Goal: Task Accomplishment & Management: Use online tool/utility

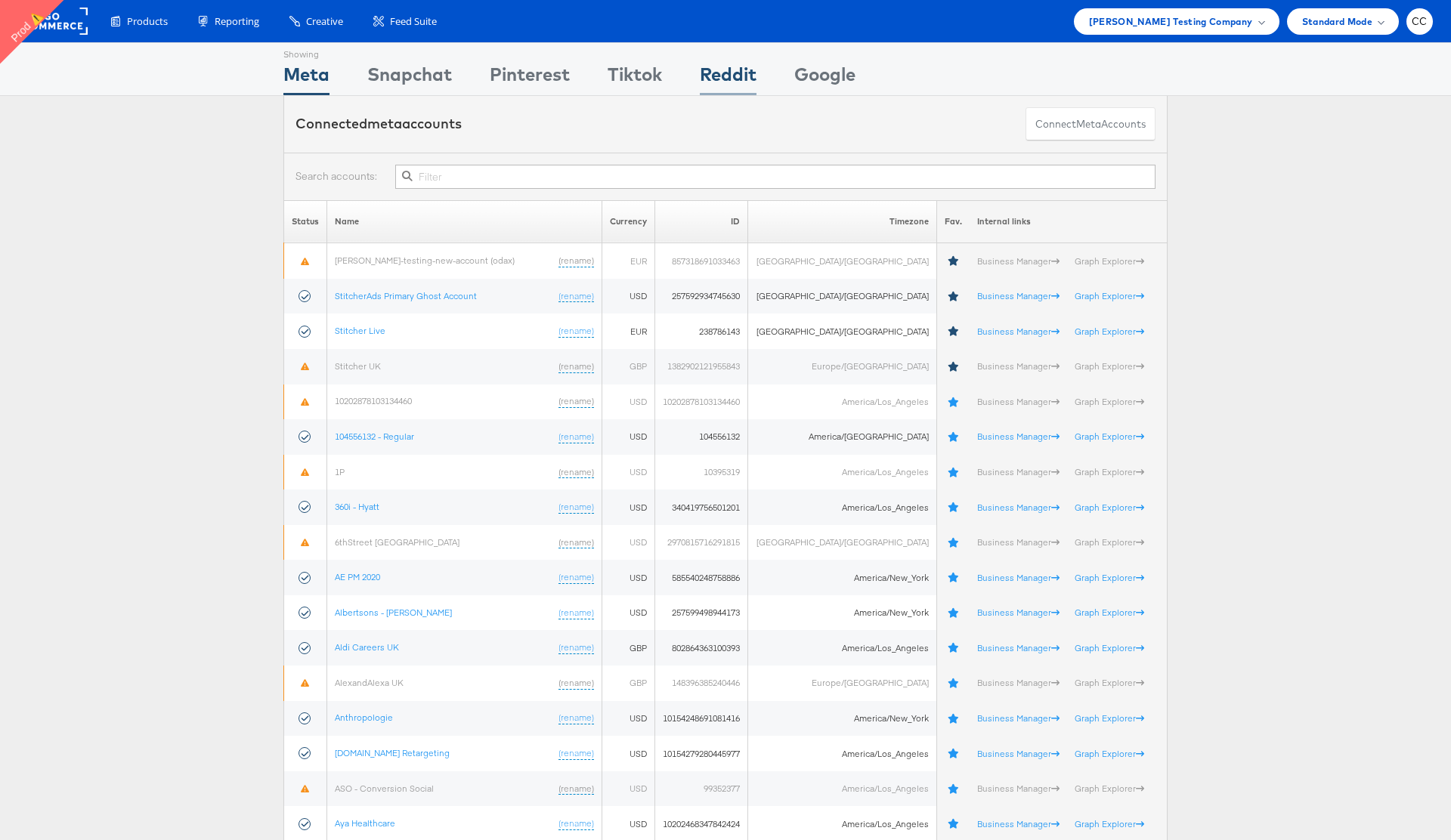
click at [730, 77] on div "Reddit" at bounding box center [728, 78] width 57 height 34
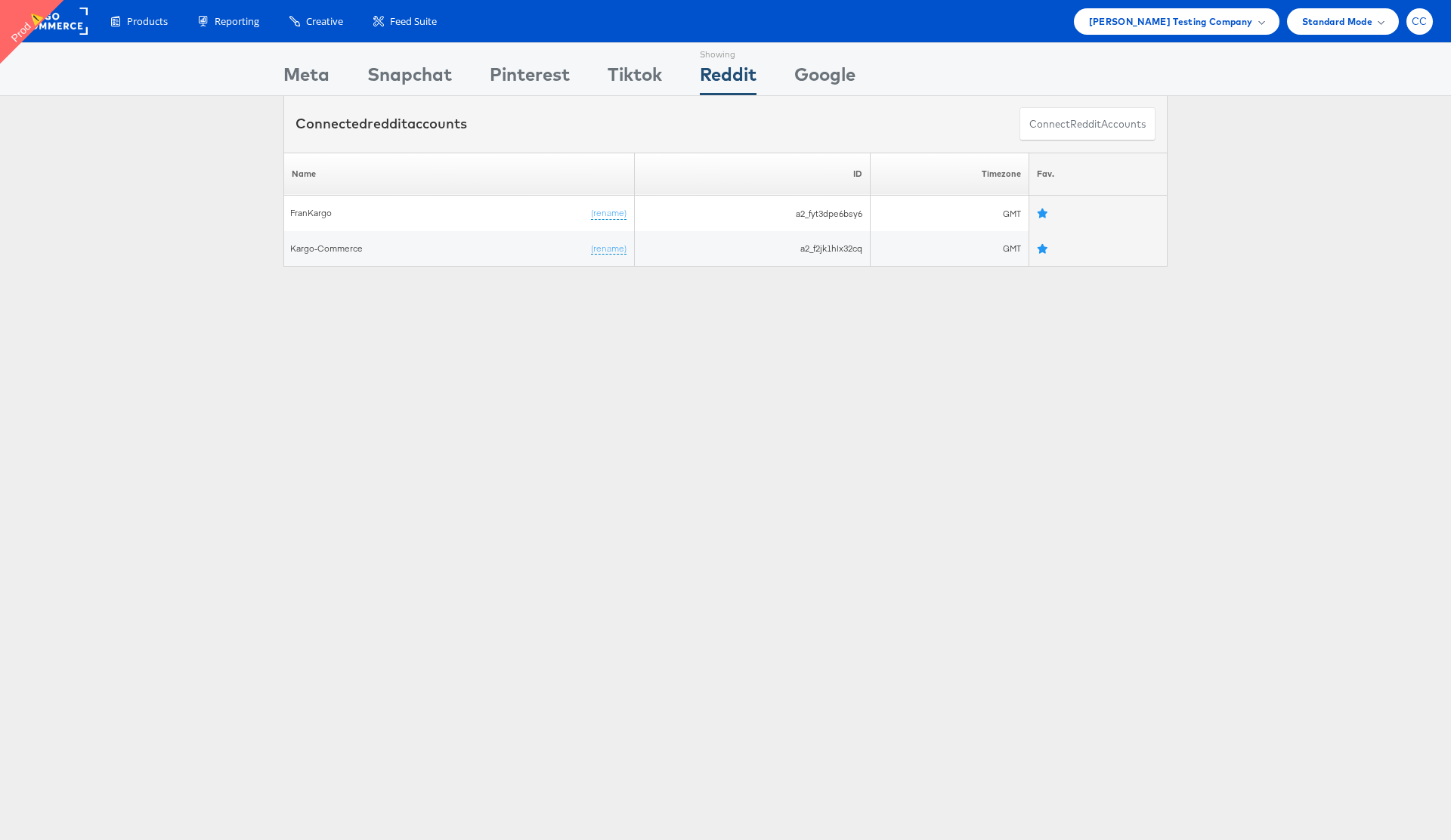
click at [1424, 28] on div "CC" at bounding box center [1419, 21] width 26 height 26
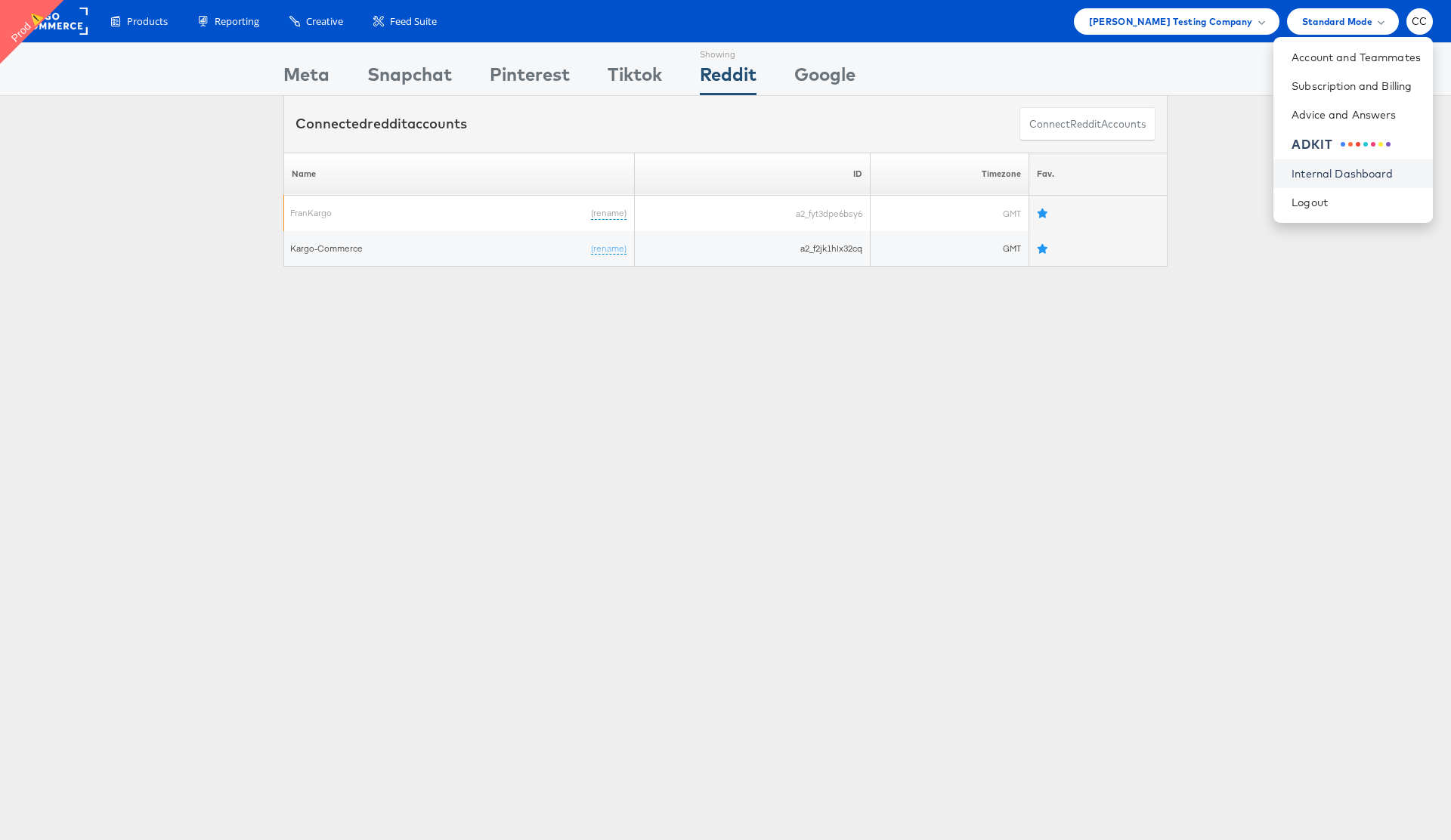
click at [1347, 173] on link "Internal Dashboard" at bounding box center [1356, 174] width 129 height 15
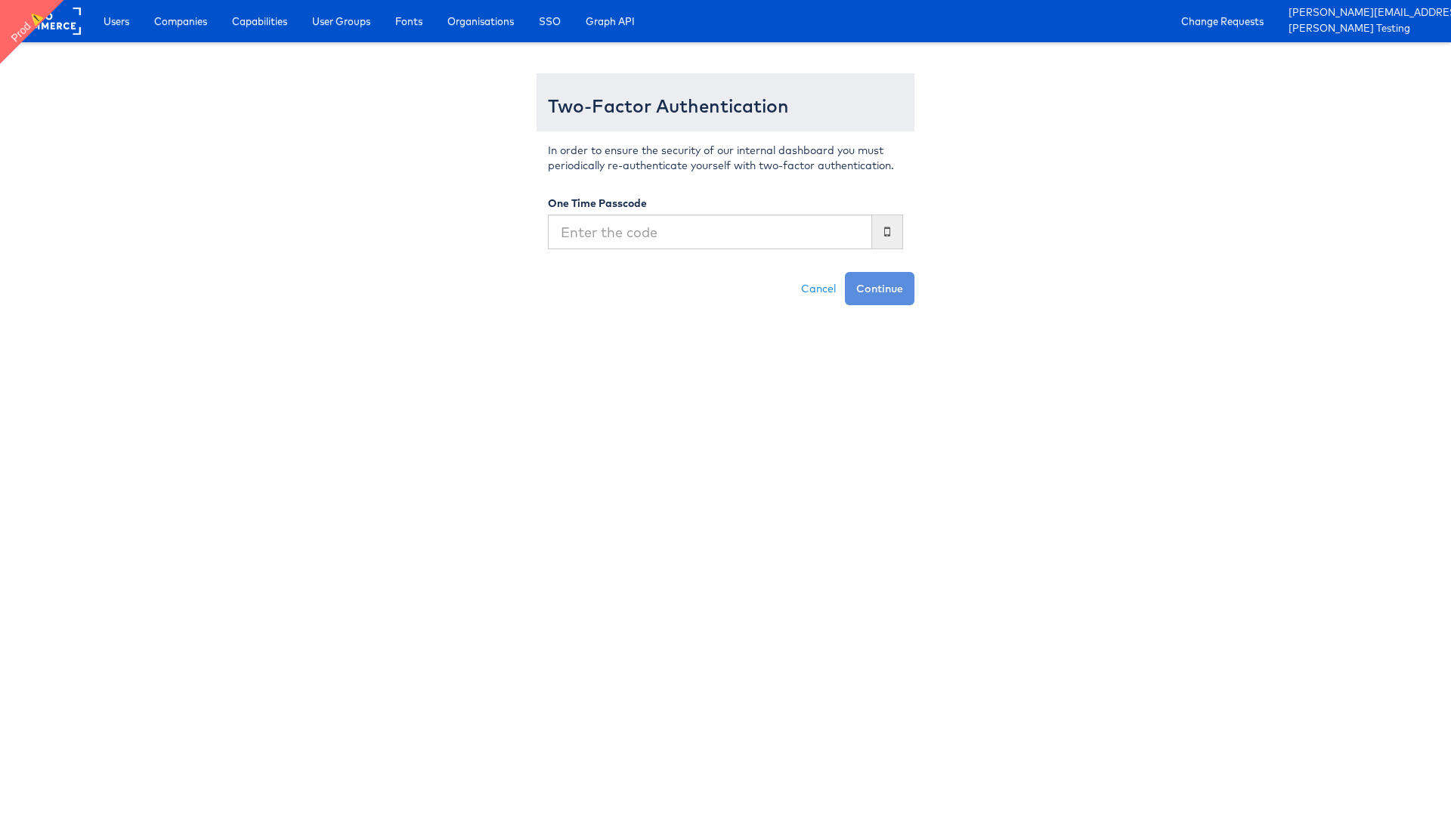
click at [628, 237] on input "text" at bounding box center [710, 232] width 324 height 35
type input "808025"
click at [874, 282] on button "Continue" at bounding box center [879, 288] width 70 height 33
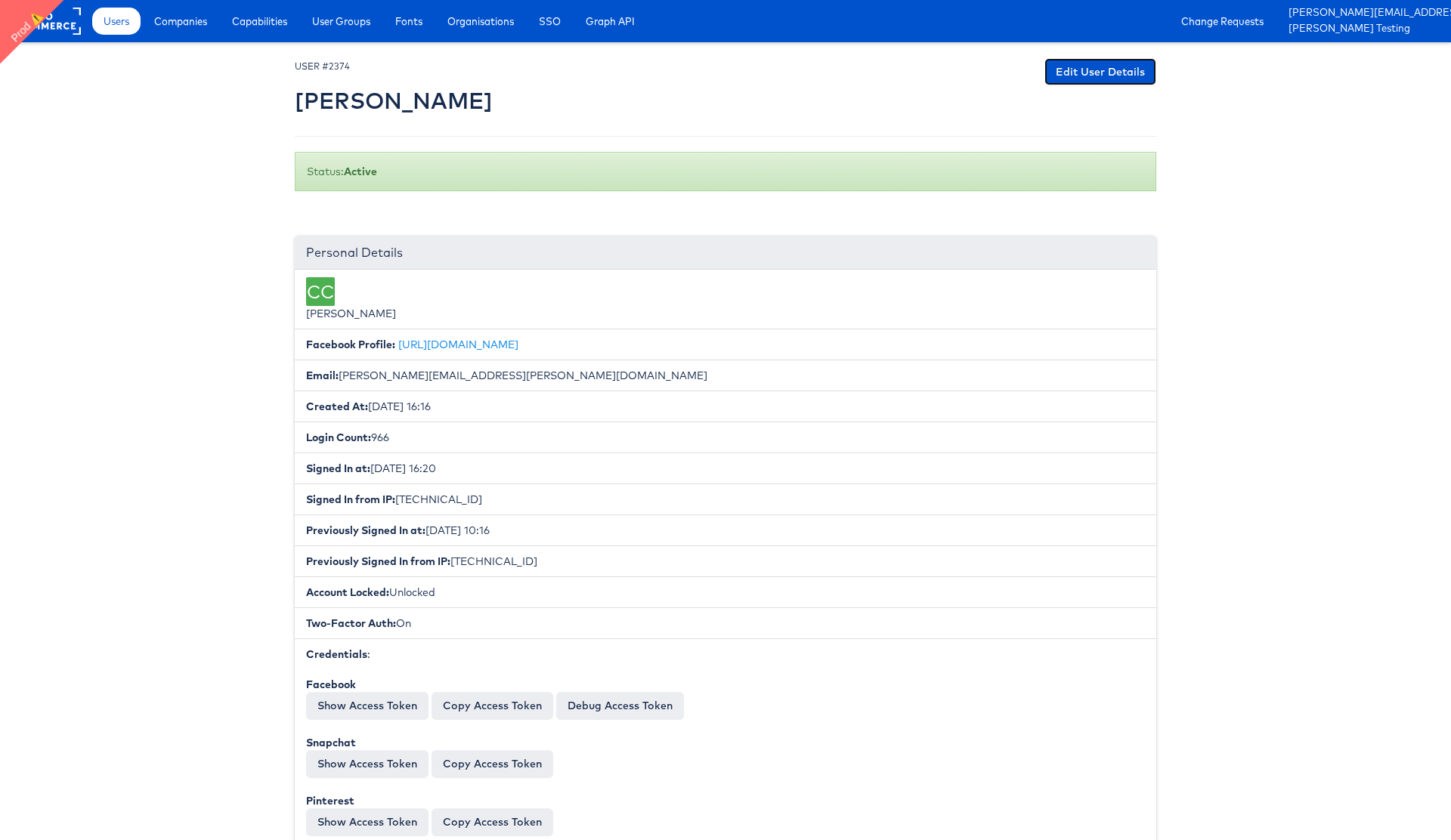
click at [1096, 77] on link "Edit User Details" at bounding box center [1100, 71] width 112 height 27
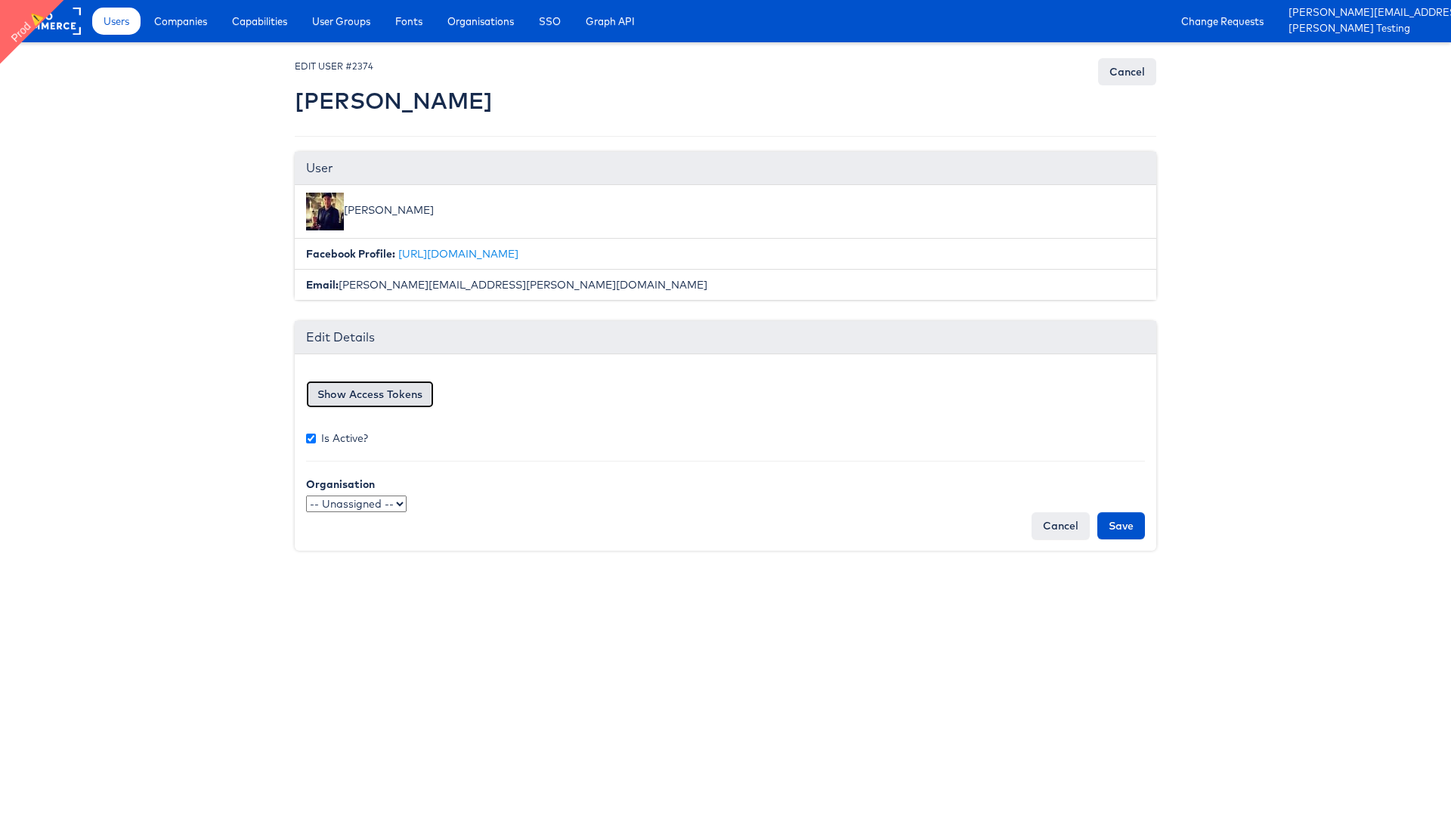
click at [364, 395] on button "Show Access Tokens" at bounding box center [370, 394] width 127 height 27
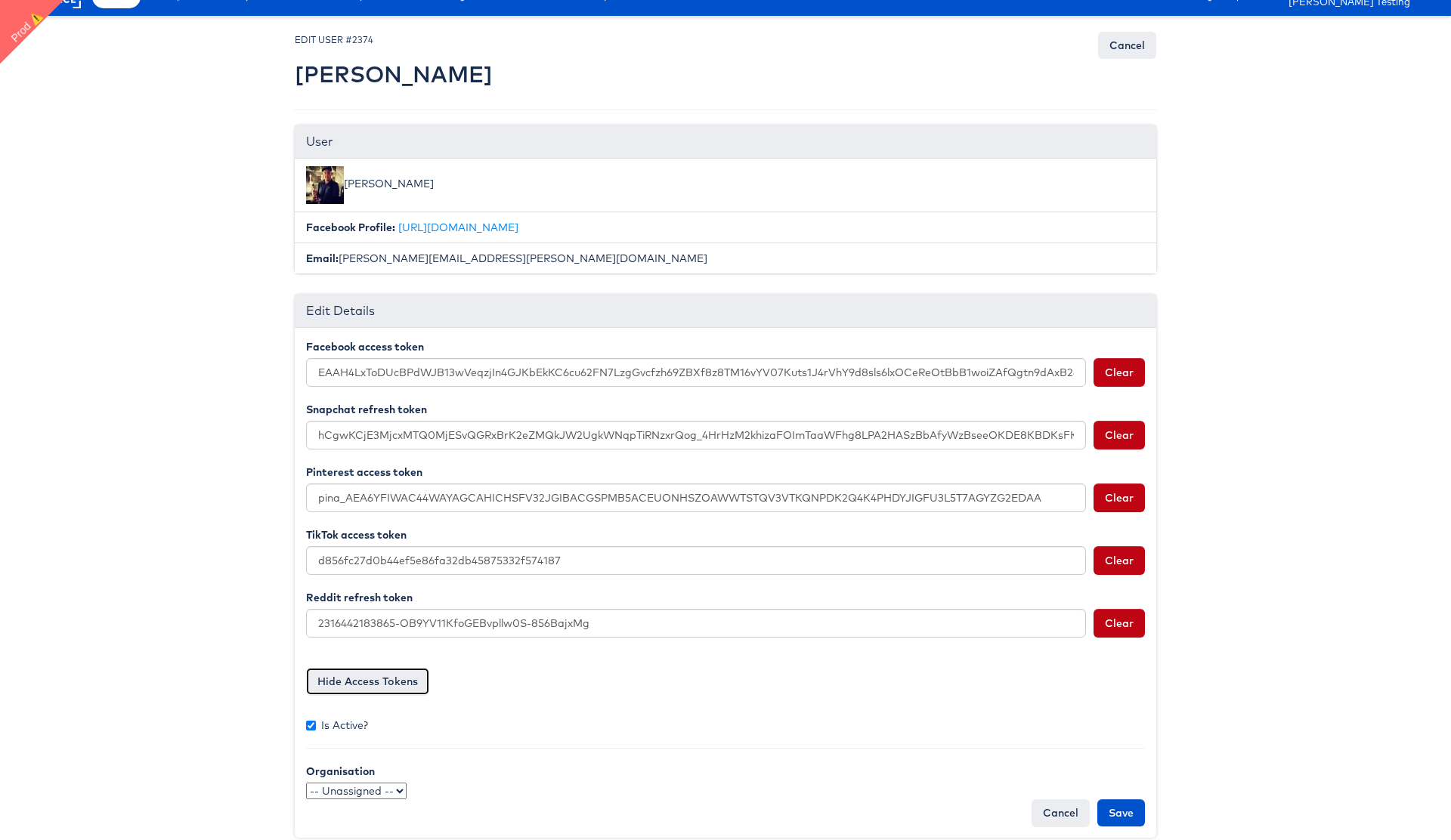
scroll to position [45, 0]
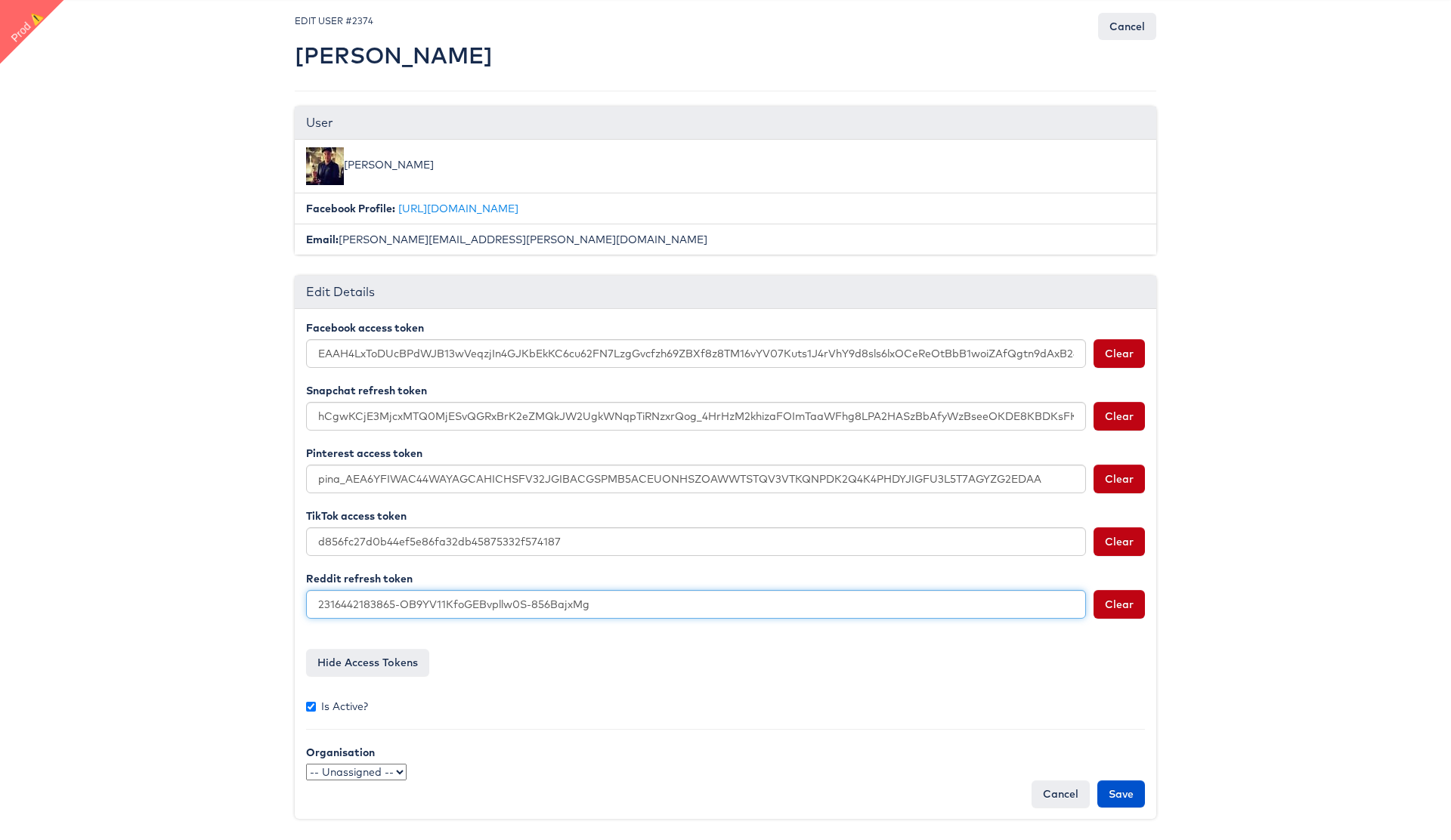
click at [450, 606] on input "2316442183865-OB9YV11KfoGEBvpllw0S-856BajxMg" at bounding box center [696, 604] width 780 height 28
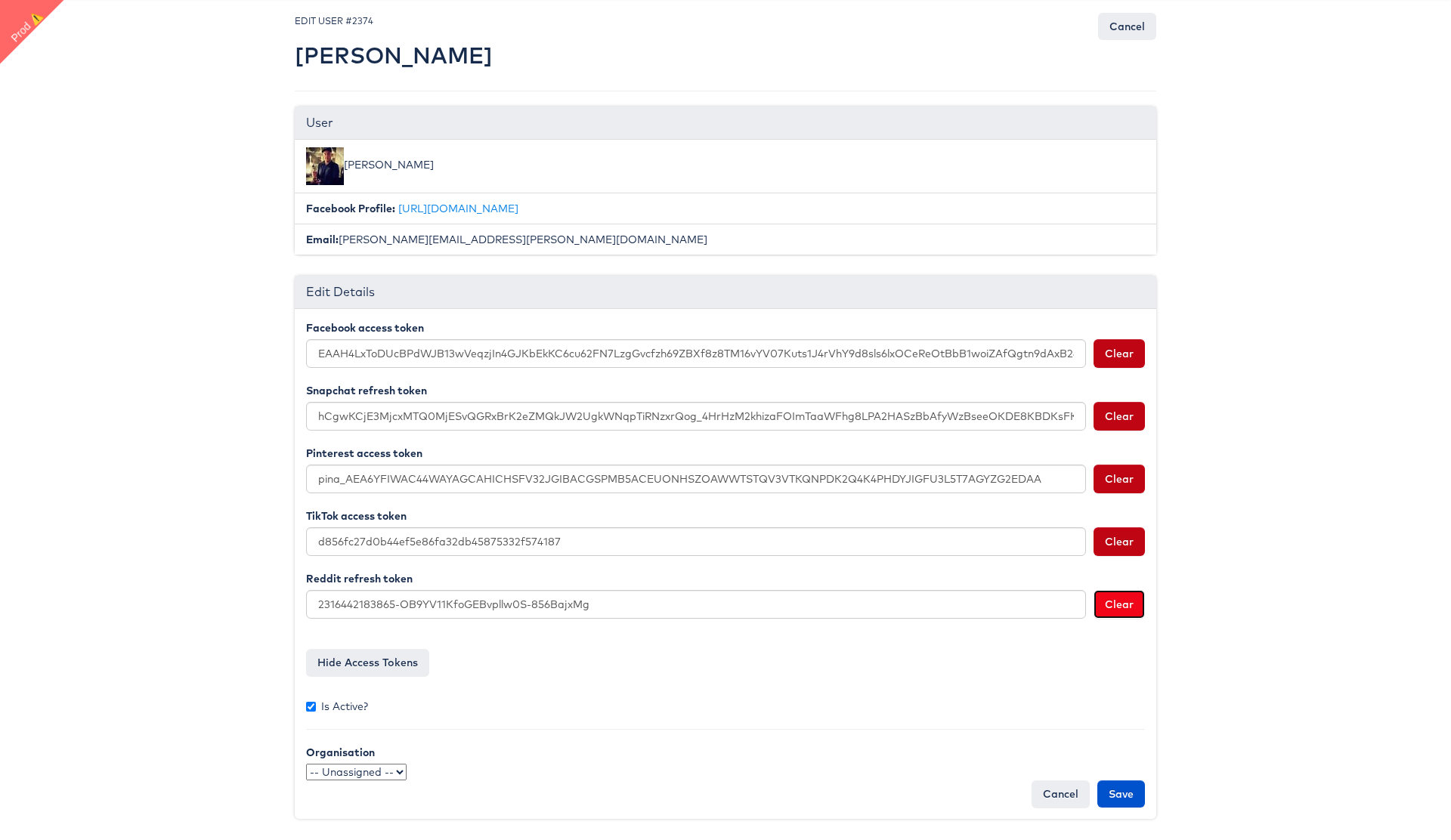
click at [1123, 607] on button "Clear" at bounding box center [1119, 604] width 51 height 28
click at [1123, 791] on input "Save" at bounding box center [1121, 793] width 48 height 27
type input "Saving..."
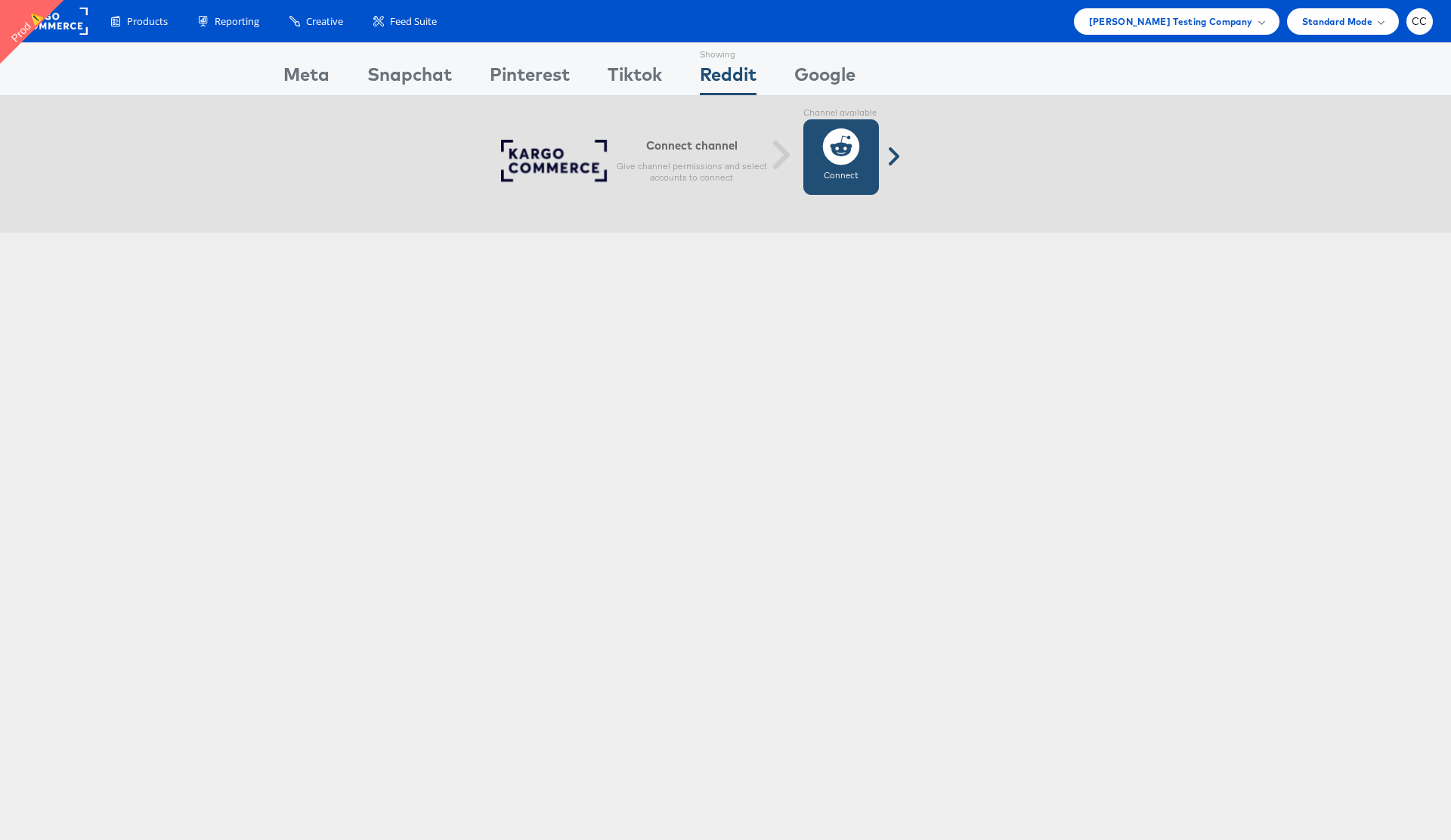
click at [847, 154] on icon at bounding box center [840, 146] width 38 height 38
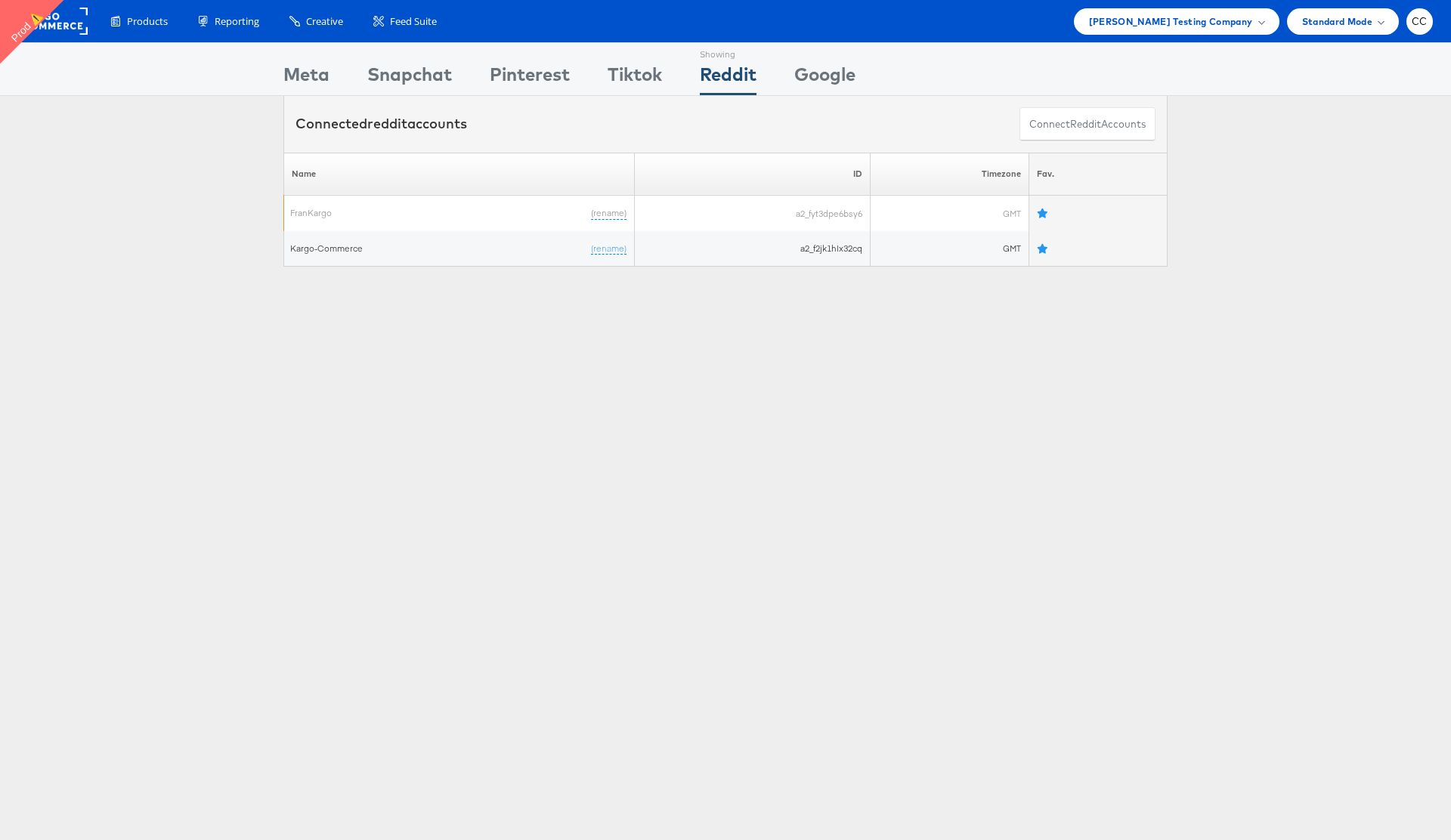
click at [1357, 222] on div "Please Wait Loading Accounts .... Name ID Timezone Fav. FranKargo (rename) a2_f…" at bounding box center [725, 210] width 1451 height 115
click at [71, 26] on rect at bounding box center [53, 21] width 70 height 27
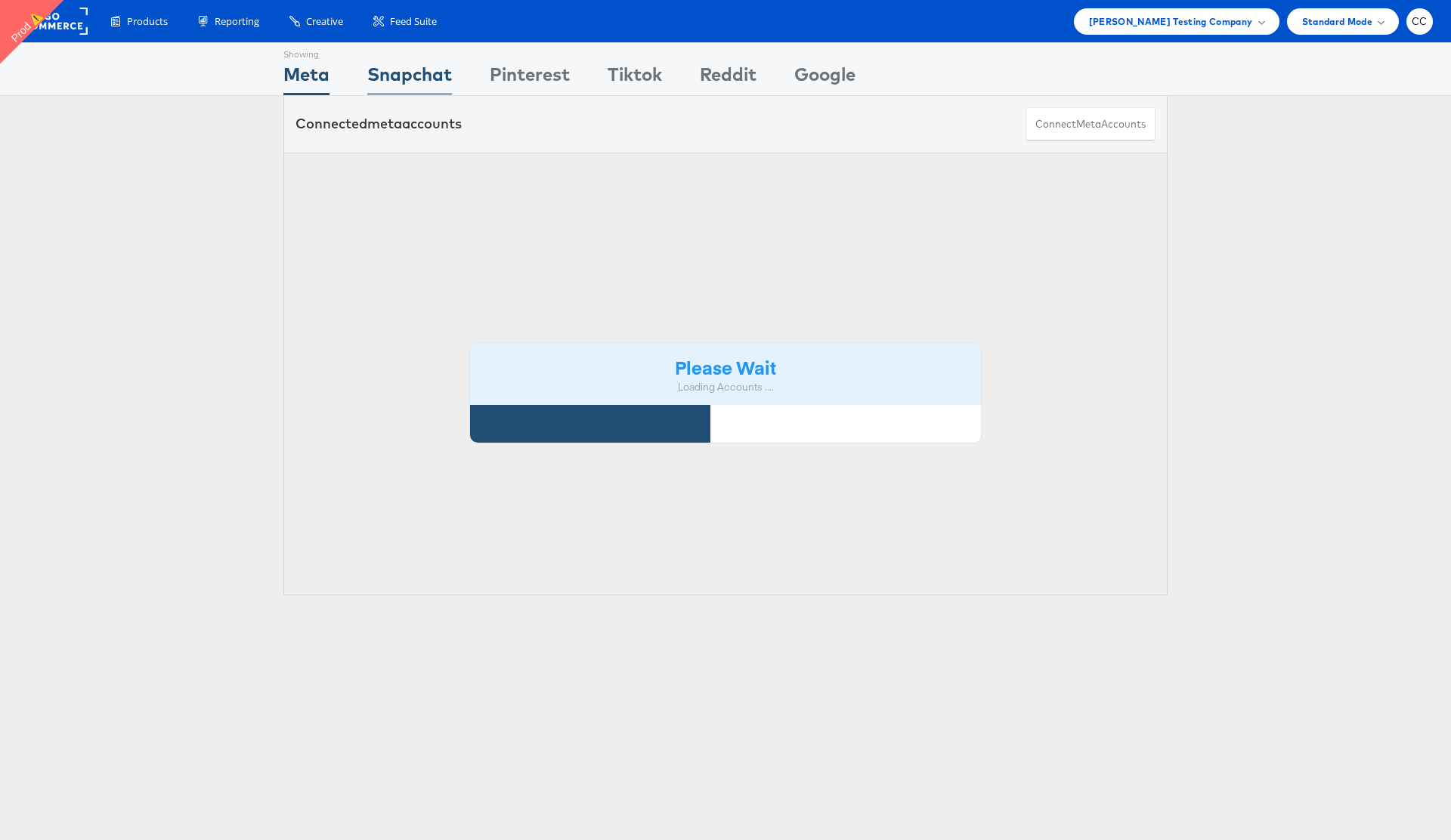
click at [417, 76] on div "Snapchat" at bounding box center [410, 78] width 84 height 34
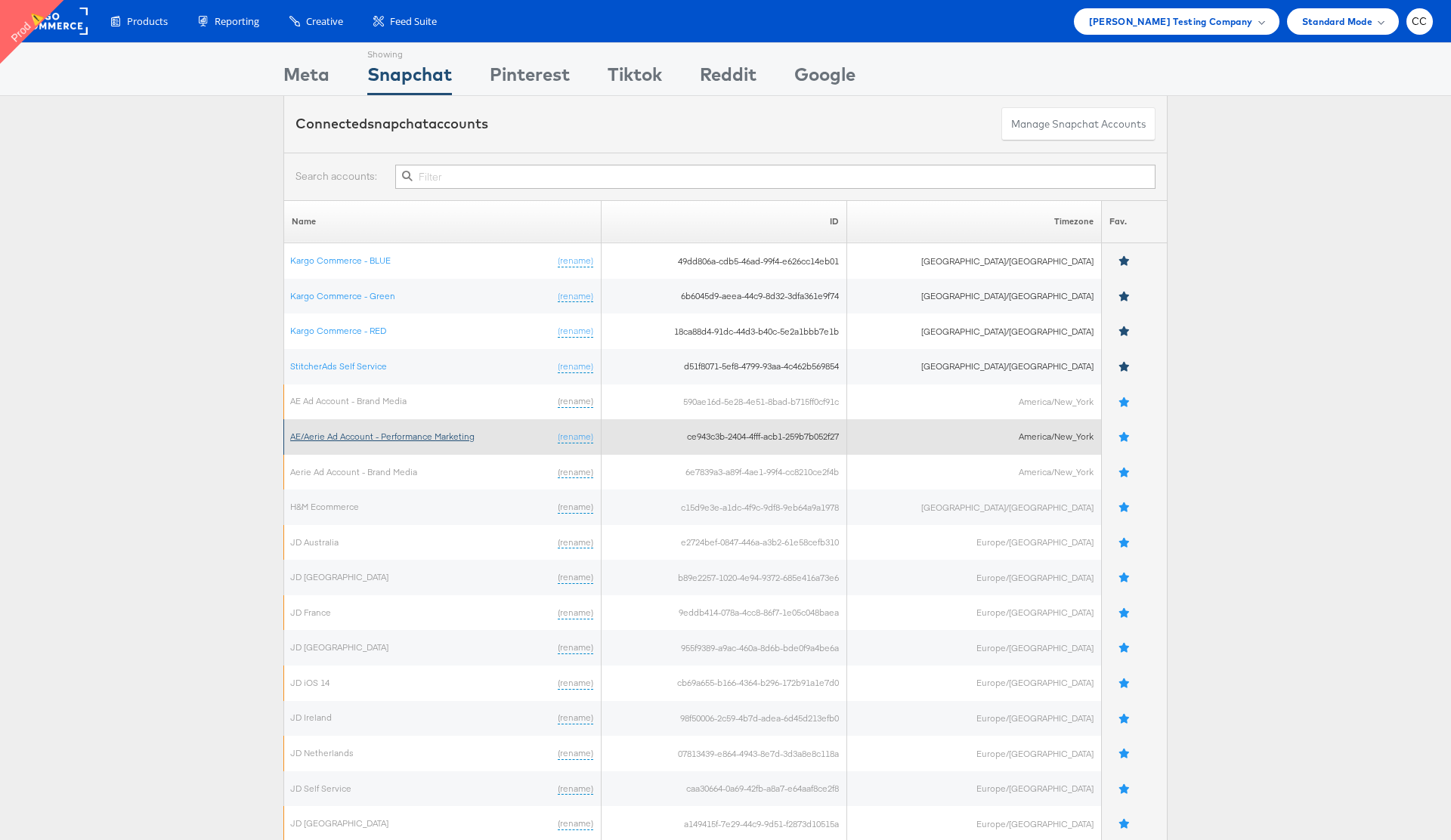
click at [373, 438] on link "AE/Aerie Ad Account - Performance Marketing" at bounding box center [382, 436] width 184 height 12
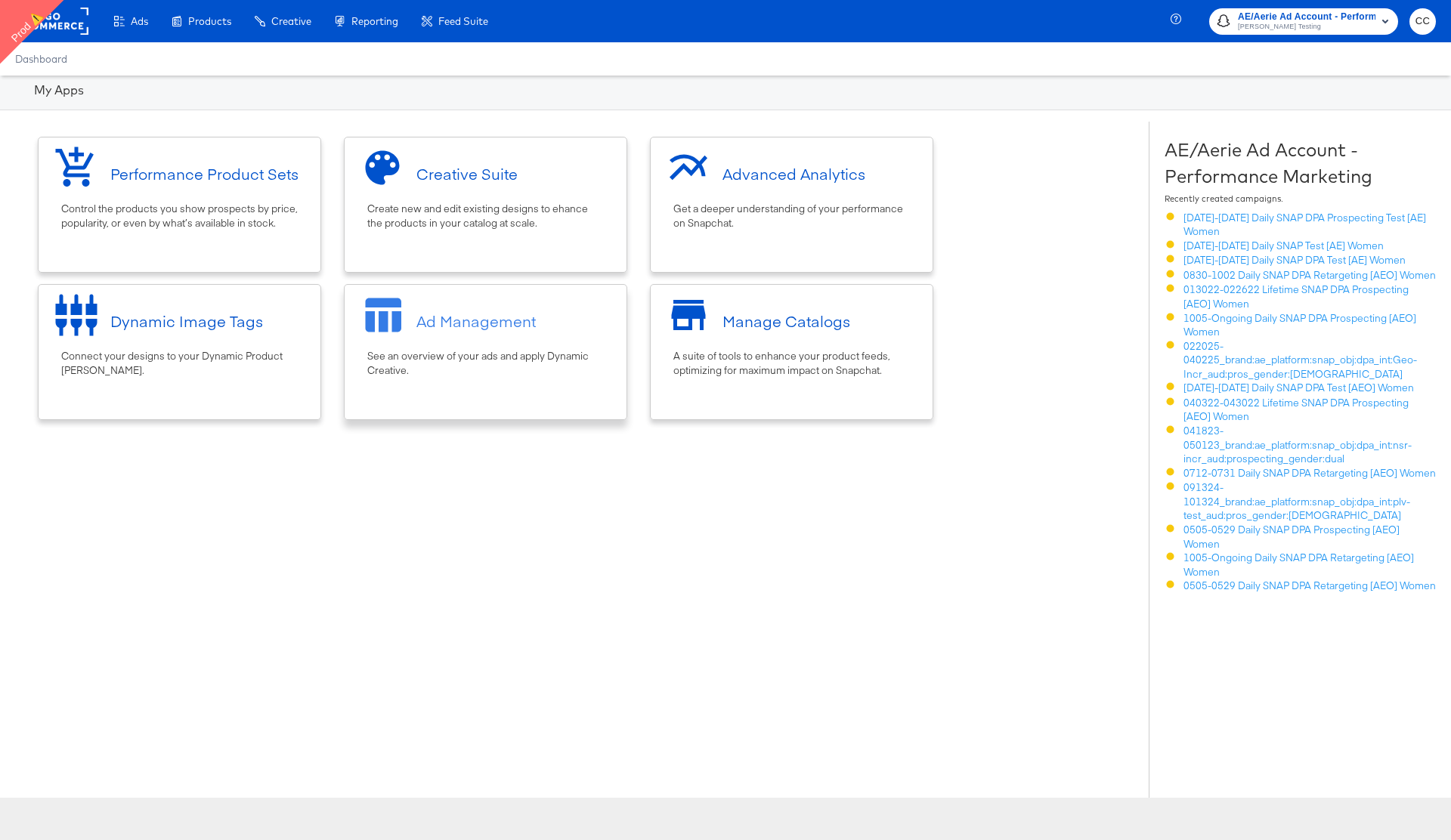
click at [536, 348] on div "Ad Management" at bounding box center [486, 321] width 267 height 57
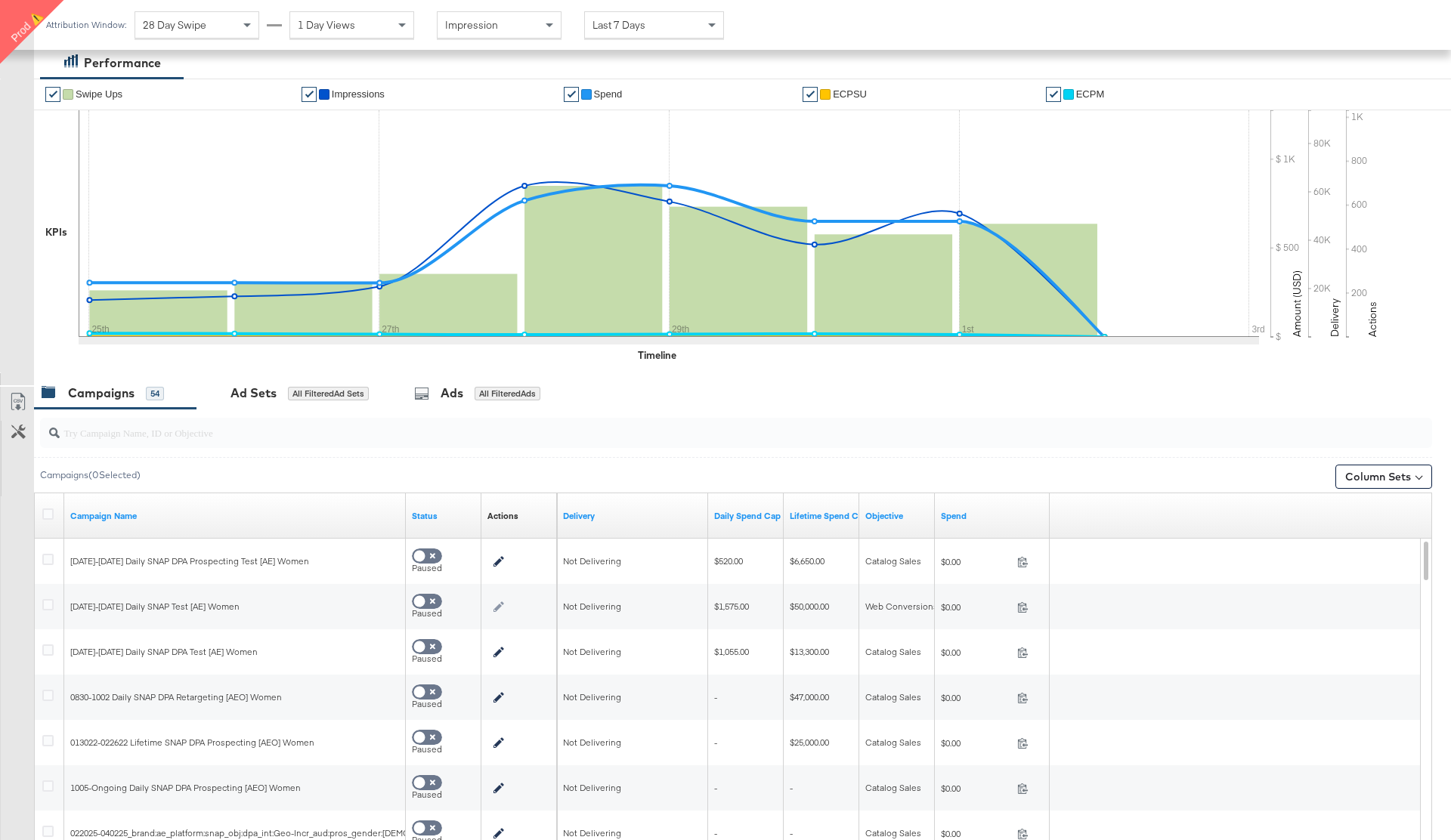
scroll to position [275, 0]
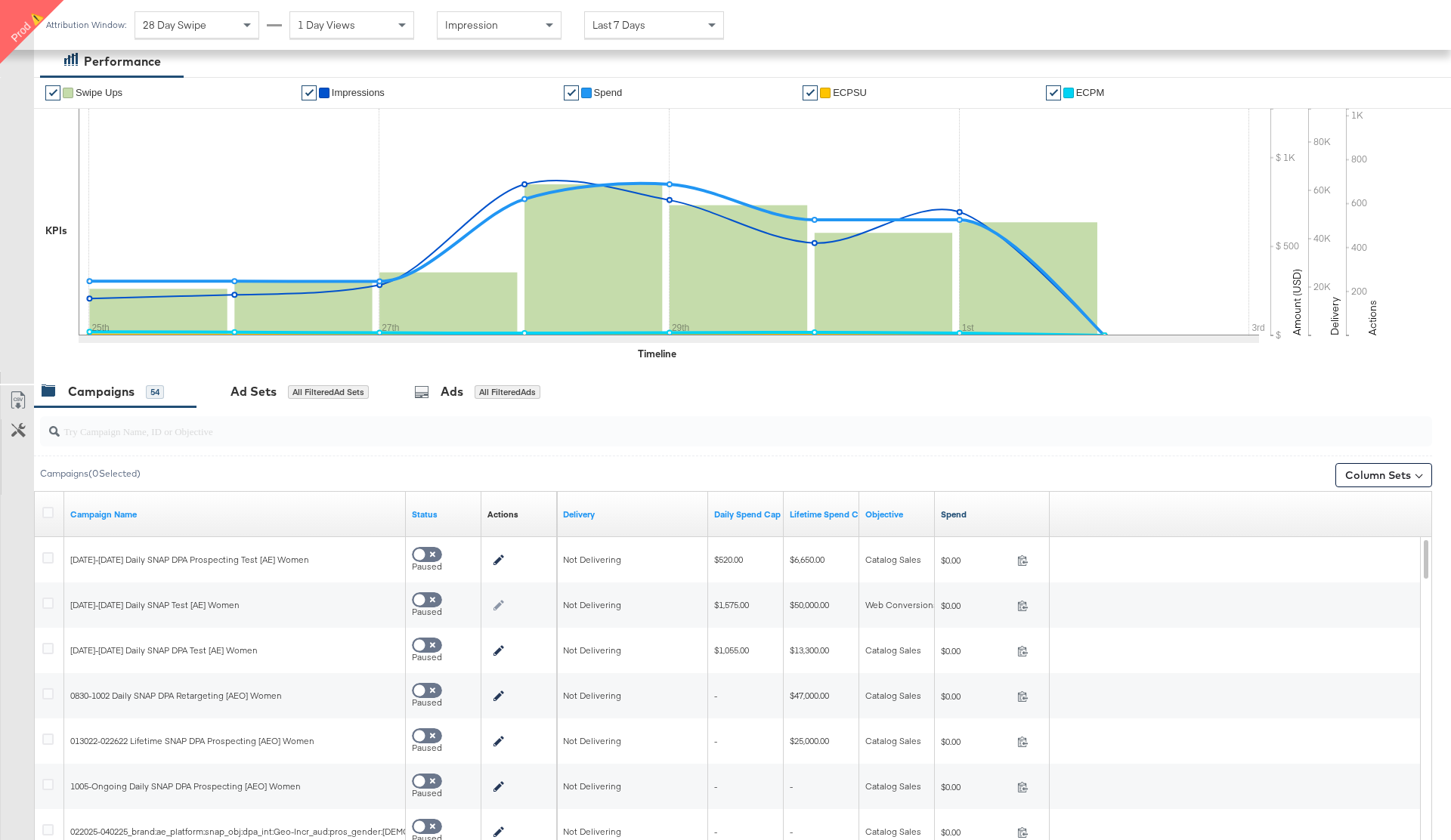
click at [954, 514] on link "Spend" at bounding box center [992, 515] width 103 height 12
click at [17, 427] on icon at bounding box center [18, 430] width 15 height 15
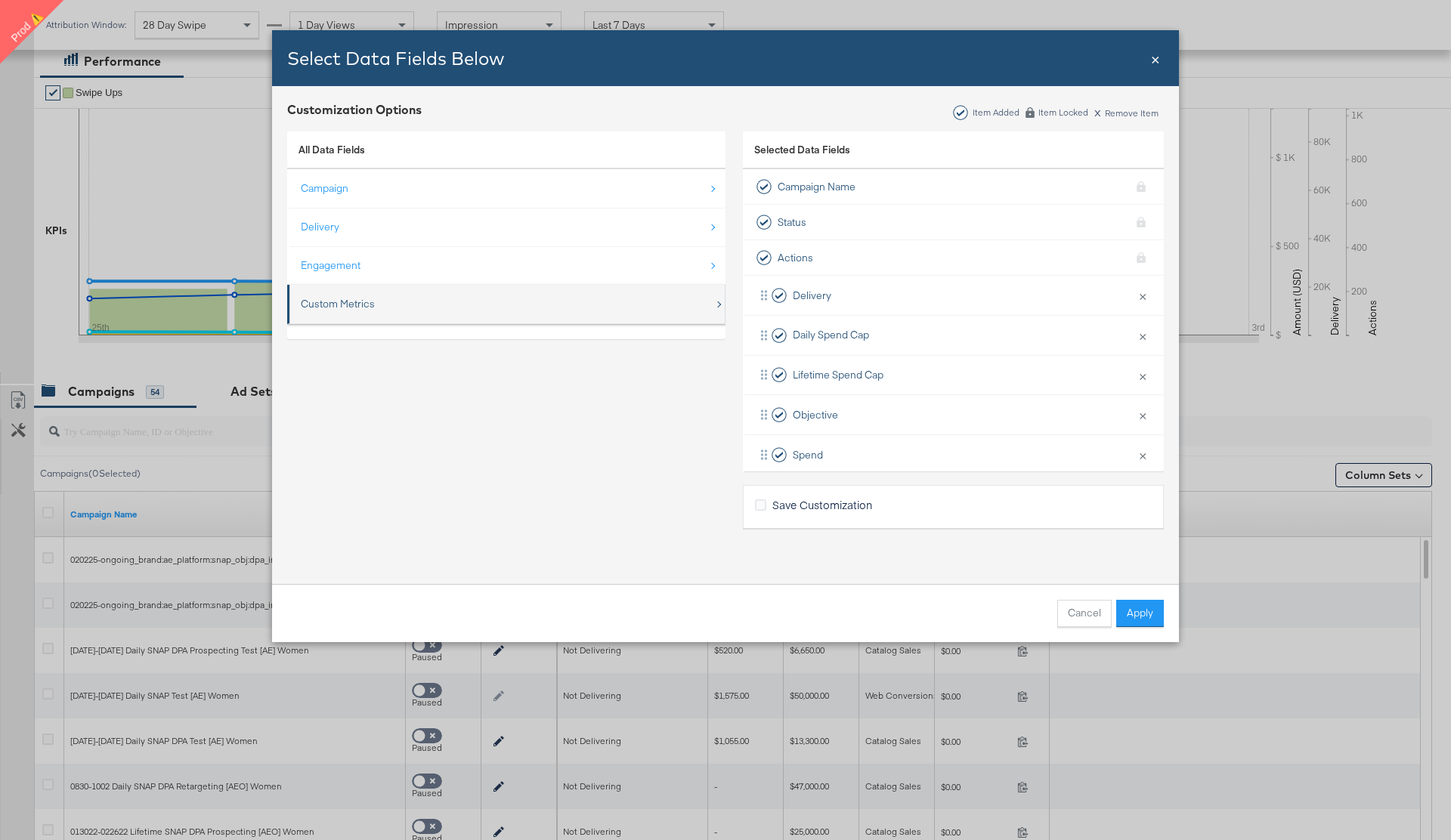
click at [467, 305] on div "Custom Metrics" at bounding box center [507, 304] width 414 height 31
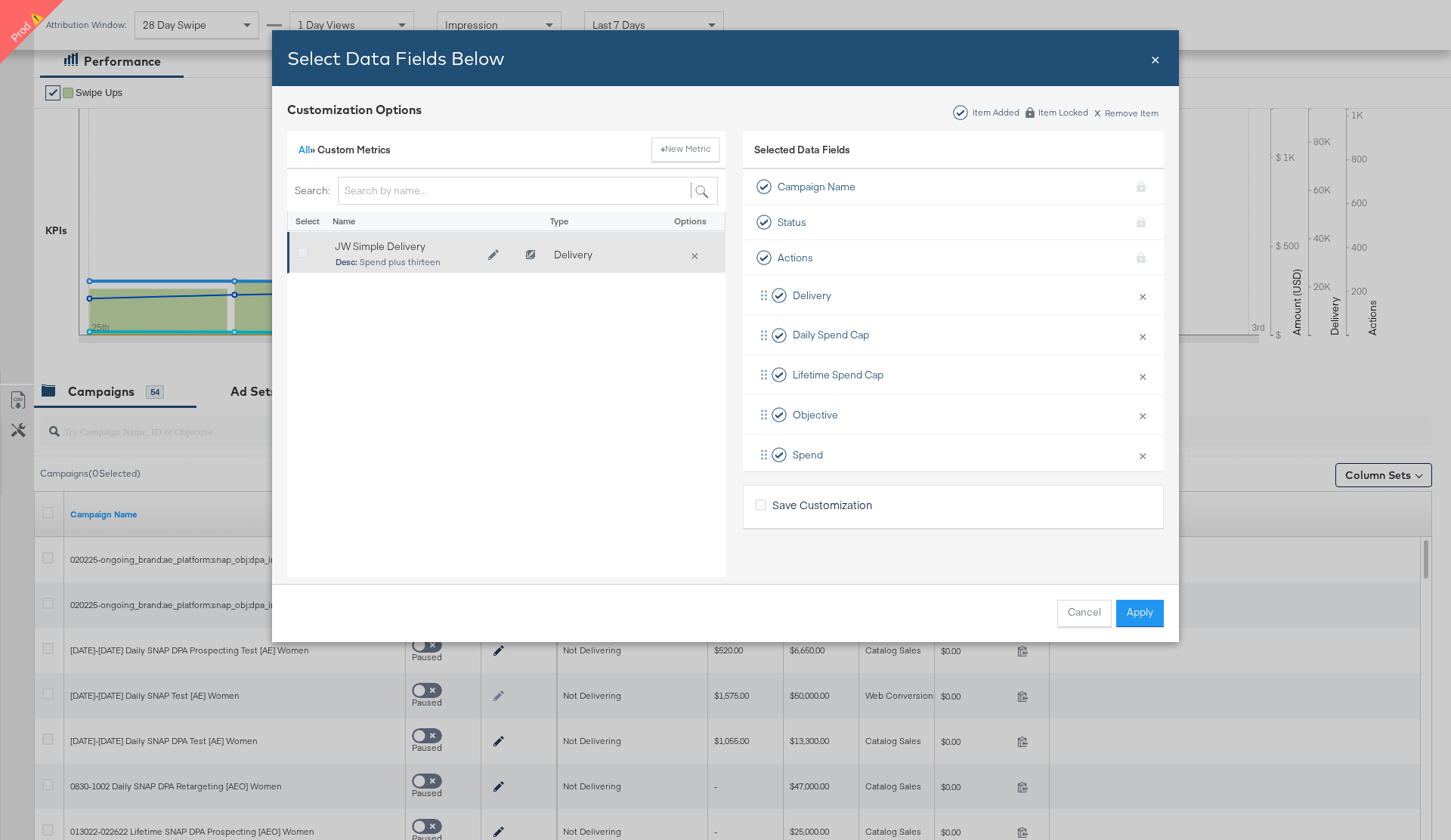
click at [302, 254] on icon "Bulk Add Locations Modal" at bounding box center [302, 253] width 12 height 12
click at [0, 0] on input "Bulk Add Locations Modal" at bounding box center [0, 0] width 0 height 0
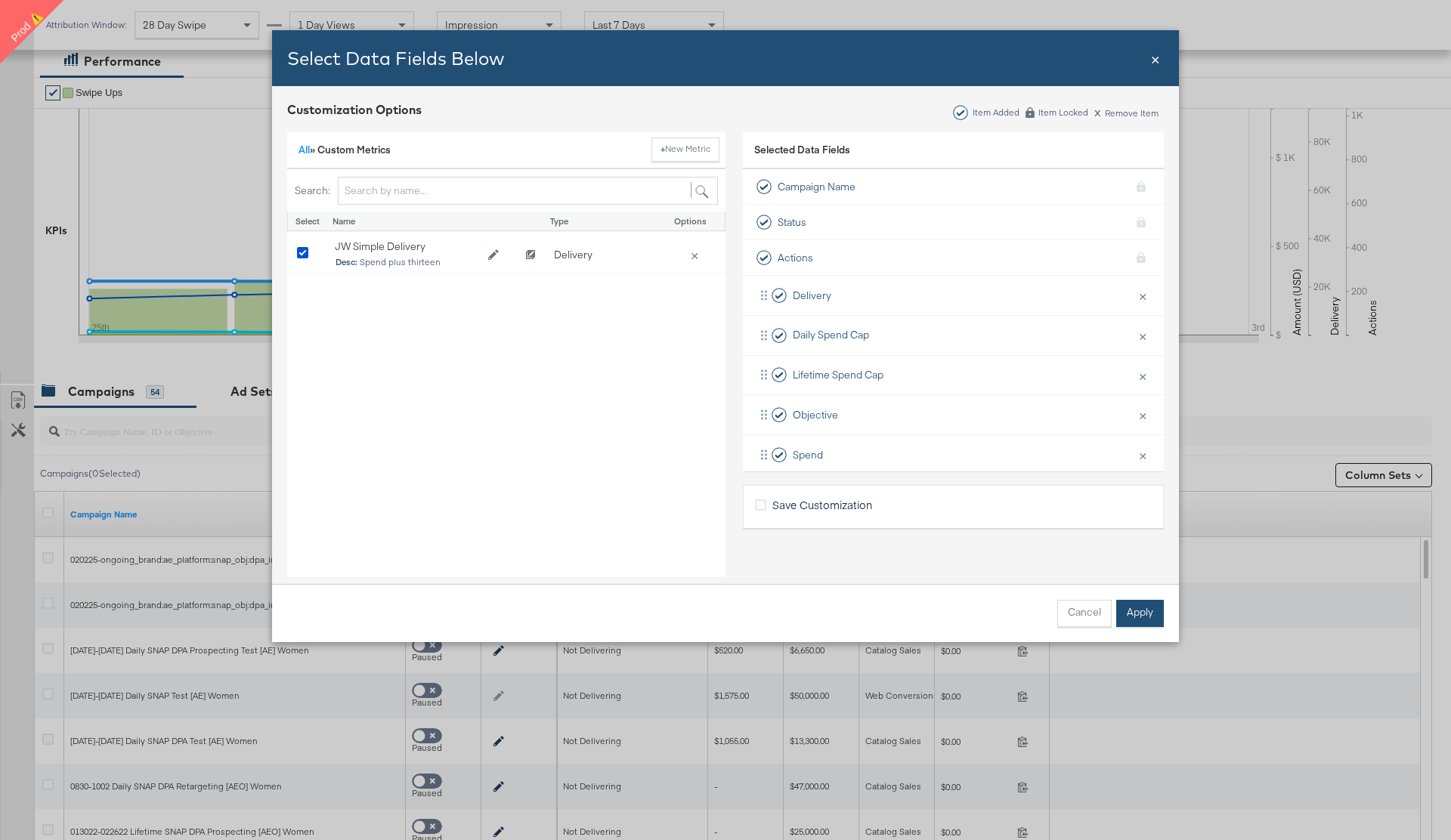
click at [1140, 615] on button "Apply" at bounding box center [1139, 613] width 48 height 27
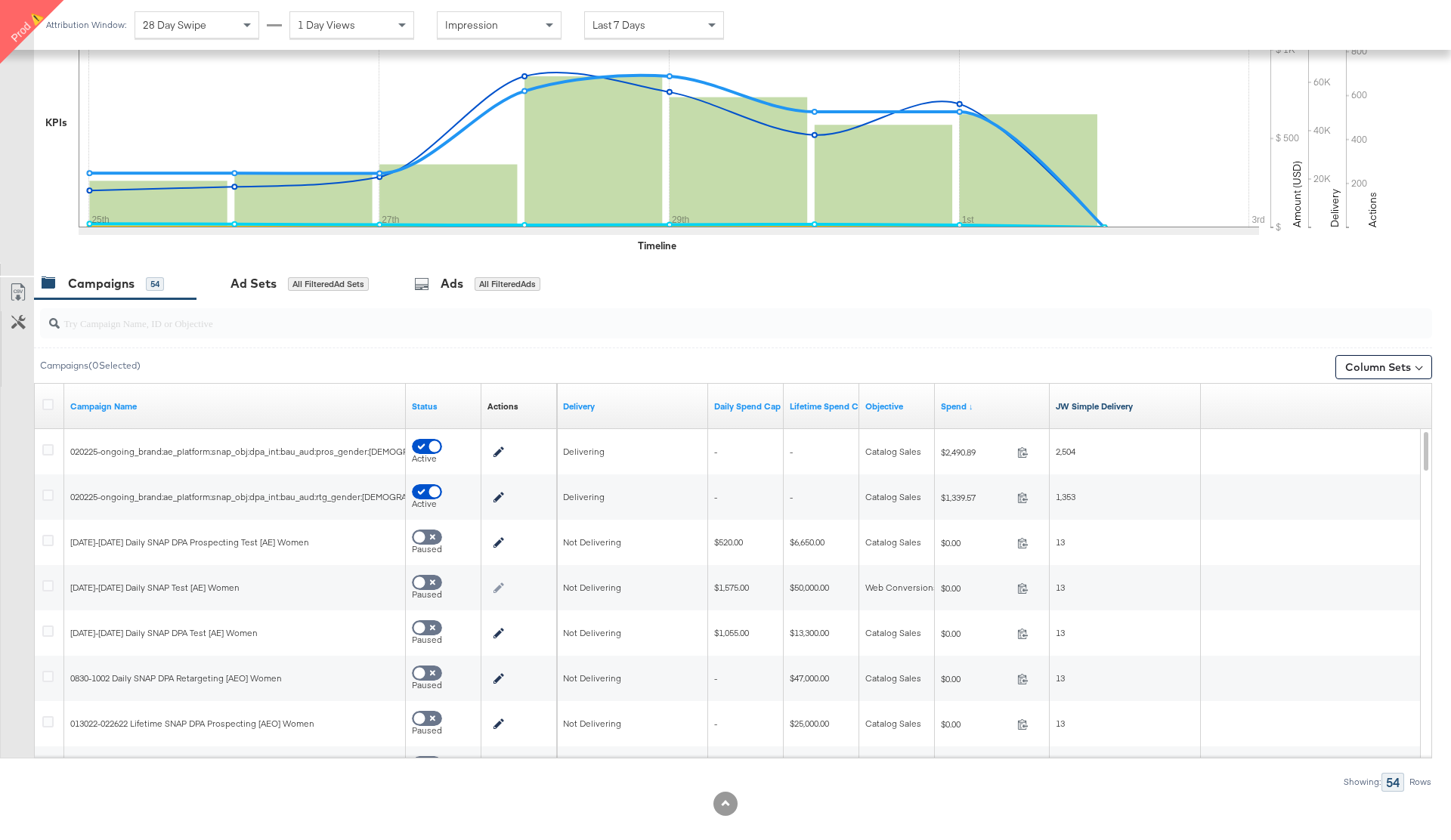
scroll to position [401, 0]
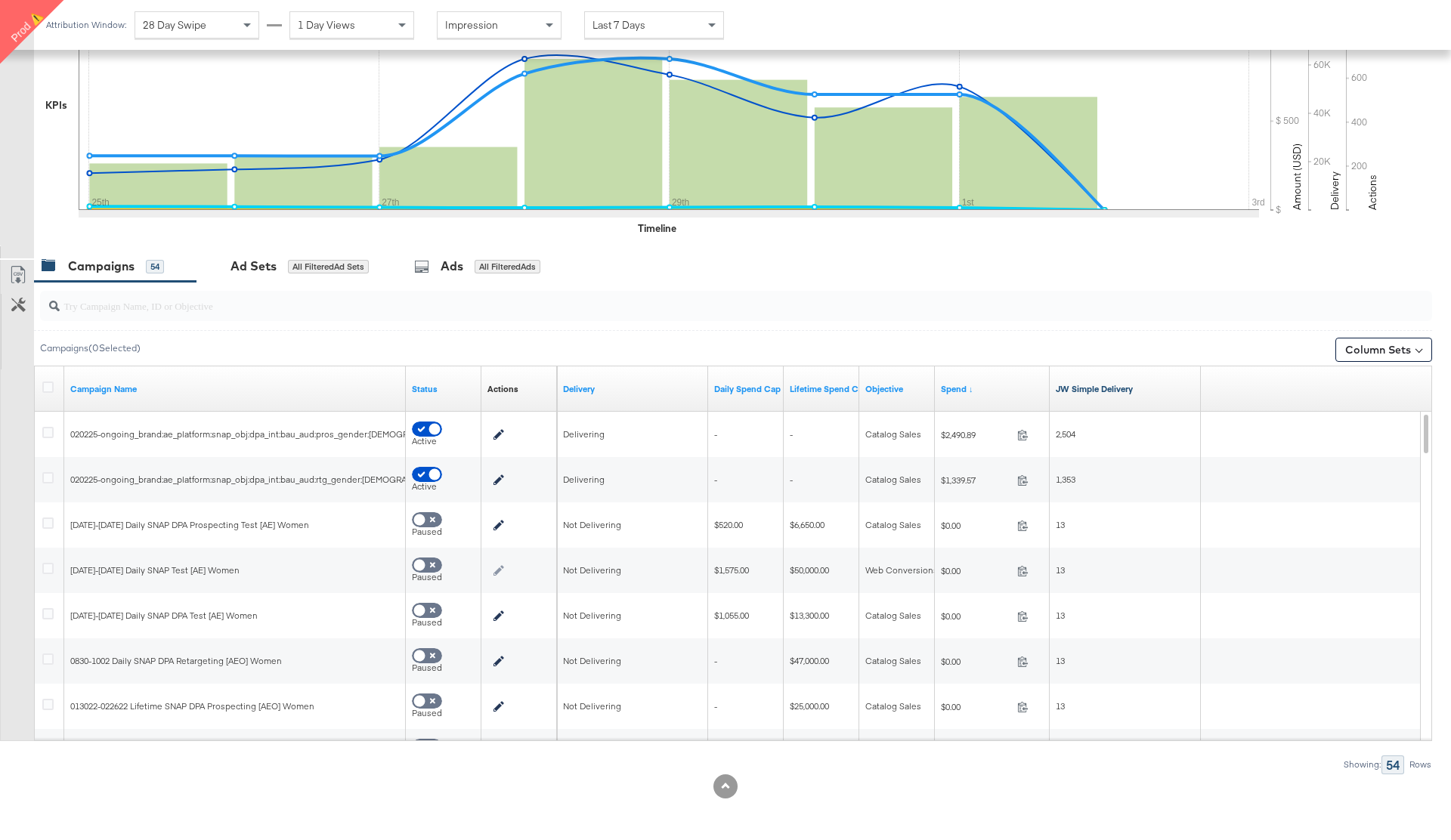
click at [1095, 390] on link "JW Simple Delivery" at bounding box center [1125, 389] width 139 height 12
click at [1103, 394] on link "JW Simple Delivery ↓" at bounding box center [1125, 389] width 139 height 12
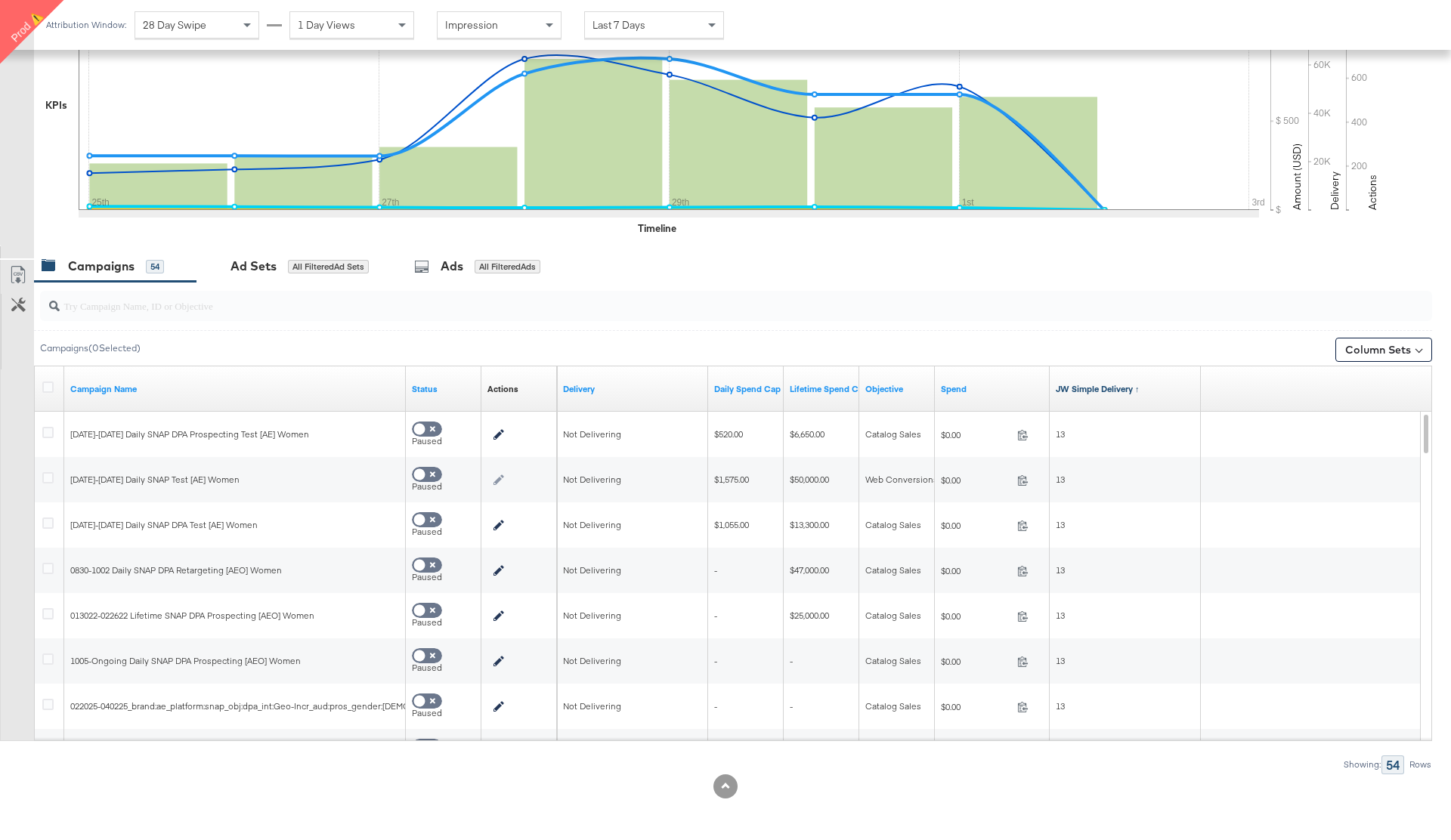
click at [1103, 394] on link "JW Simple Delivery ↑" at bounding box center [1125, 389] width 139 height 12
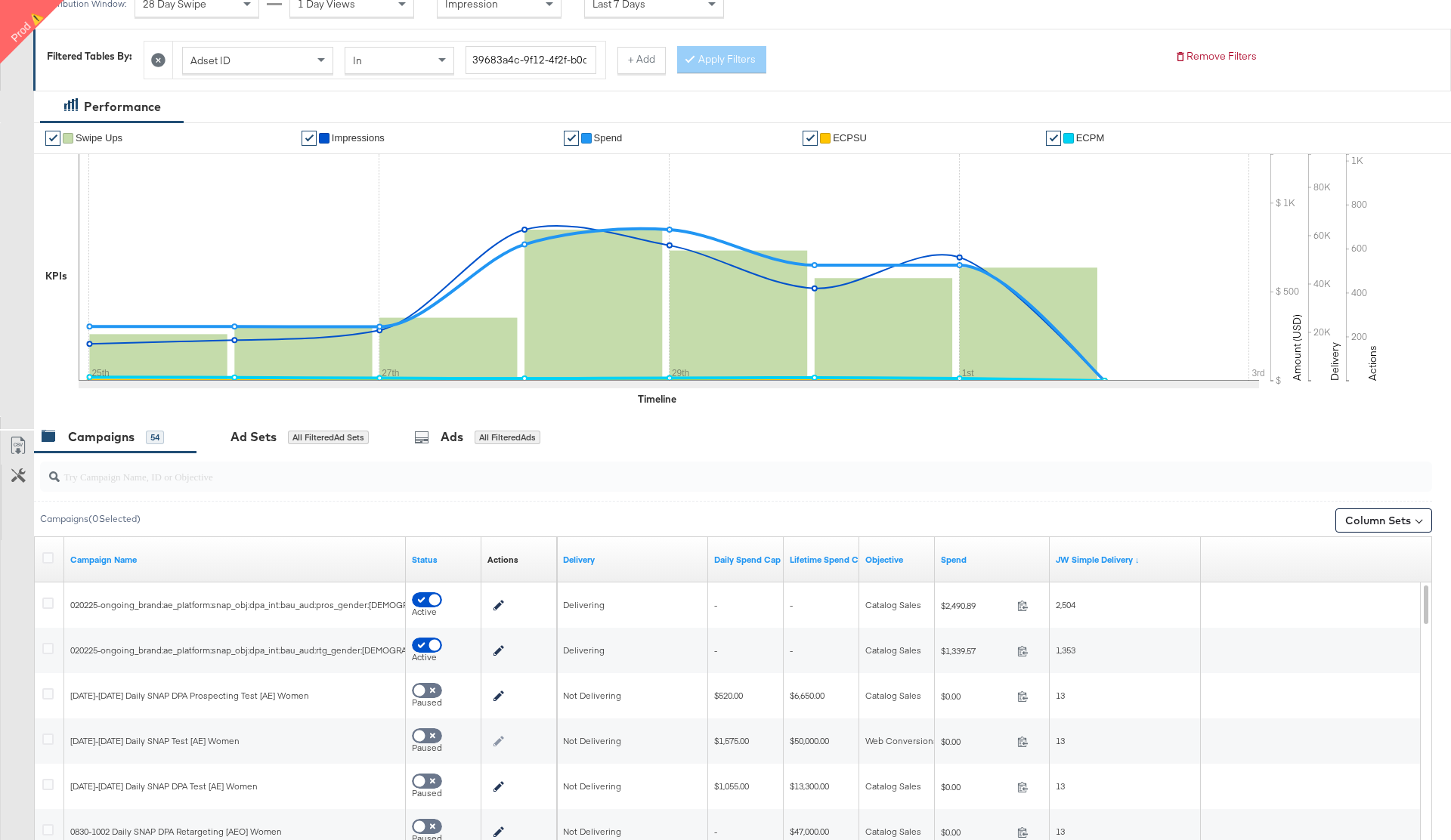
scroll to position [0, 0]
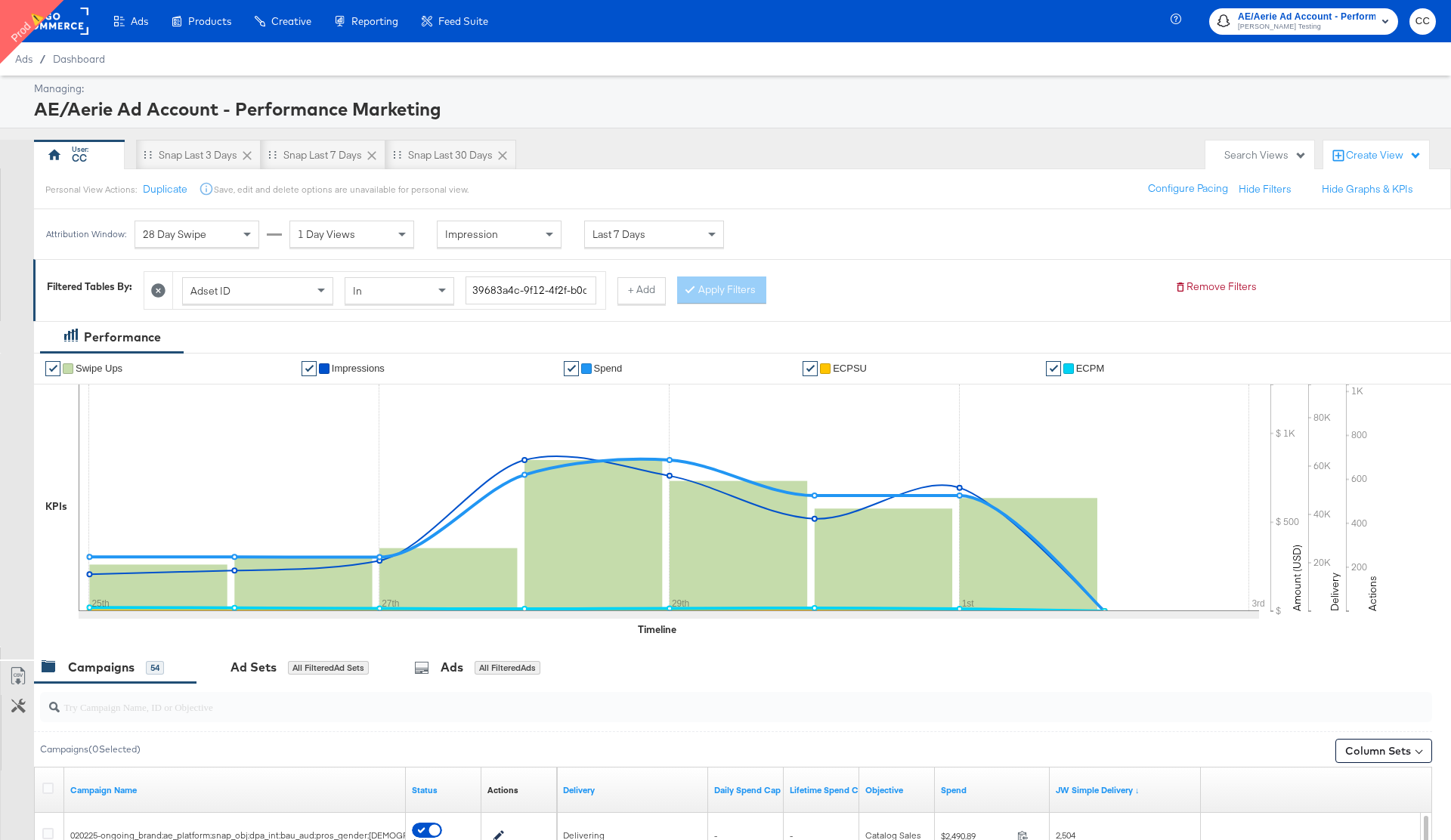
click at [71, 25] on rect at bounding box center [54, 21] width 70 height 27
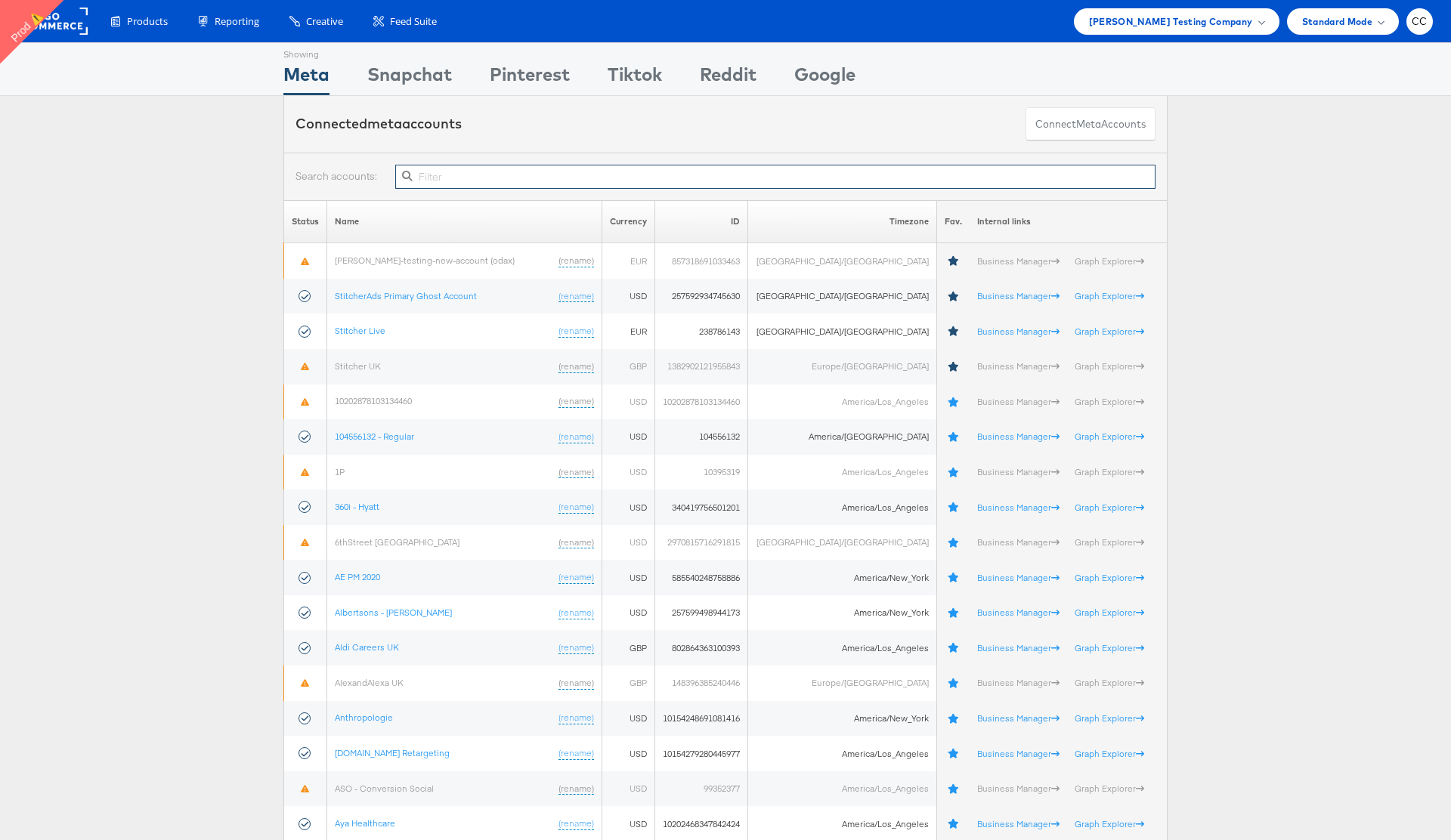
click at [493, 177] on input "text" at bounding box center [775, 177] width 760 height 25
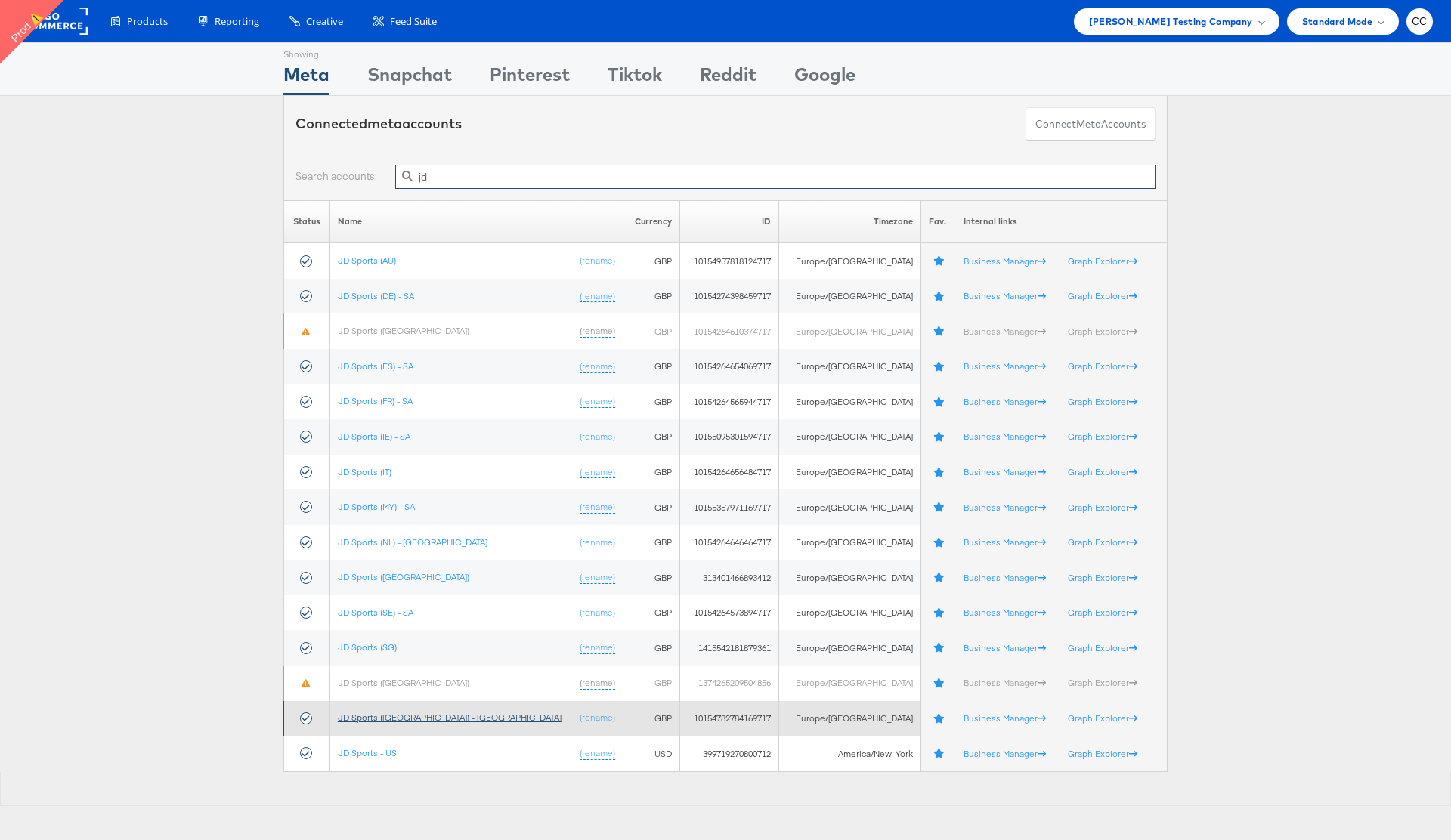
type input "jd"
click at [386, 715] on link "JD Sports (UK) - SA" at bounding box center [449, 717] width 223 height 12
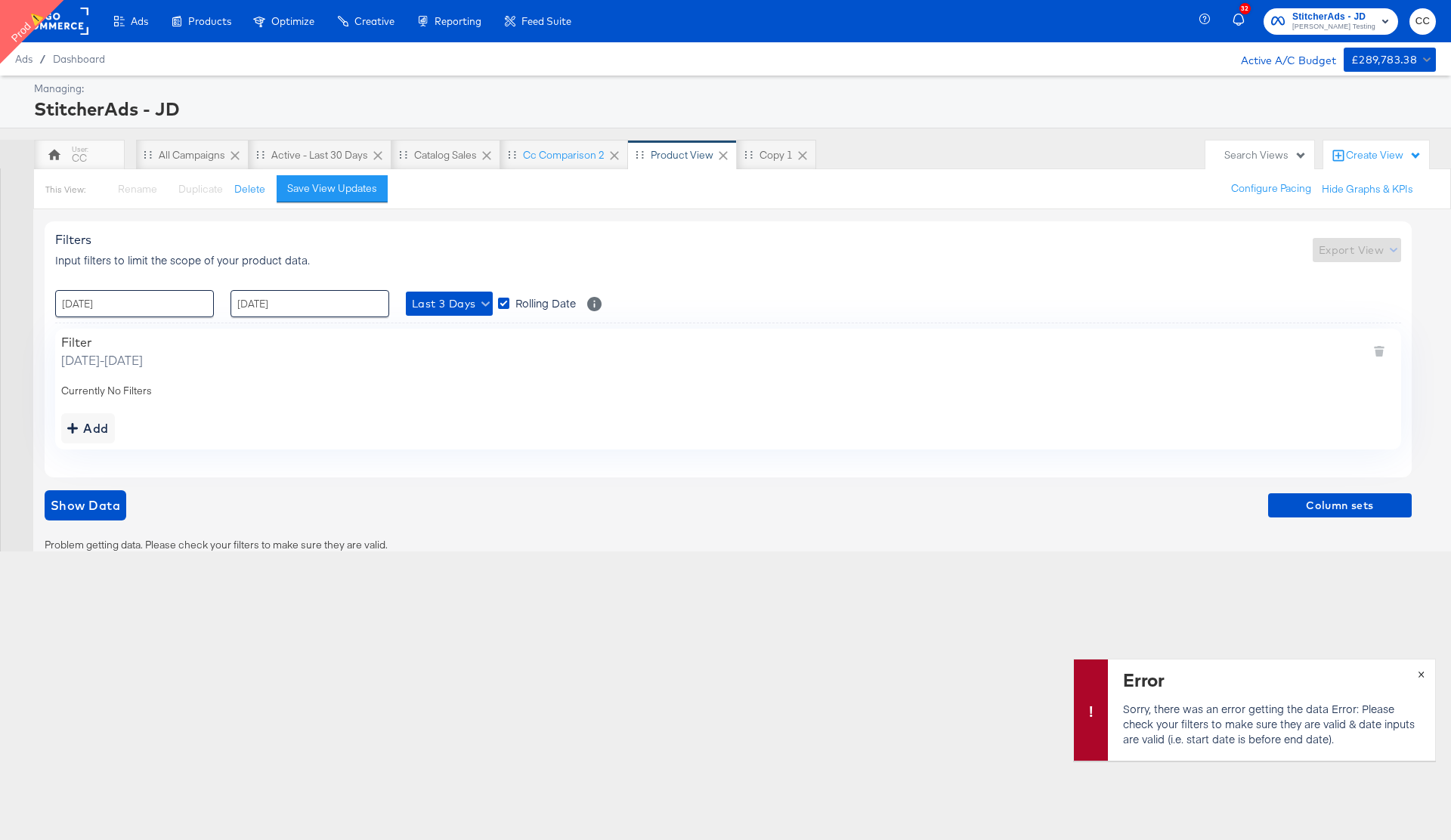
click at [1420, 676] on span "×" at bounding box center [1420, 673] width 7 height 18
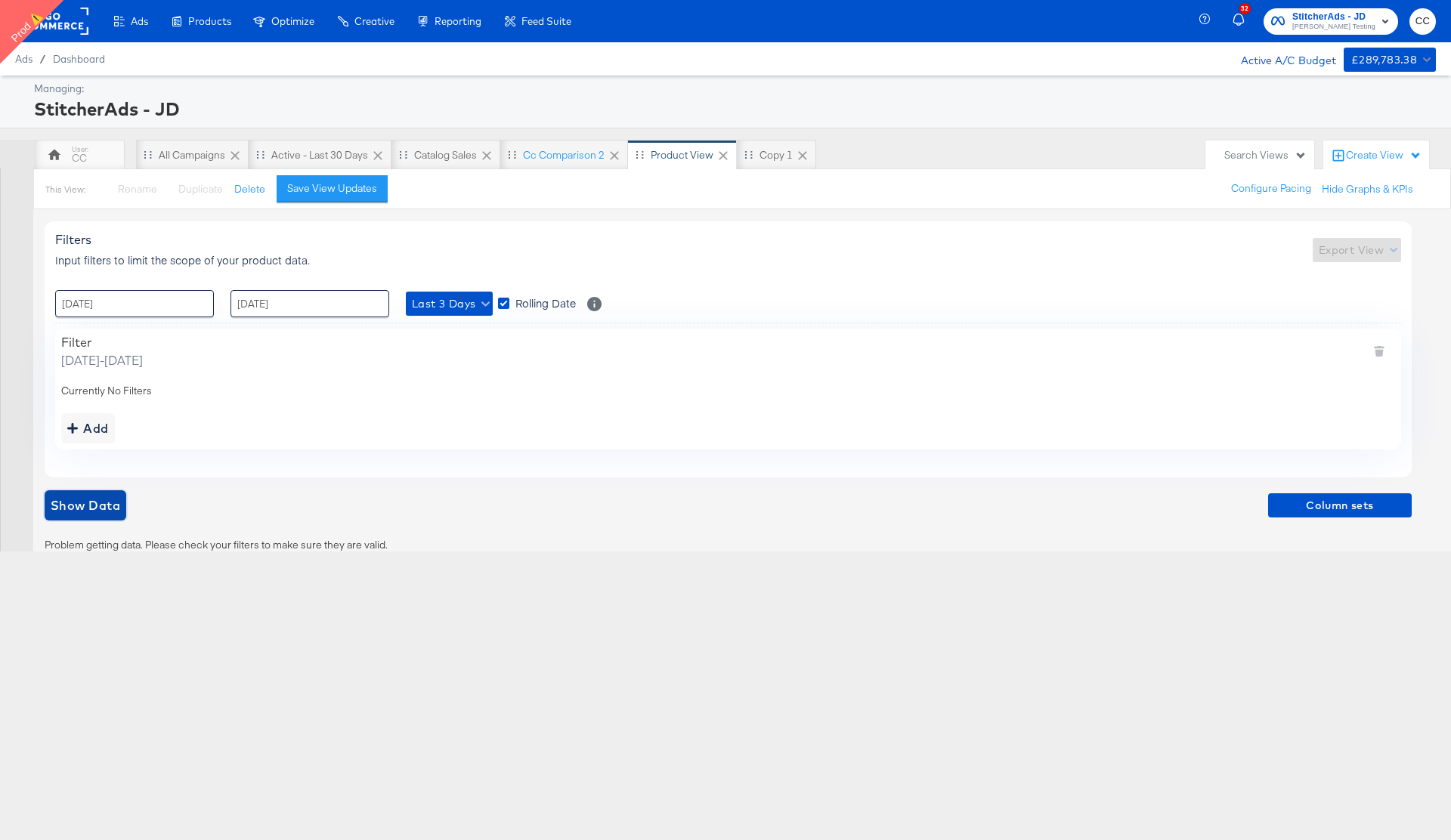
click at [87, 512] on span "Show Data" at bounding box center [85, 506] width 70 height 21
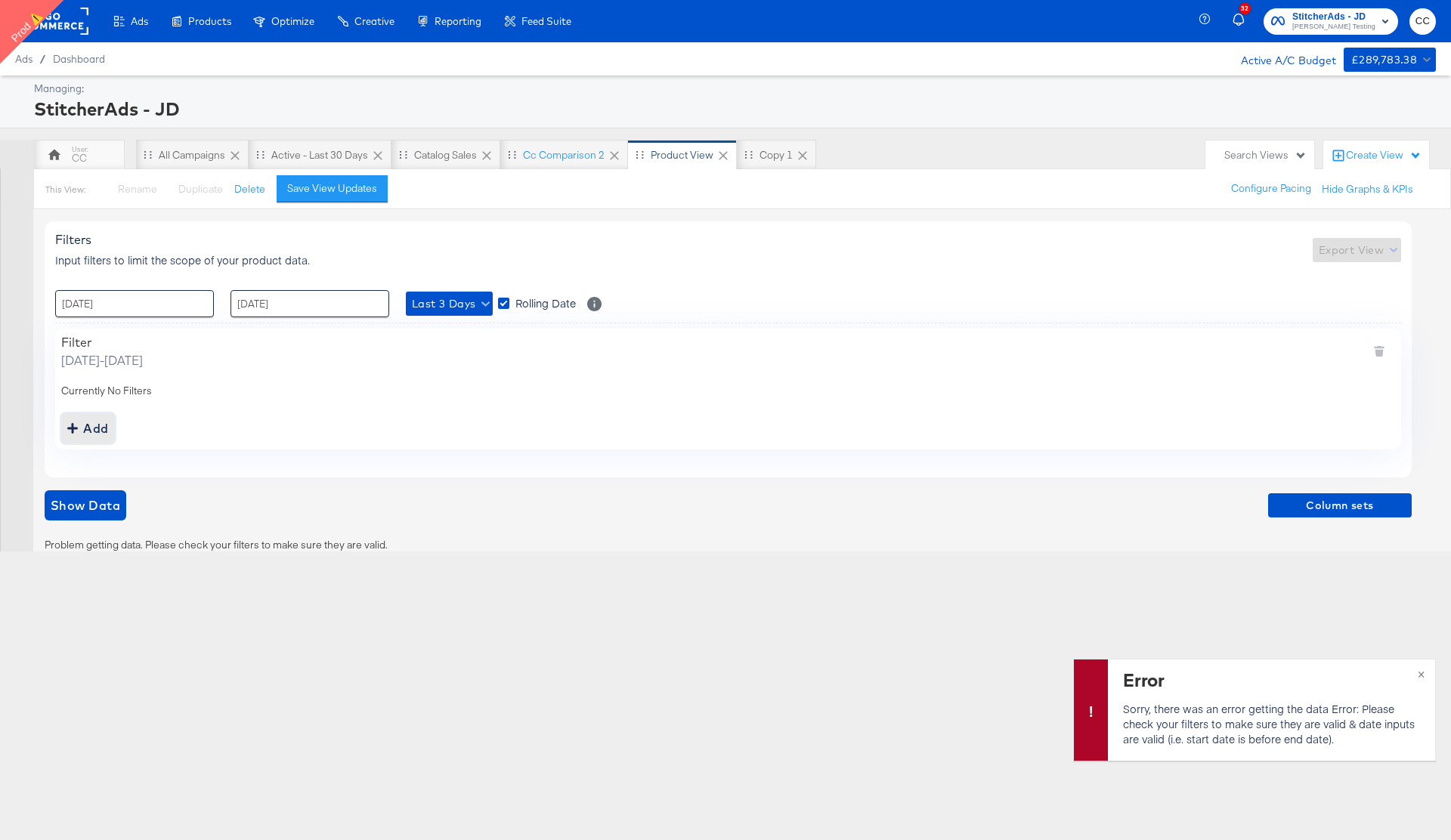
click at [89, 431] on div "Add" at bounding box center [88, 429] width 41 height 21
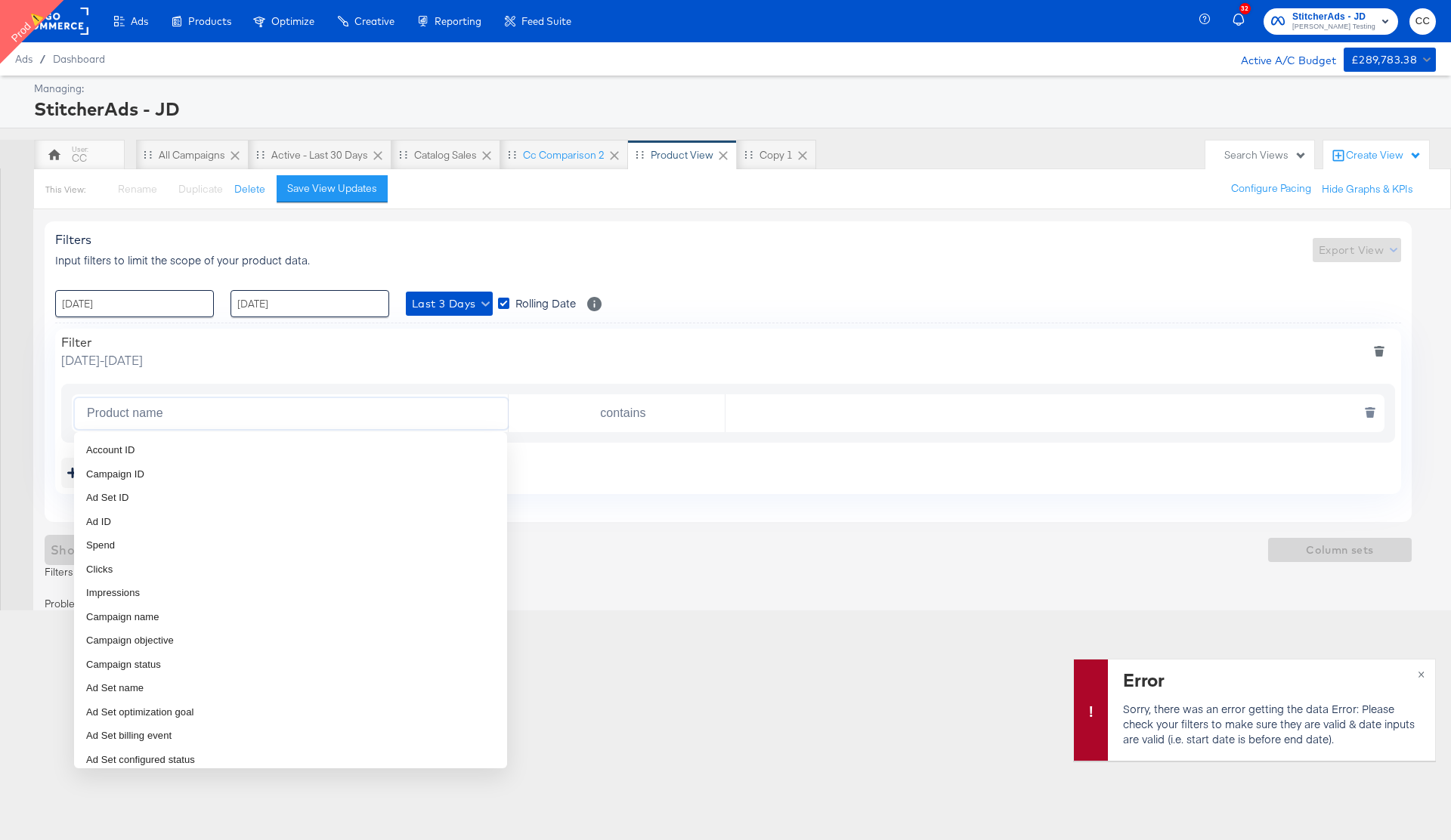
click at [224, 410] on input "Product name" at bounding box center [294, 413] width 427 height 31
click at [178, 543] on li "Spend" at bounding box center [290, 545] width 433 height 25
type input "Spend"
type input "is greater than"
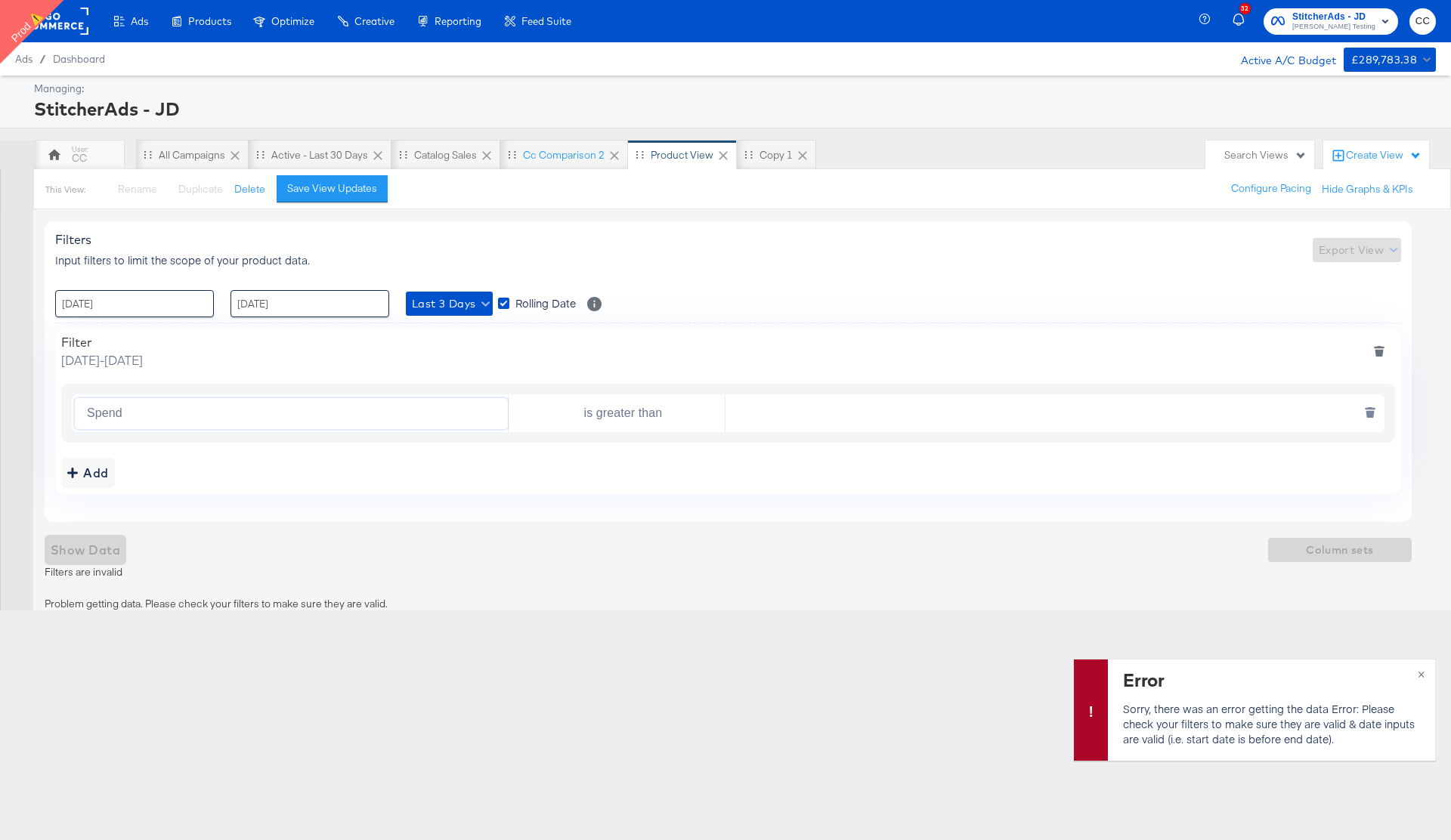
click at [798, 416] on input "text" at bounding box center [1050, 413] width 651 height 31
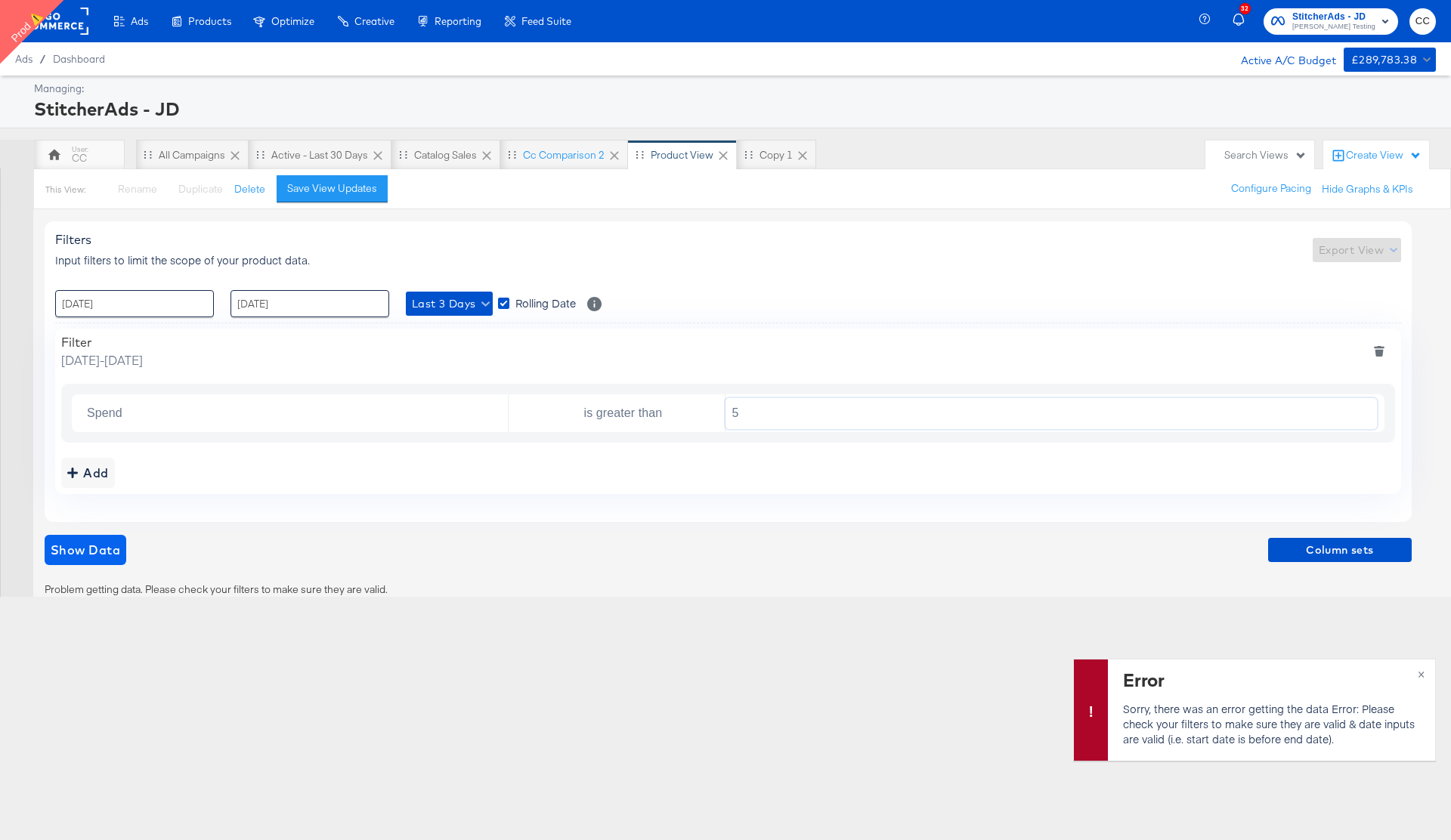
type input "5"
click at [91, 553] on span "Show Data" at bounding box center [85, 550] width 70 height 21
click at [1423, 676] on span "×" at bounding box center [1420, 673] width 7 height 18
click at [74, 20] on rect at bounding box center [54, 21] width 70 height 27
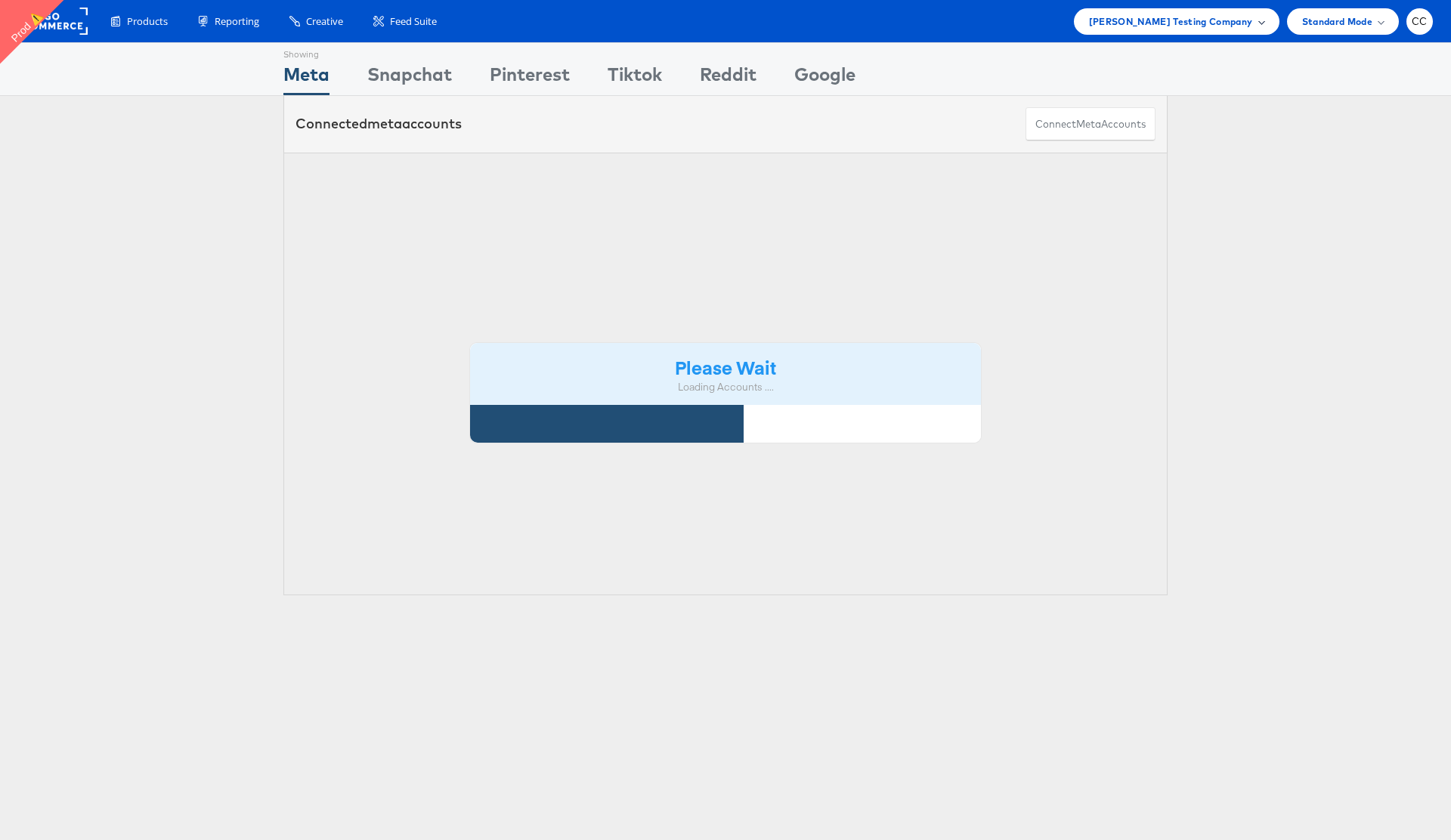
click at [1251, 20] on span "Colin Clarke Testing Company" at bounding box center [1171, 21] width 164 height 16
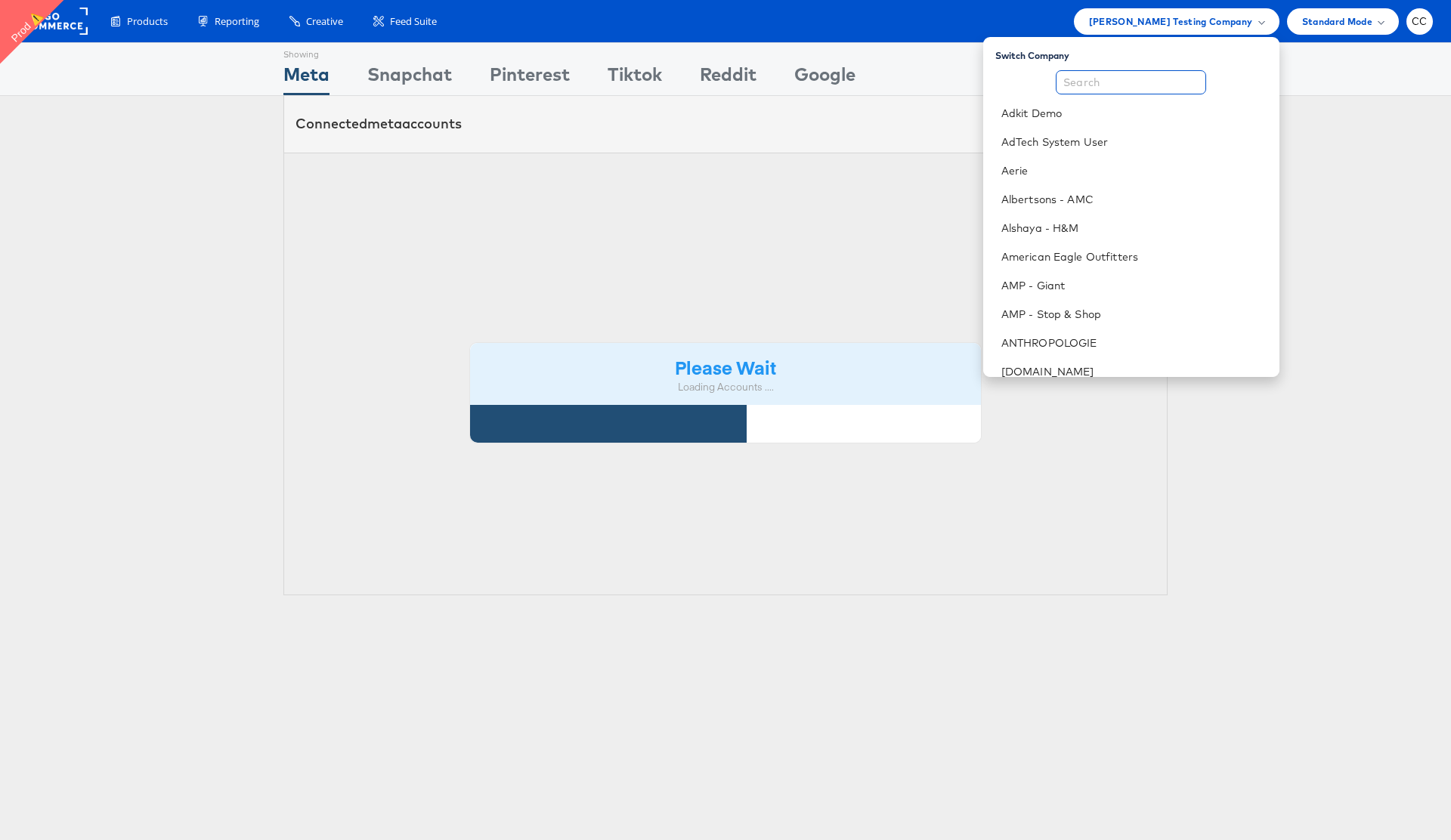
click at [1142, 81] on input "text" at bounding box center [1131, 83] width 150 height 25
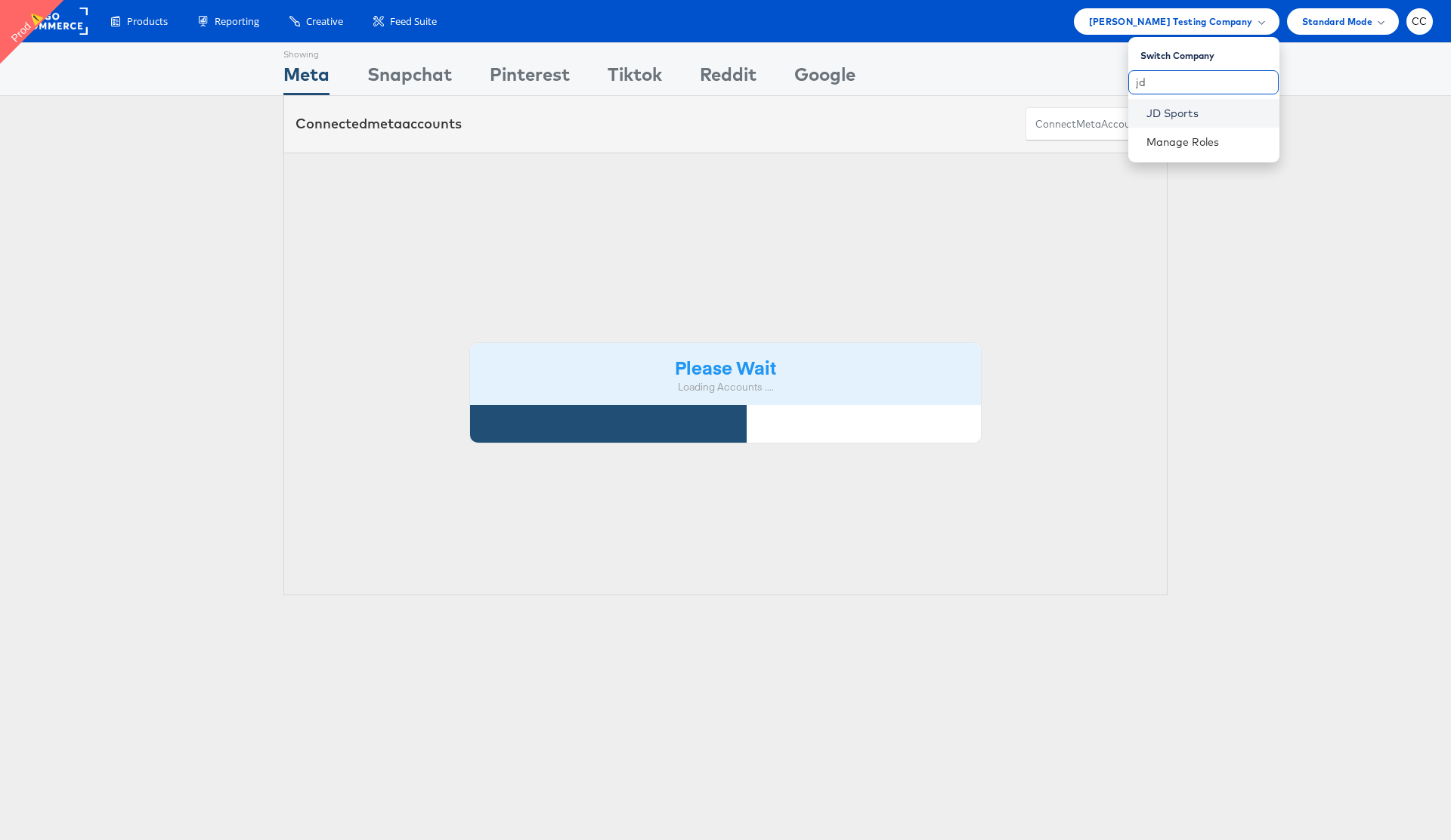
type input "jd"
click at [1186, 117] on link "JD Sports" at bounding box center [1207, 114] width 121 height 15
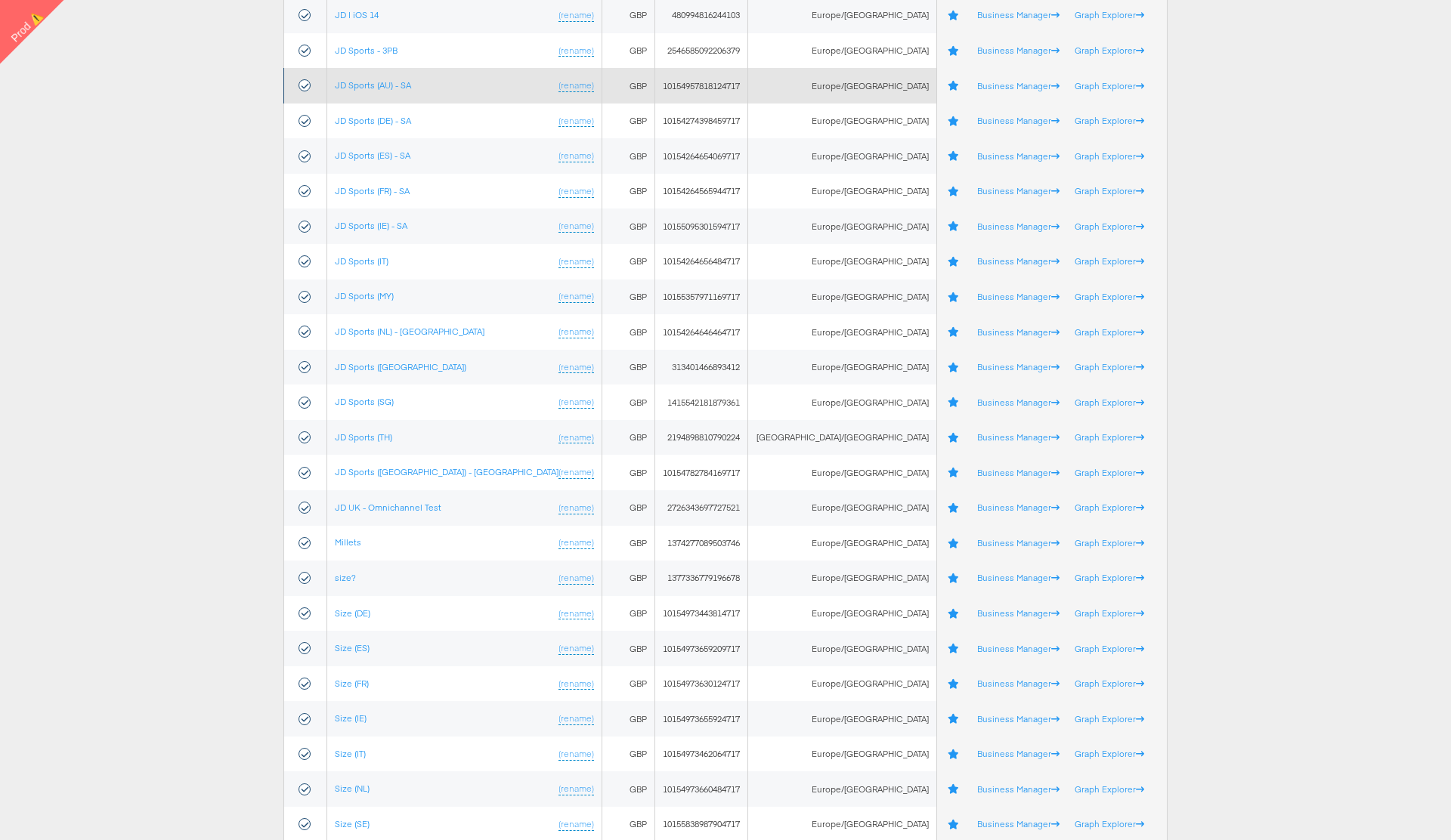
scroll to position [542, 0]
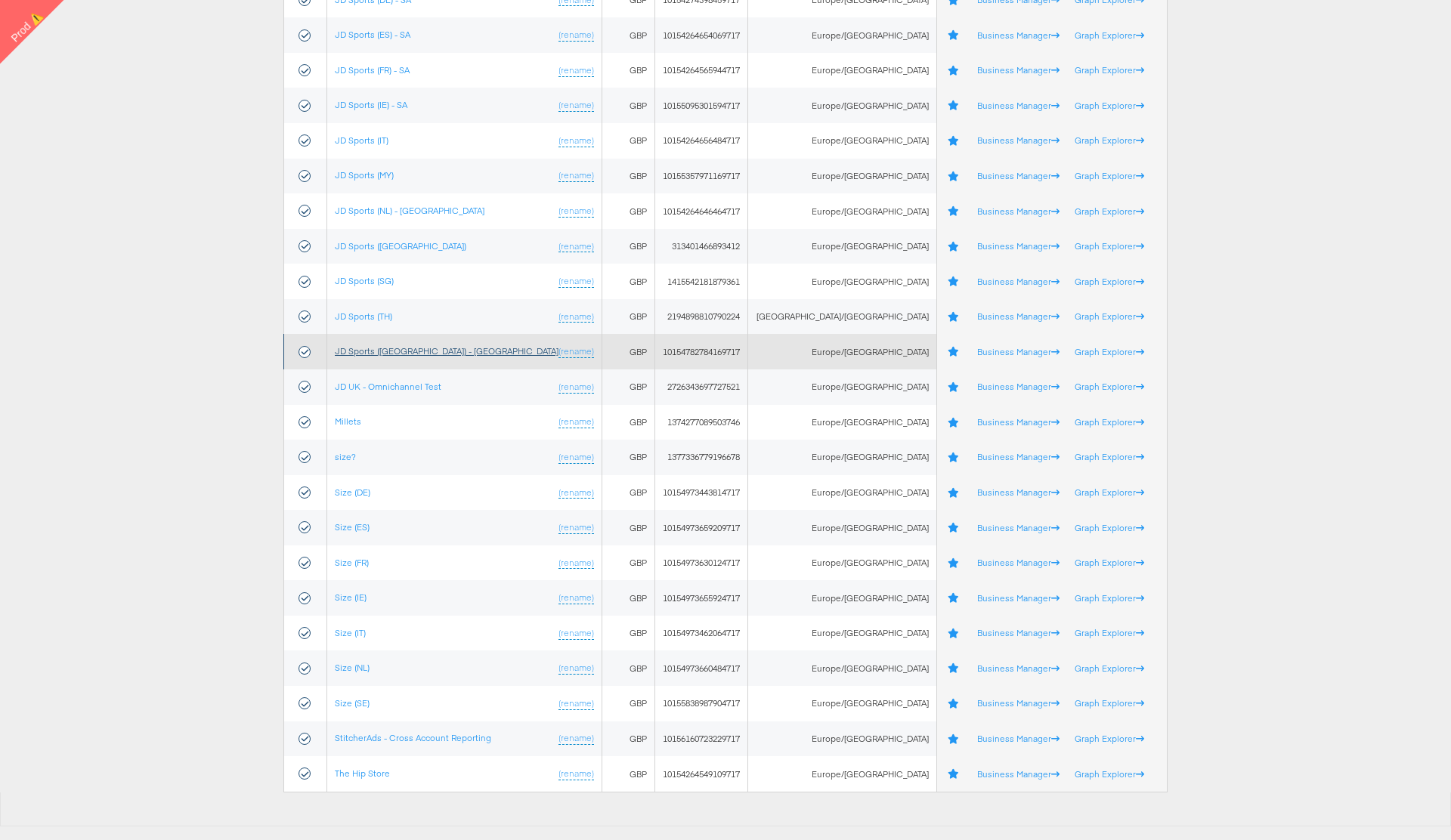
click at [397, 346] on link "JD Sports ([GEOGRAPHIC_DATA]) - [GEOGRAPHIC_DATA]" at bounding box center [446, 351] width 223 height 12
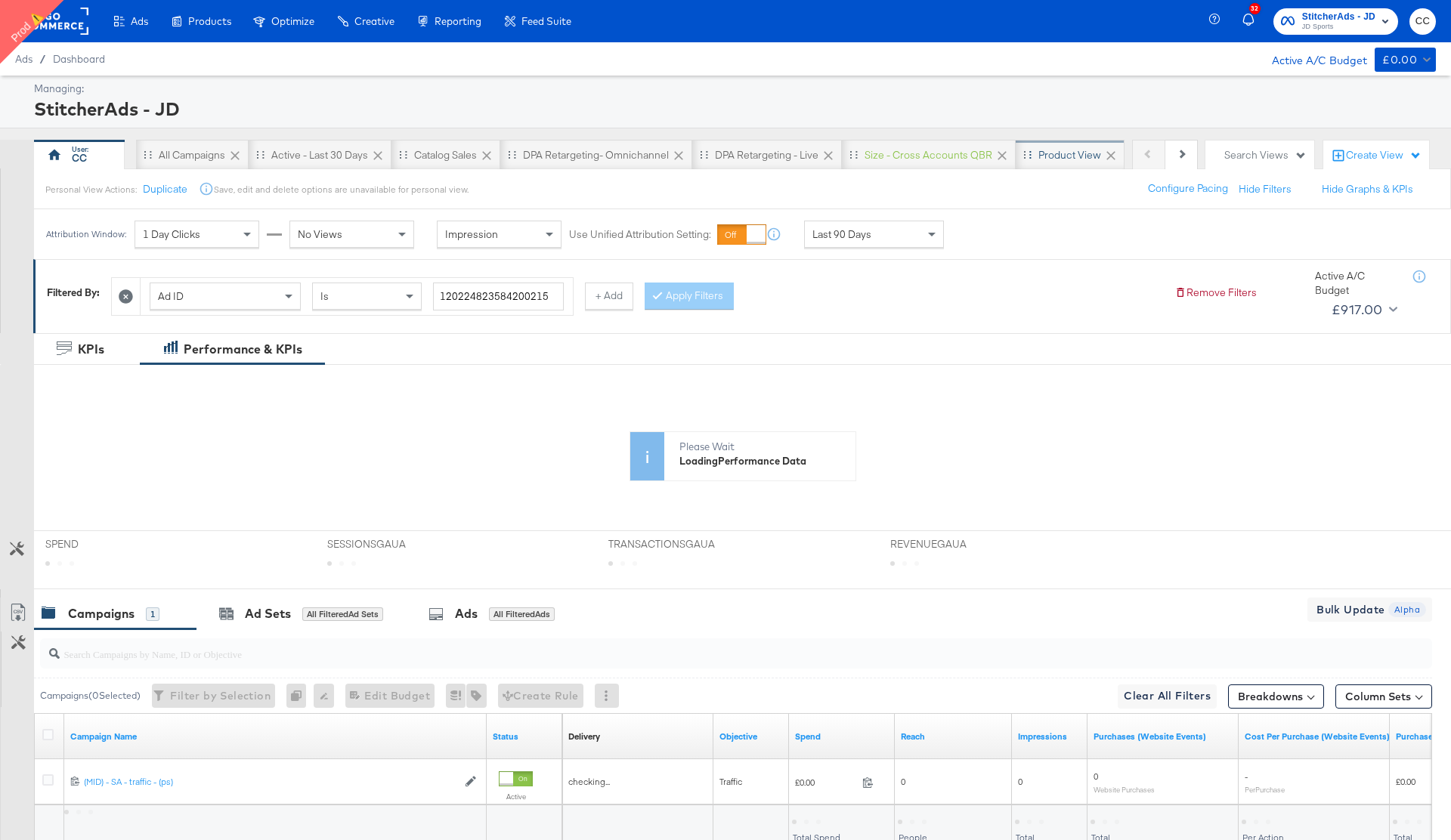
click at [1066, 160] on div "Product View" at bounding box center [1070, 155] width 63 height 15
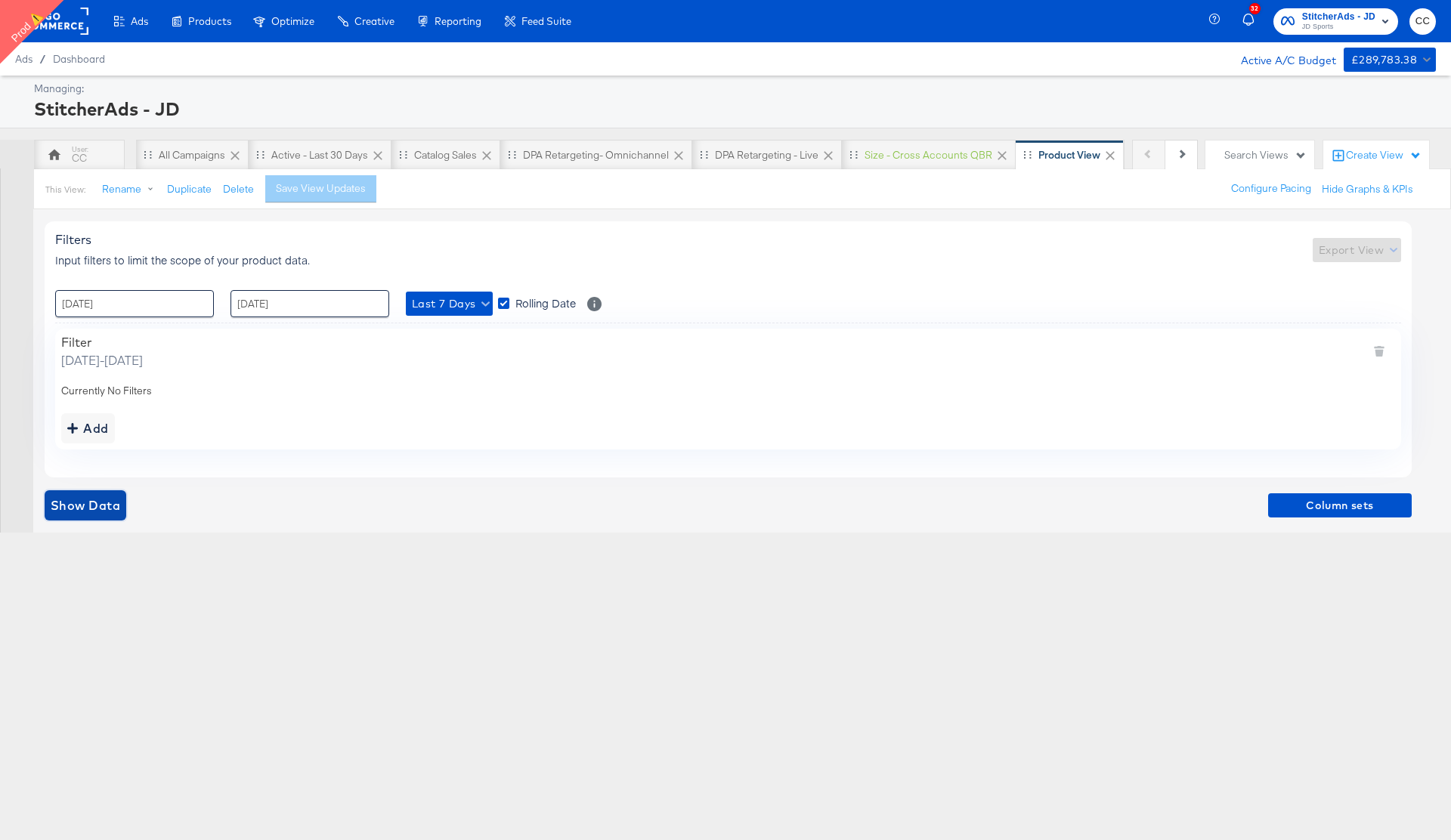
click at [93, 506] on span "Show Data" at bounding box center [85, 506] width 70 height 21
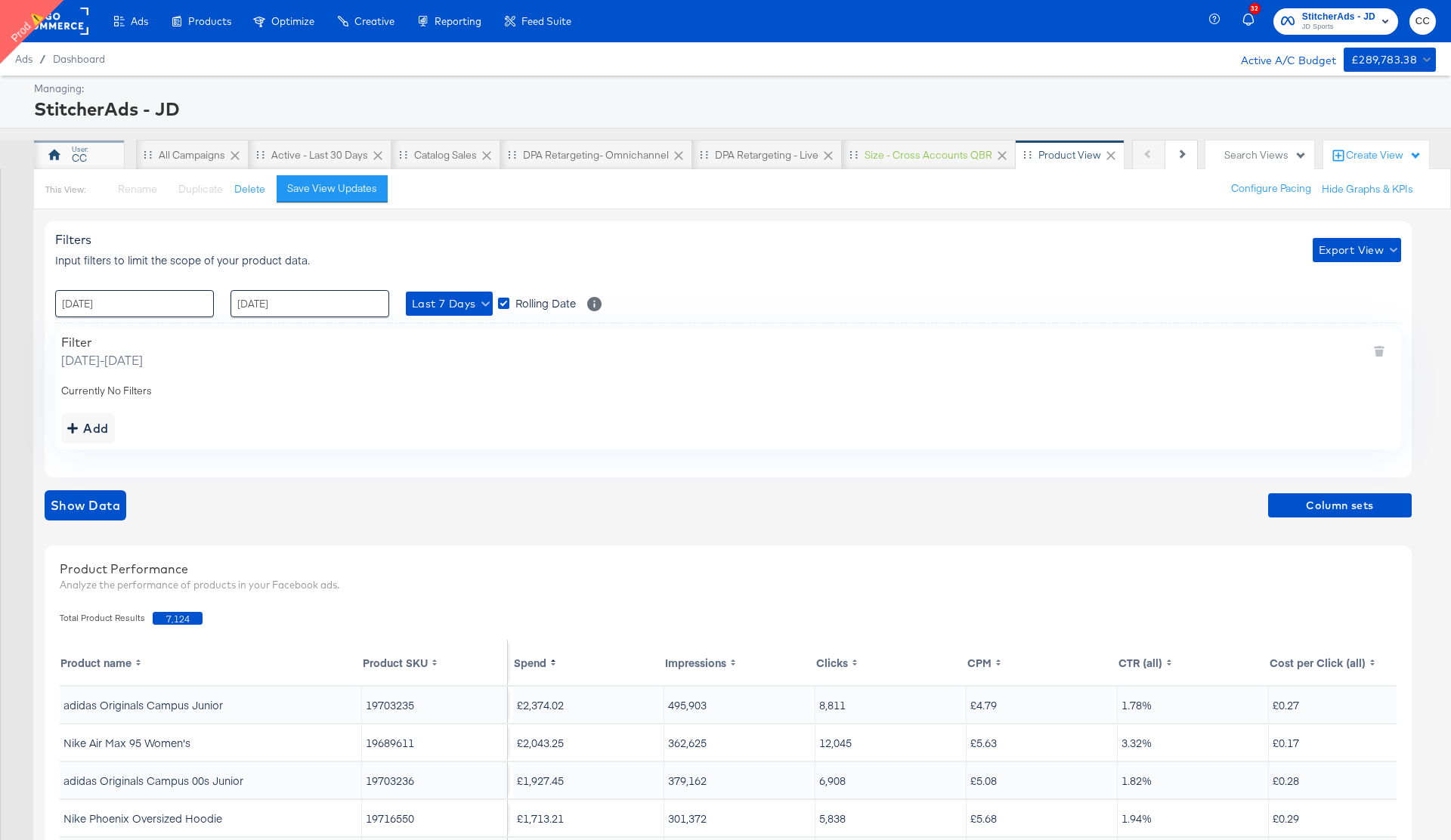
click at [81, 162] on div "CC" at bounding box center [80, 158] width 15 height 15
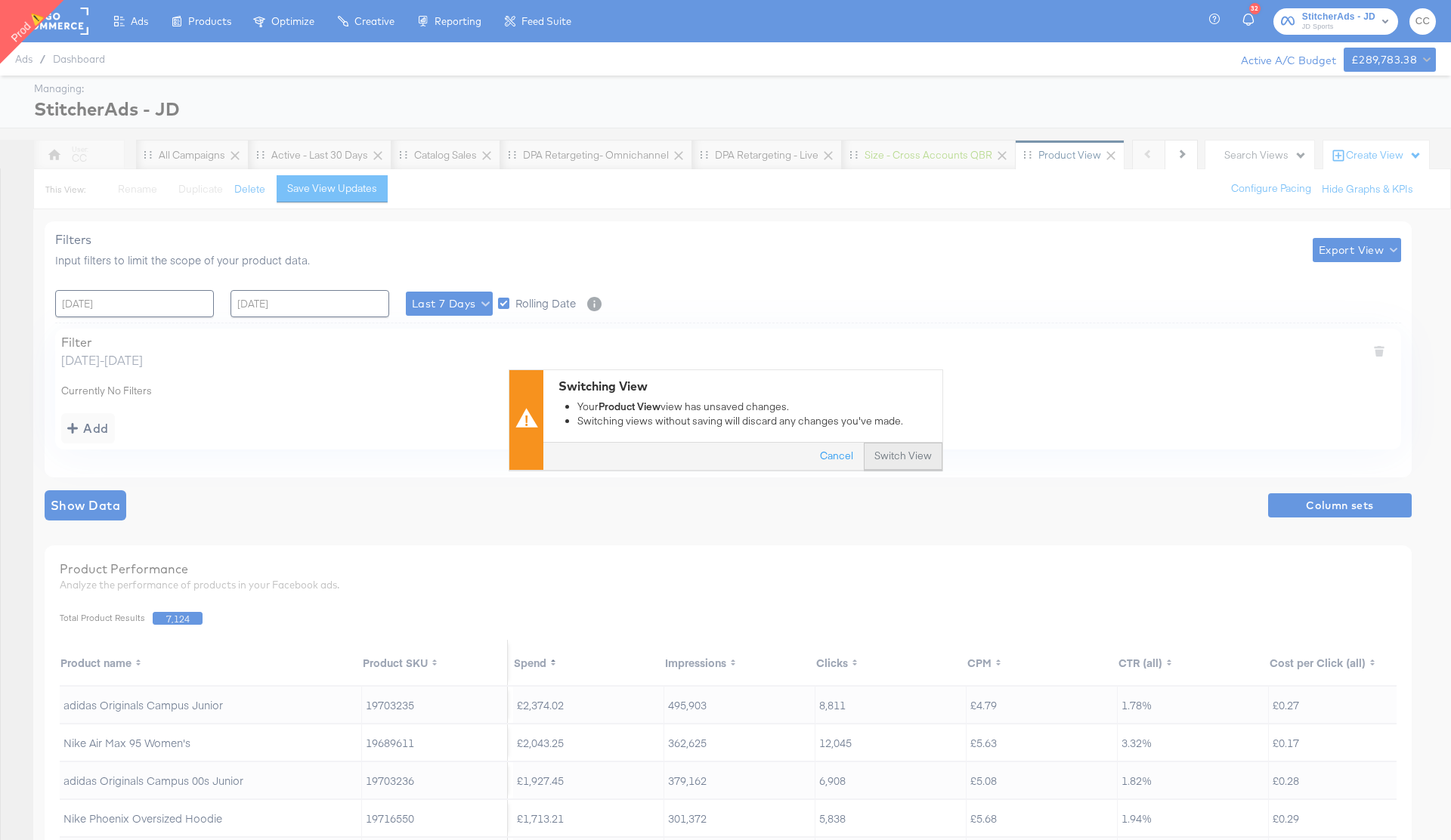
click at [925, 462] on button "Switch View" at bounding box center [902, 456] width 78 height 27
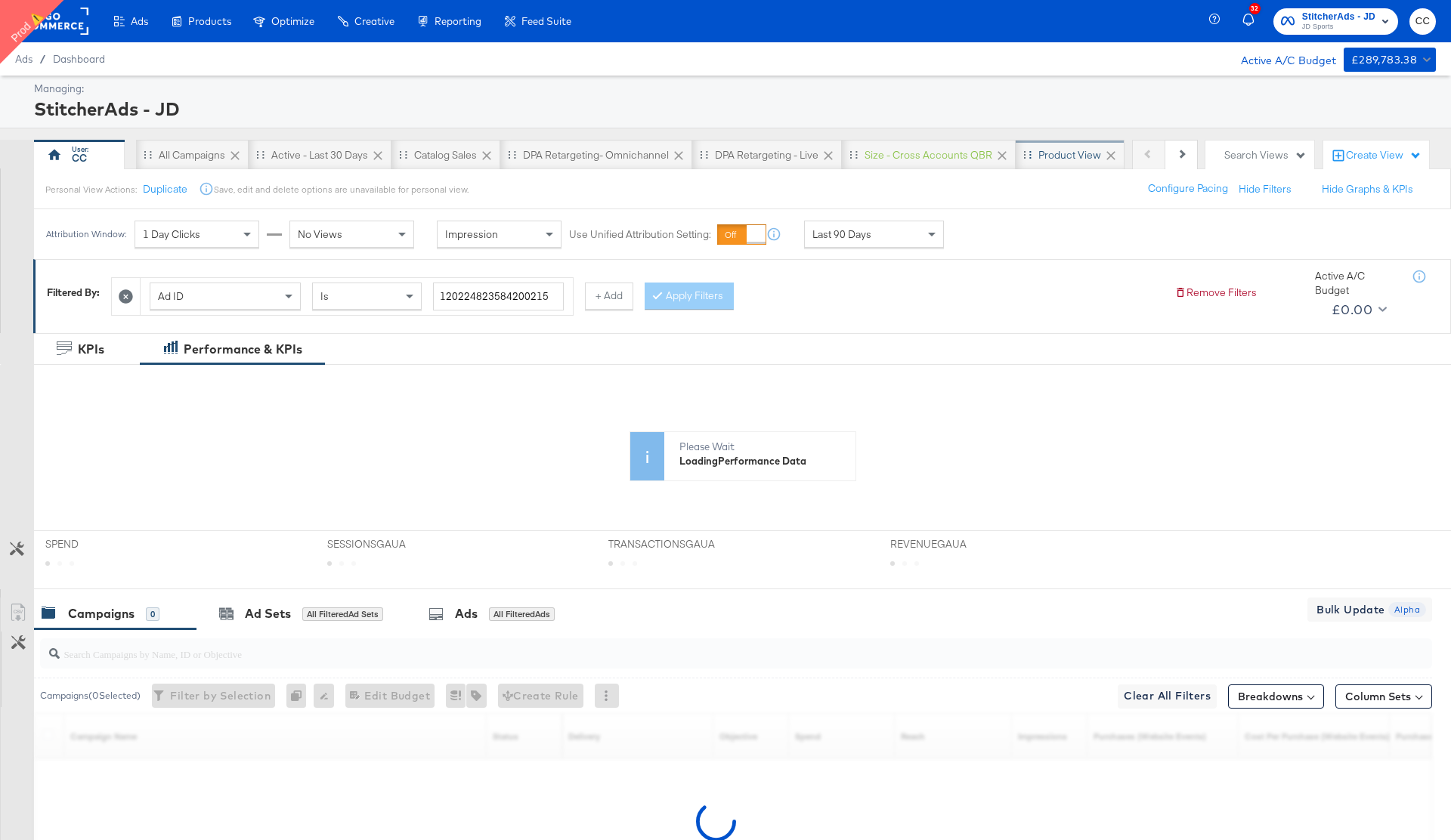
click at [1064, 152] on div "Product View" at bounding box center [1070, 155] width 63 height 15
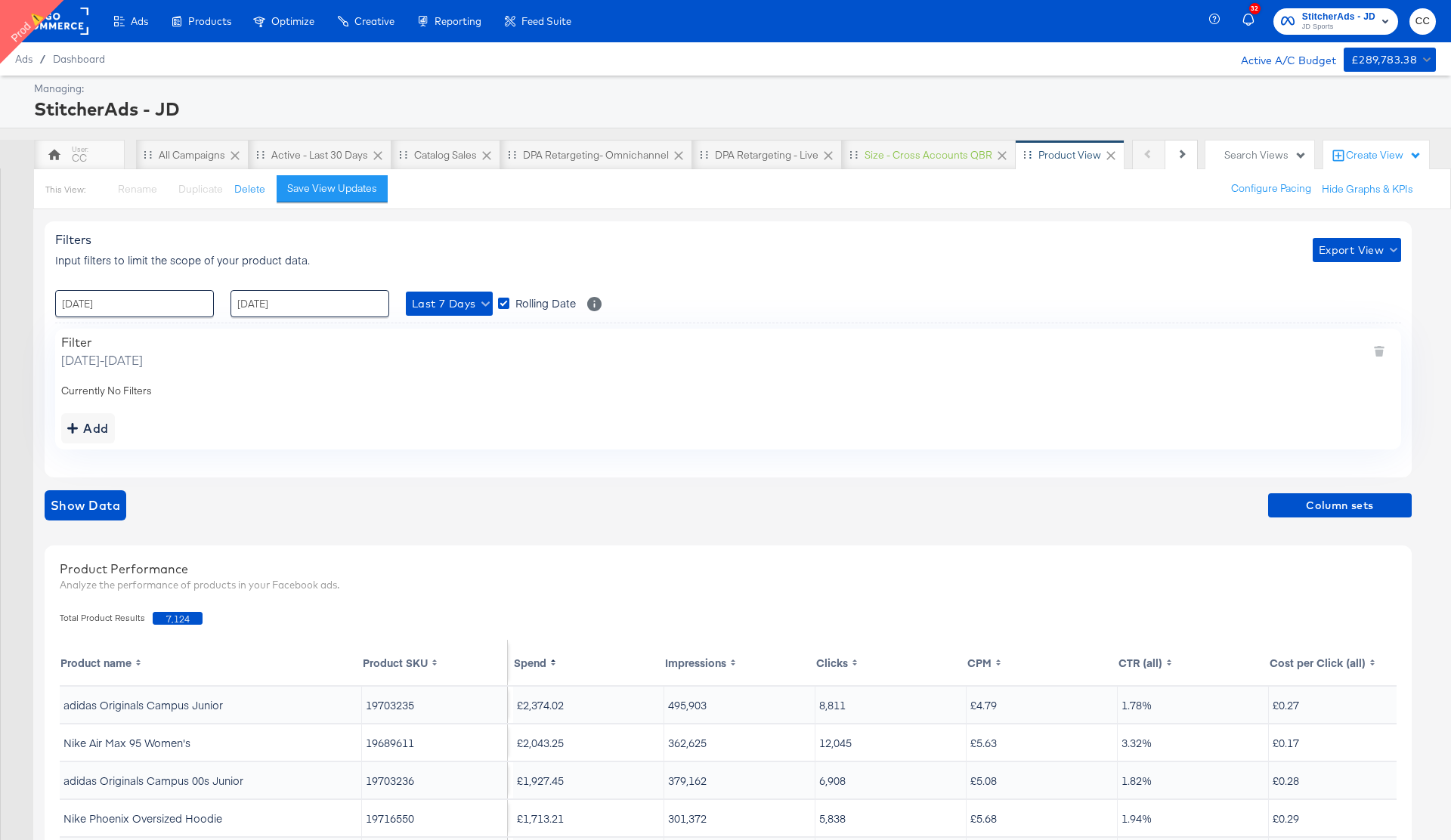
click at [73, 22] on rect at bounding box center [54, 21] width 70 height 27
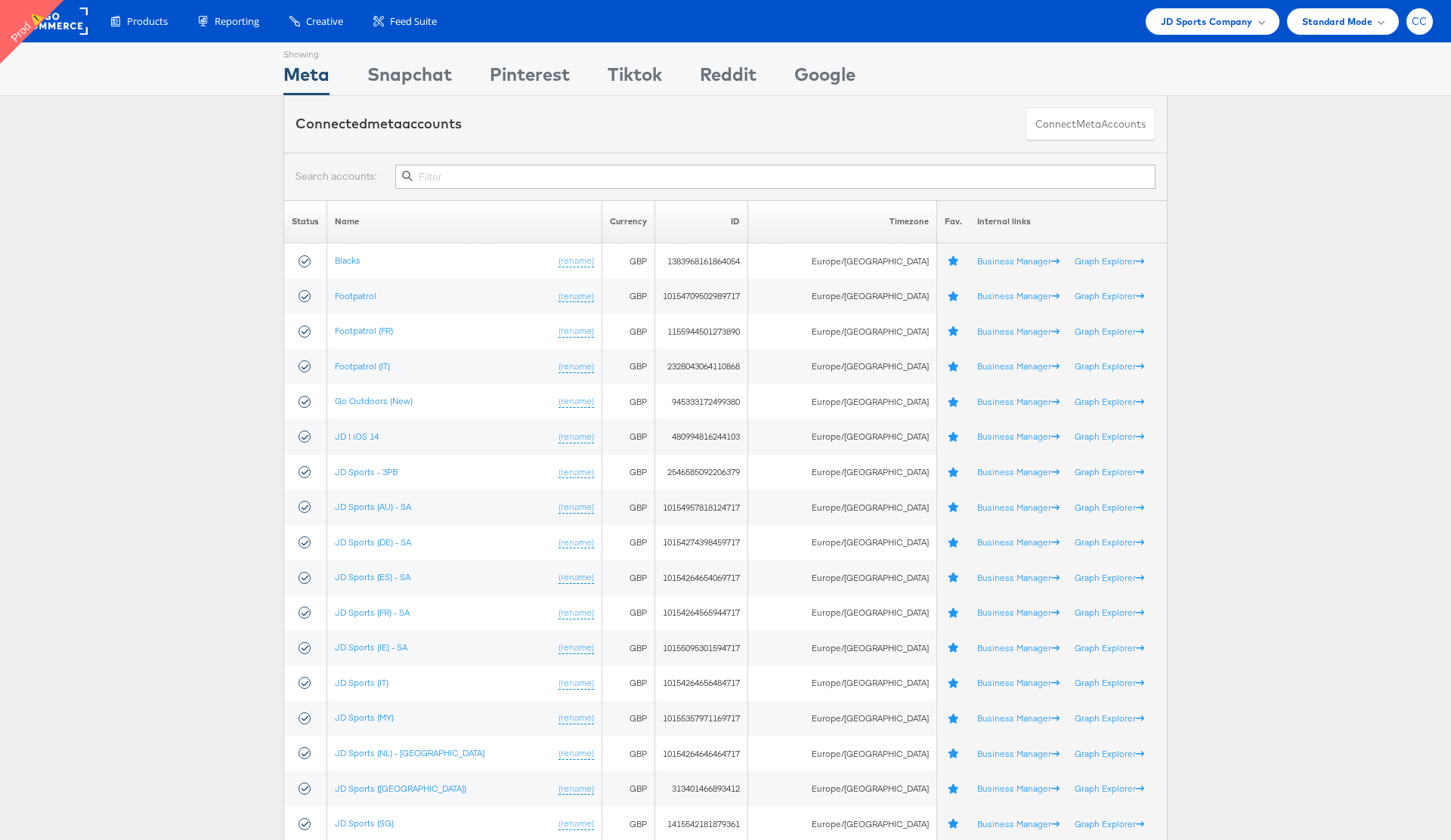
click at [1423, 25] on span "CC" at bounding box center [1419, 21] width 16 height 10
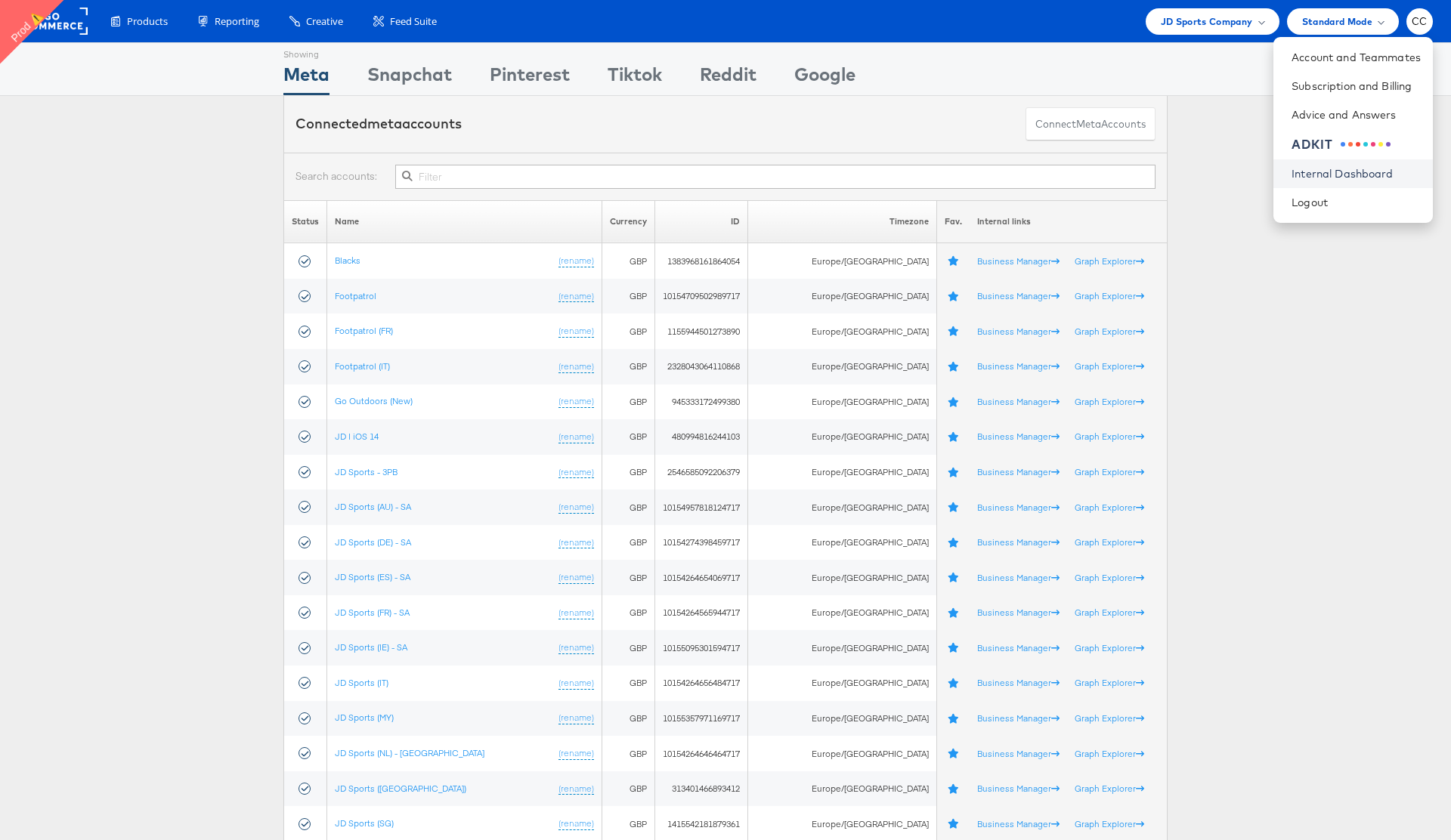
click at [1372, 175] on link "Internal Dashboard" at bounding box center [1356, 174] width 129 height 15
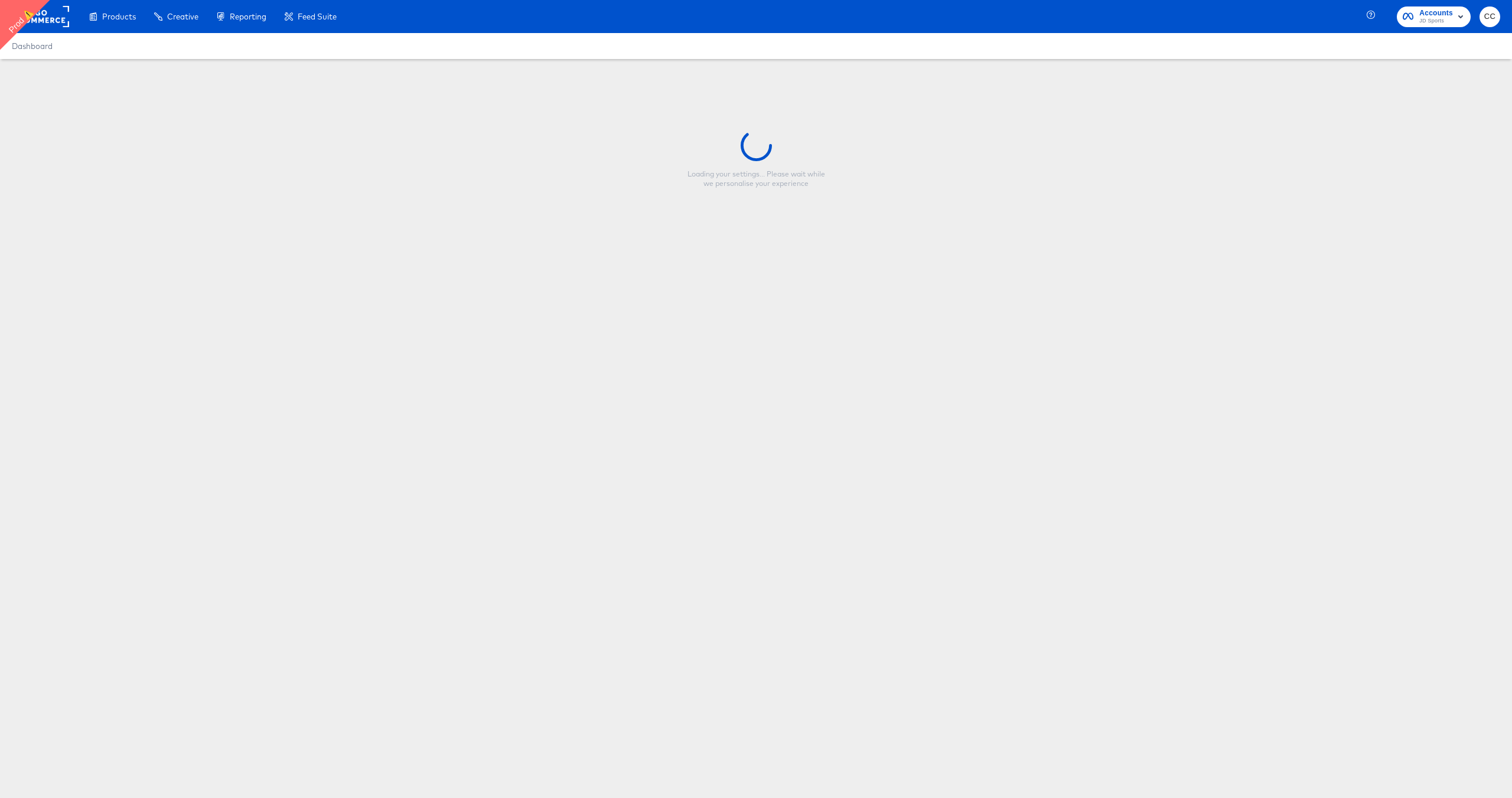
type input "UK - Sale Price - Free Delivery"
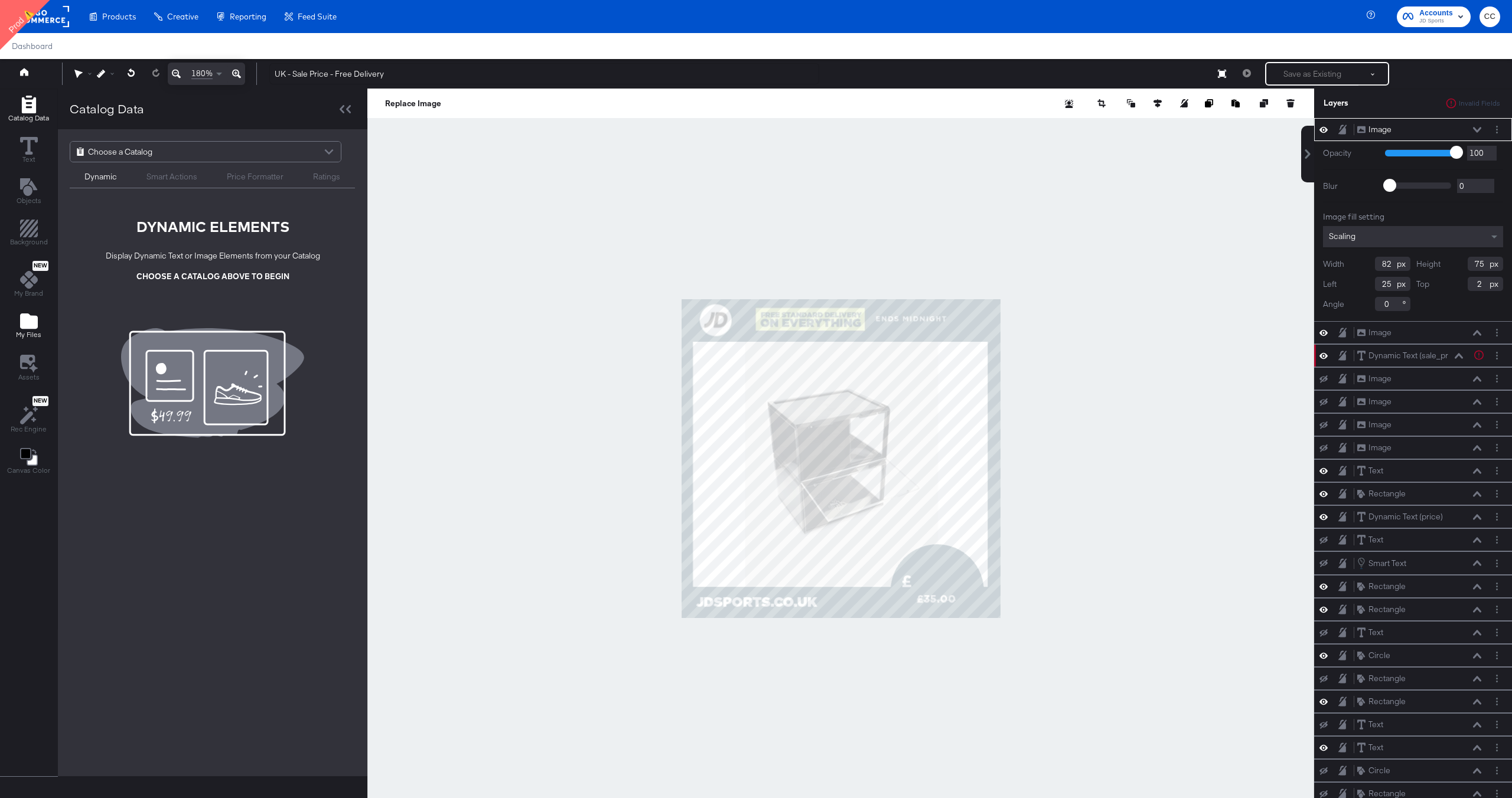
click at [25, 320] on icon "Add Files" at bounding box center [29, 321] width 18 height 16
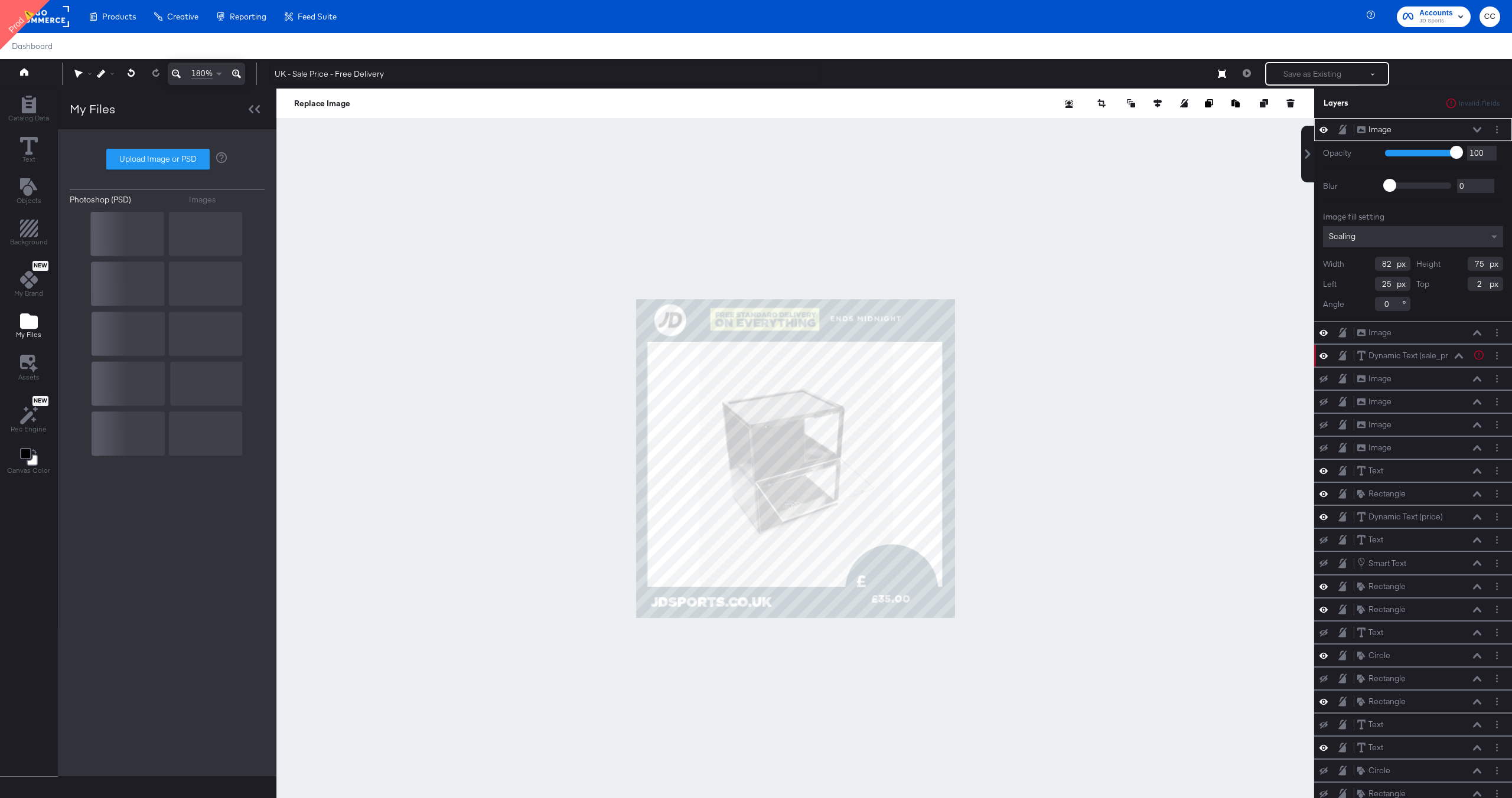
click at [204, 198] on div "Images" at bounding box center [202, 200] width 27 height 11
click at [166, 160] on label "Upload Image or PSD" at bounding box center [158, 159] width 102 height 20
click at [167, 159] on input "Upload Image or PSD" at bounding box center [167, 159] width 0 height 0
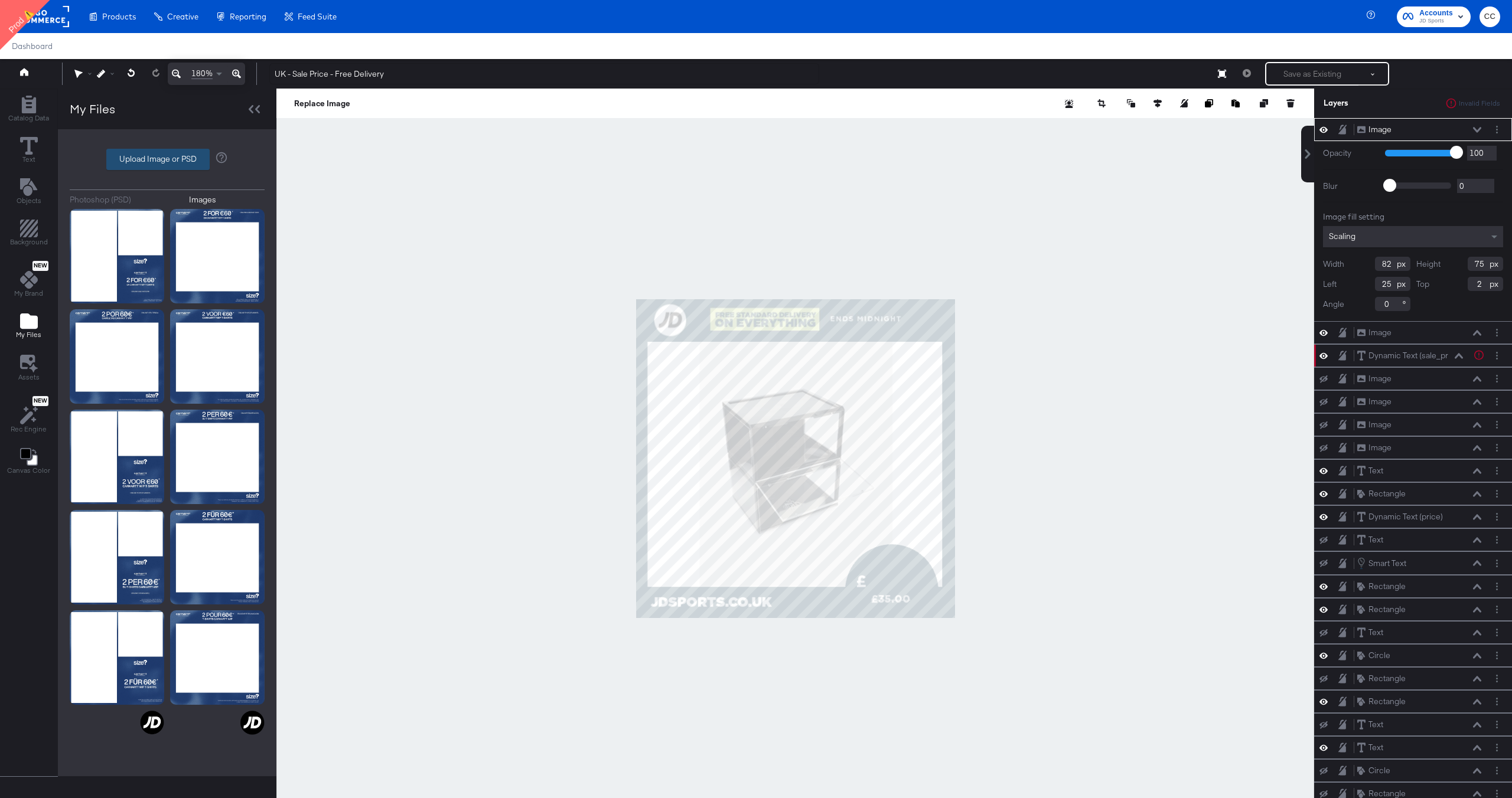
type input "C:\fakepath\Overlay 2.jpg"
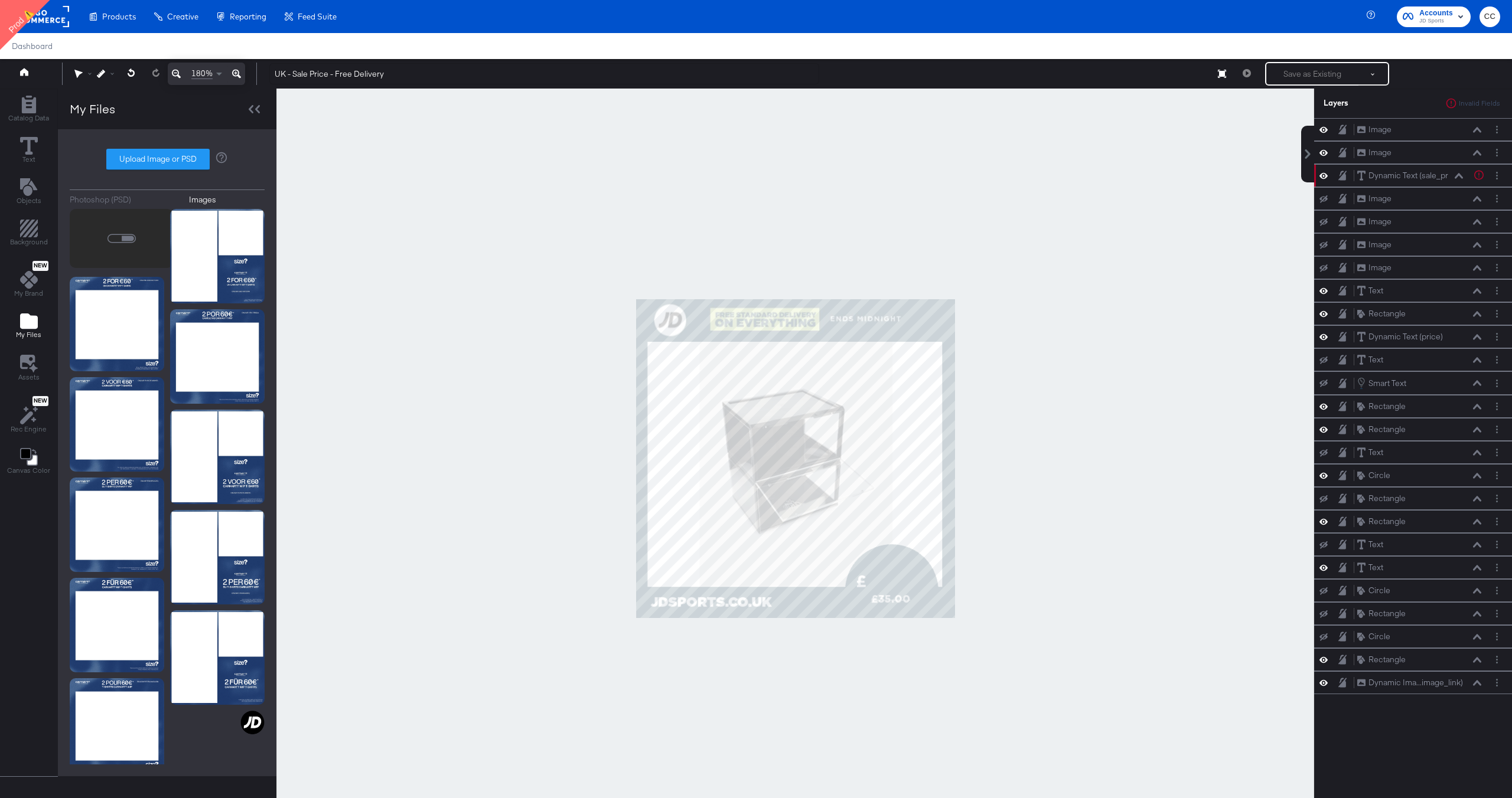
click at [56, 19] on rect at bounding box center [42, 16] width 55 height 21
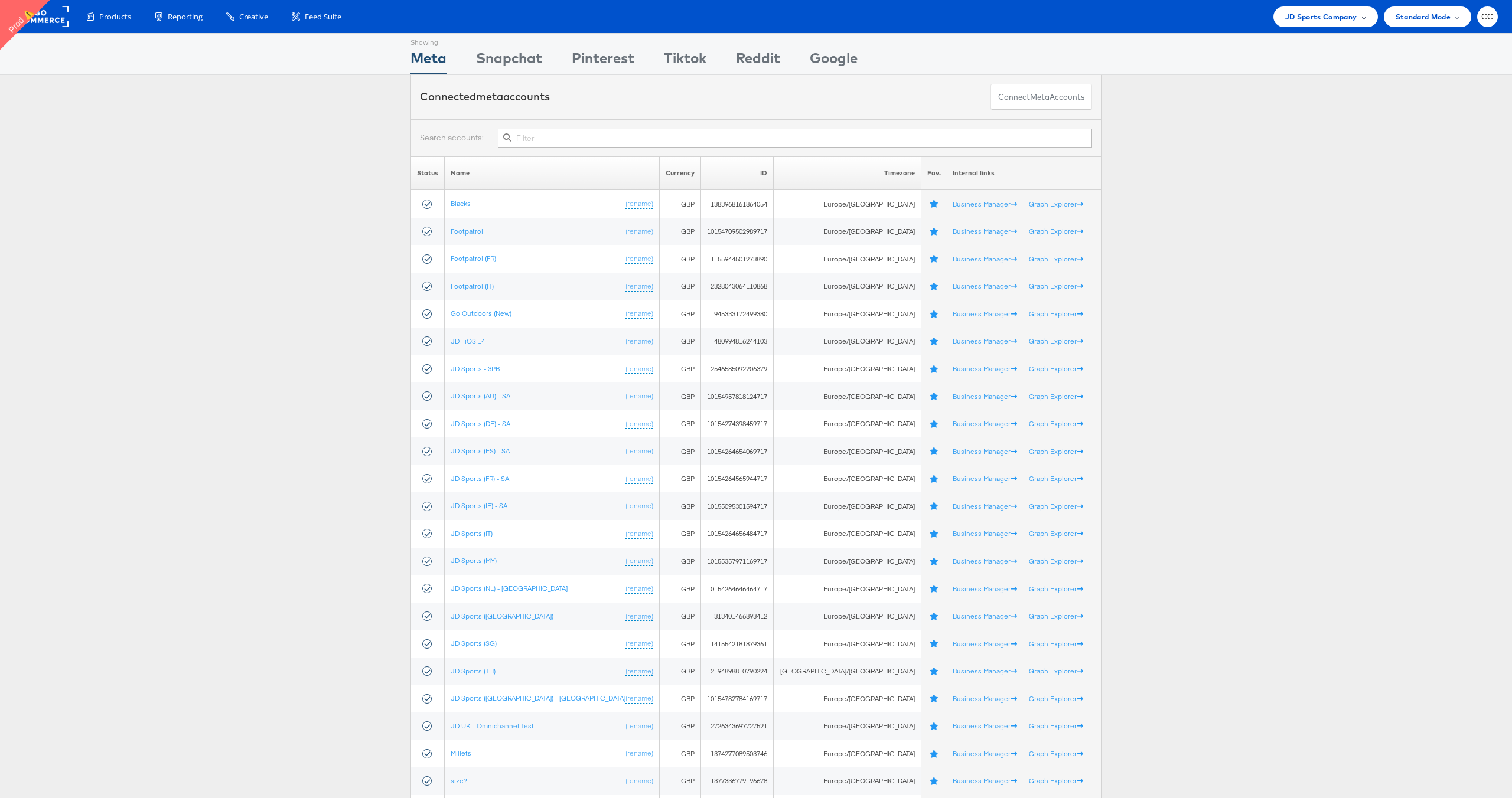
click at [1352, 18] on span "JD Sports Company" at bounding box center [1321, 17] width 72 height 13
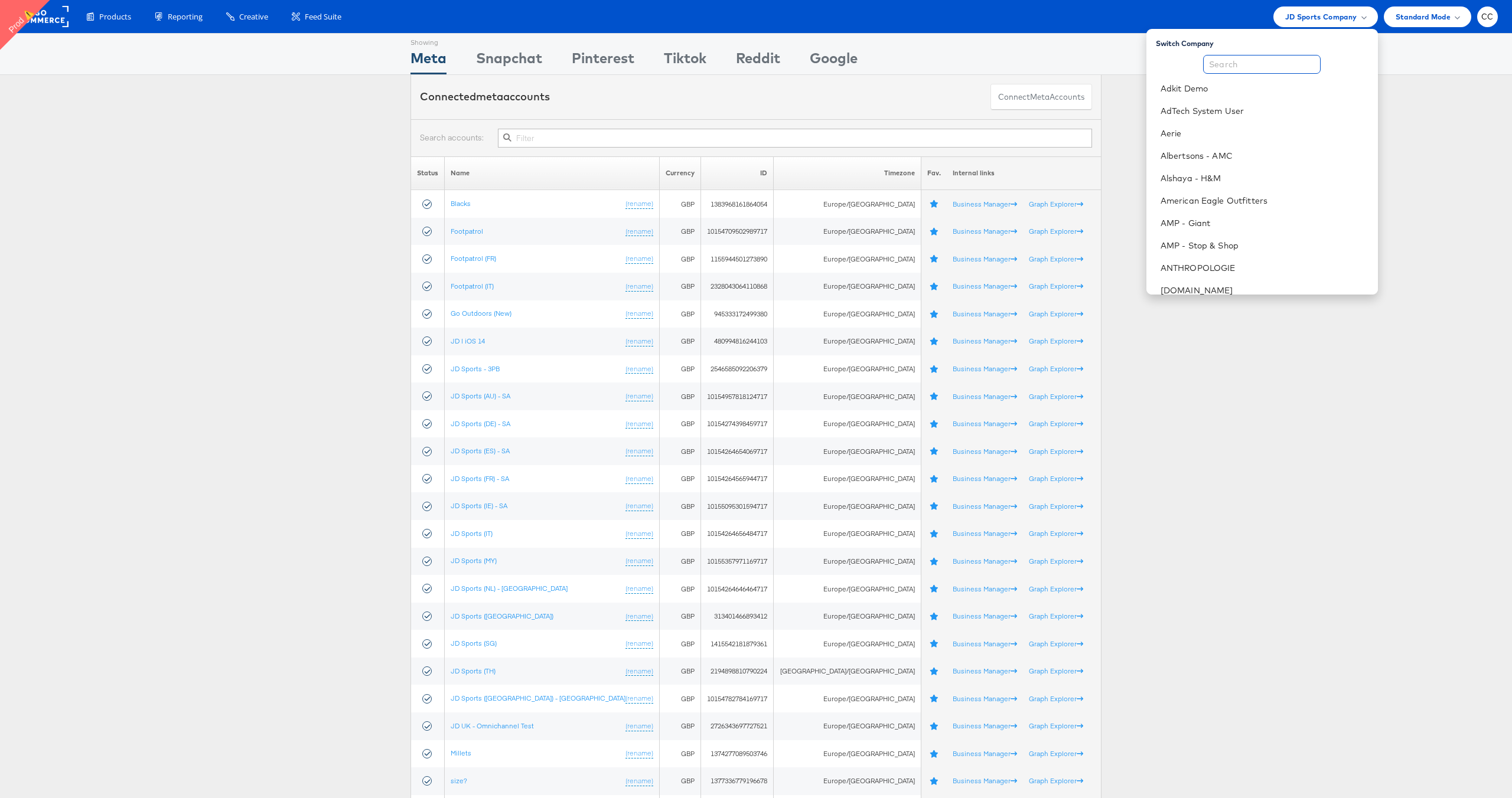
click at [1229, 59] on input "text" at bounding box center [1262, 65] width 118 height 19
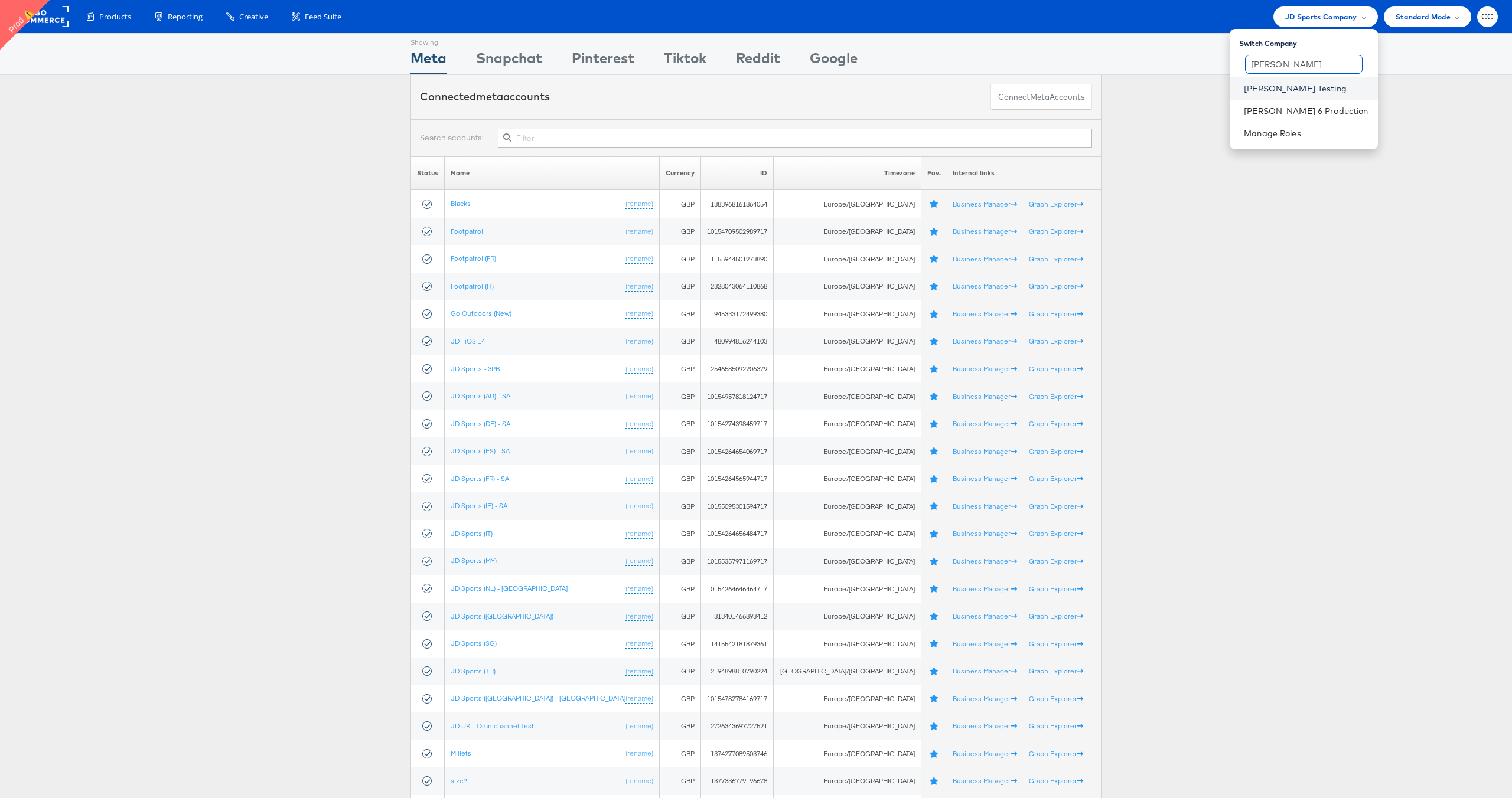
type input "[PERSON_NAME]"
click at [1316, 86] on link "[PERSON_NAME] Testing" at bounding box center [1306, 89] width 124 height 12
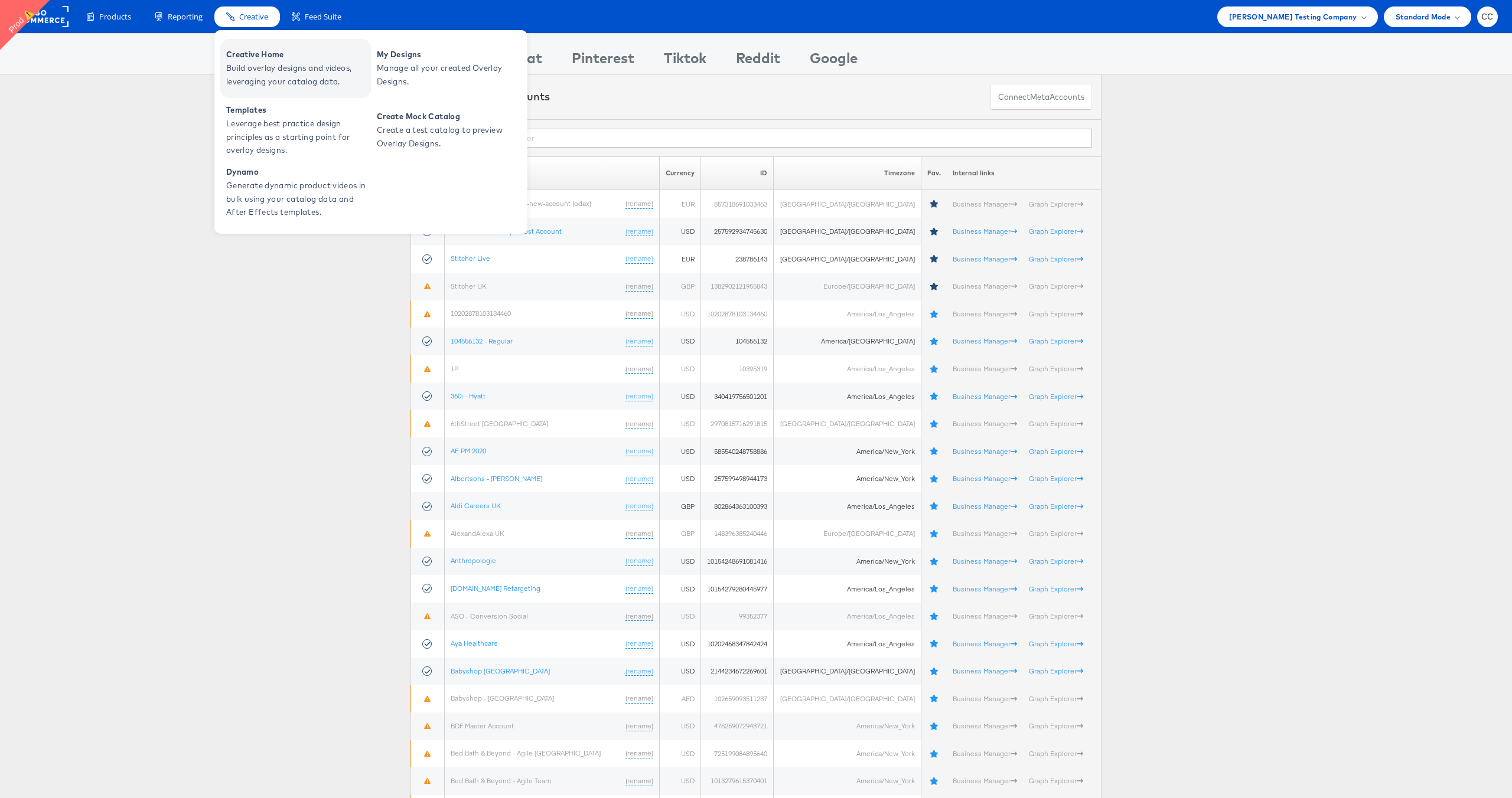
click at [254, 58] on span "Creative Home" at bounding box center [297, 55] width 142 height 14
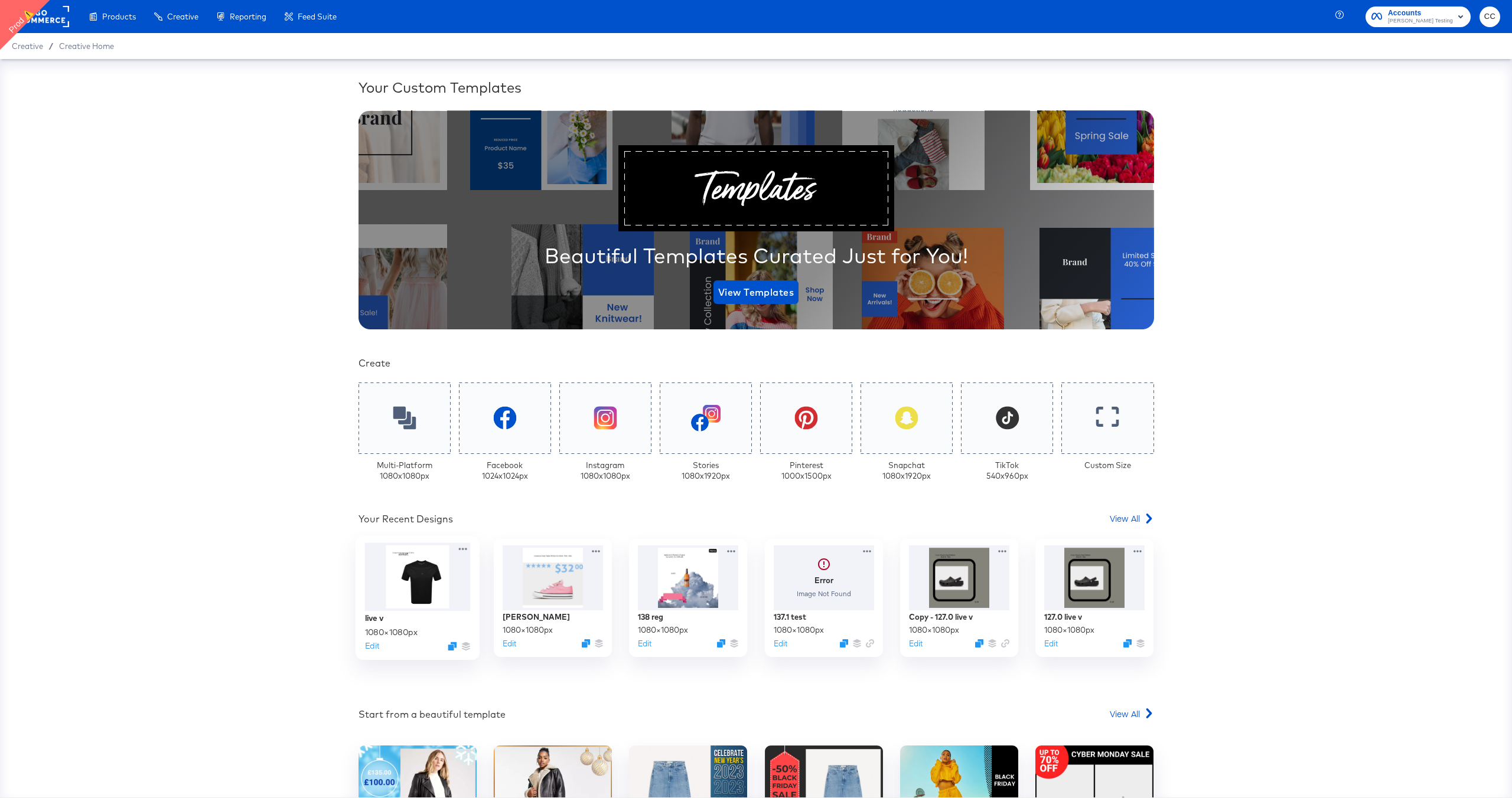
click at [422, 590] on div at bounding box center [417, 577] width 106 height 68
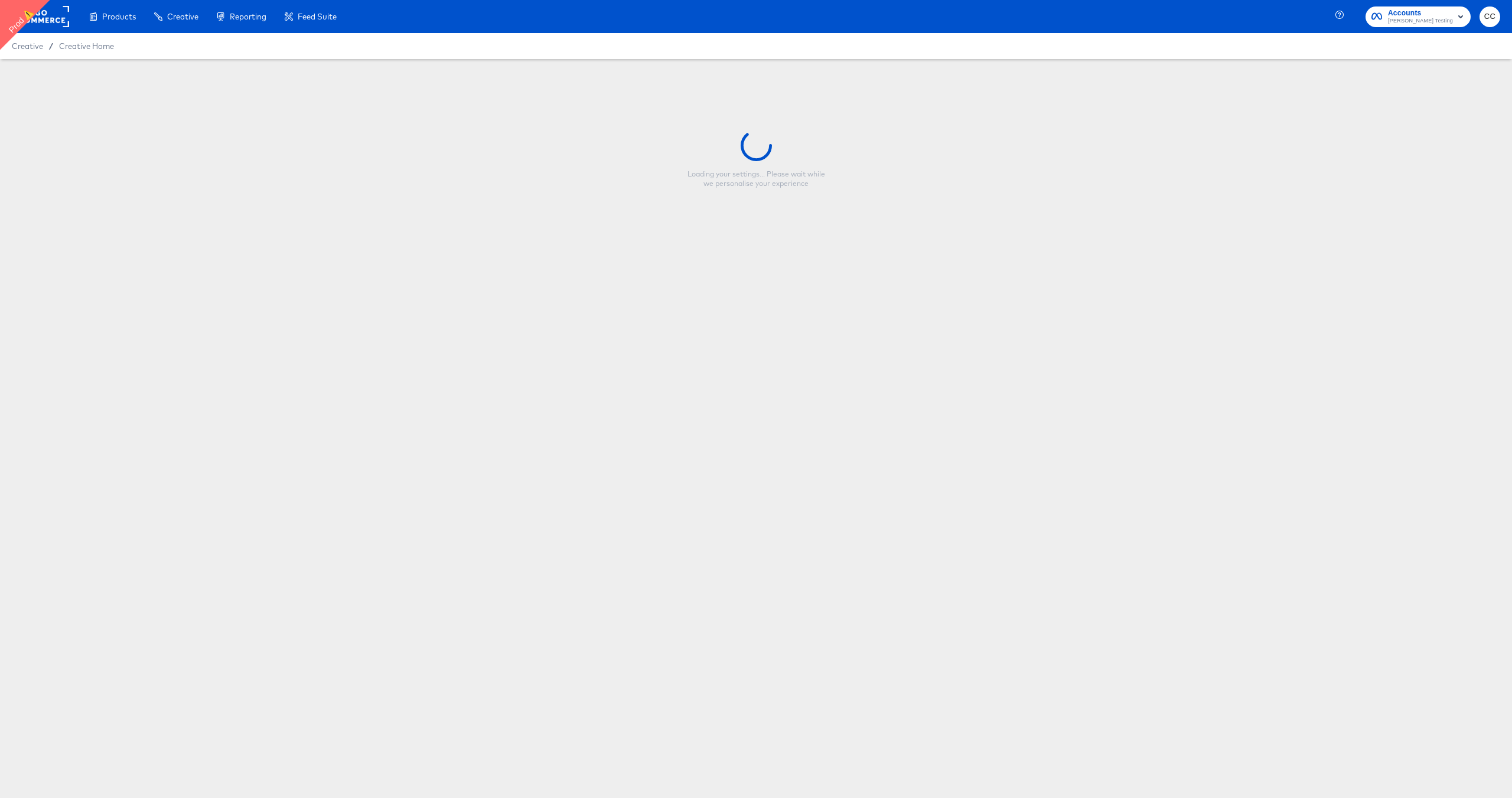
type input "live v"
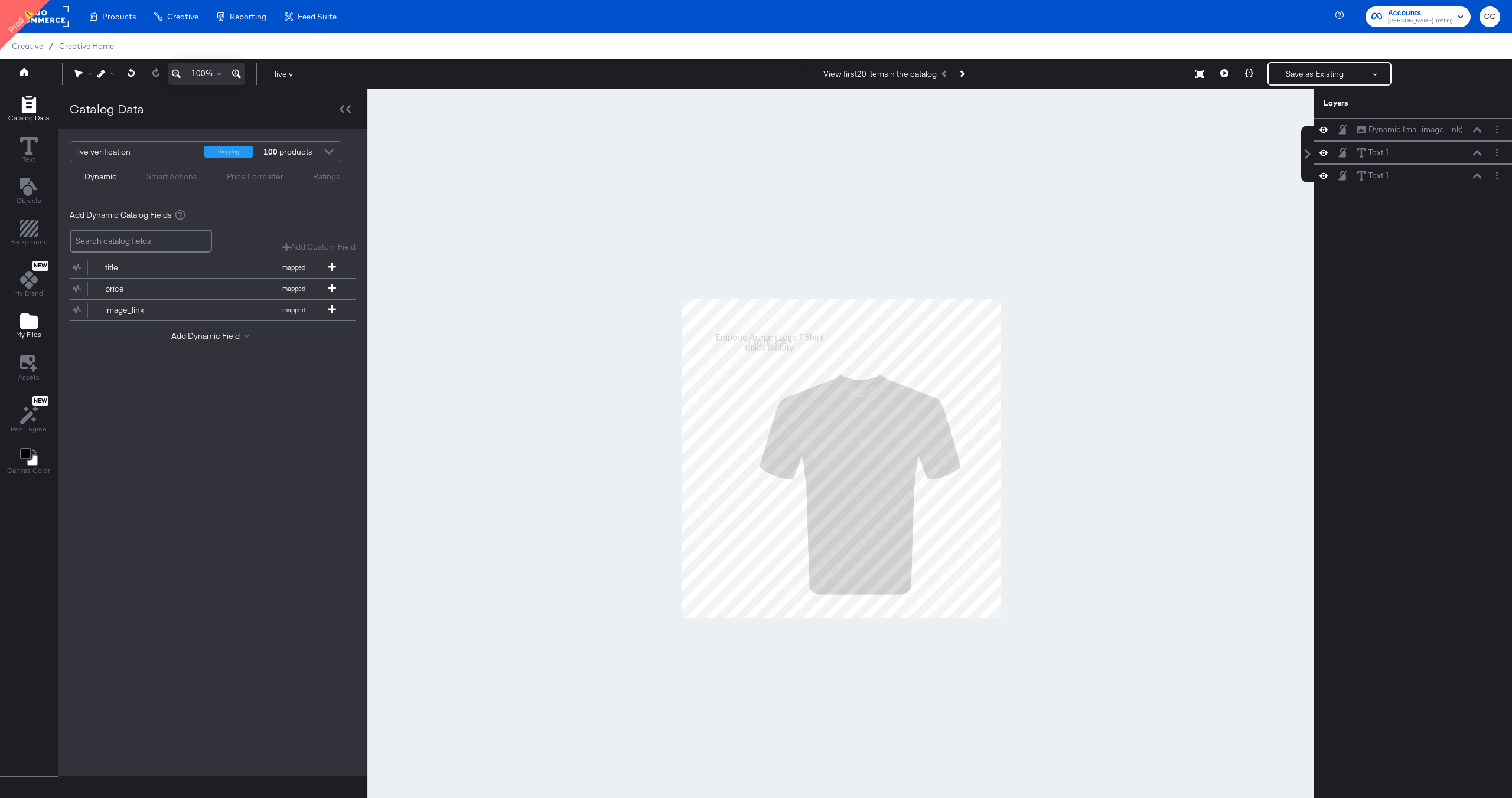
click at [25, 322] on icon "Add Files" at bounding box center [29, 321] width 18 height 16
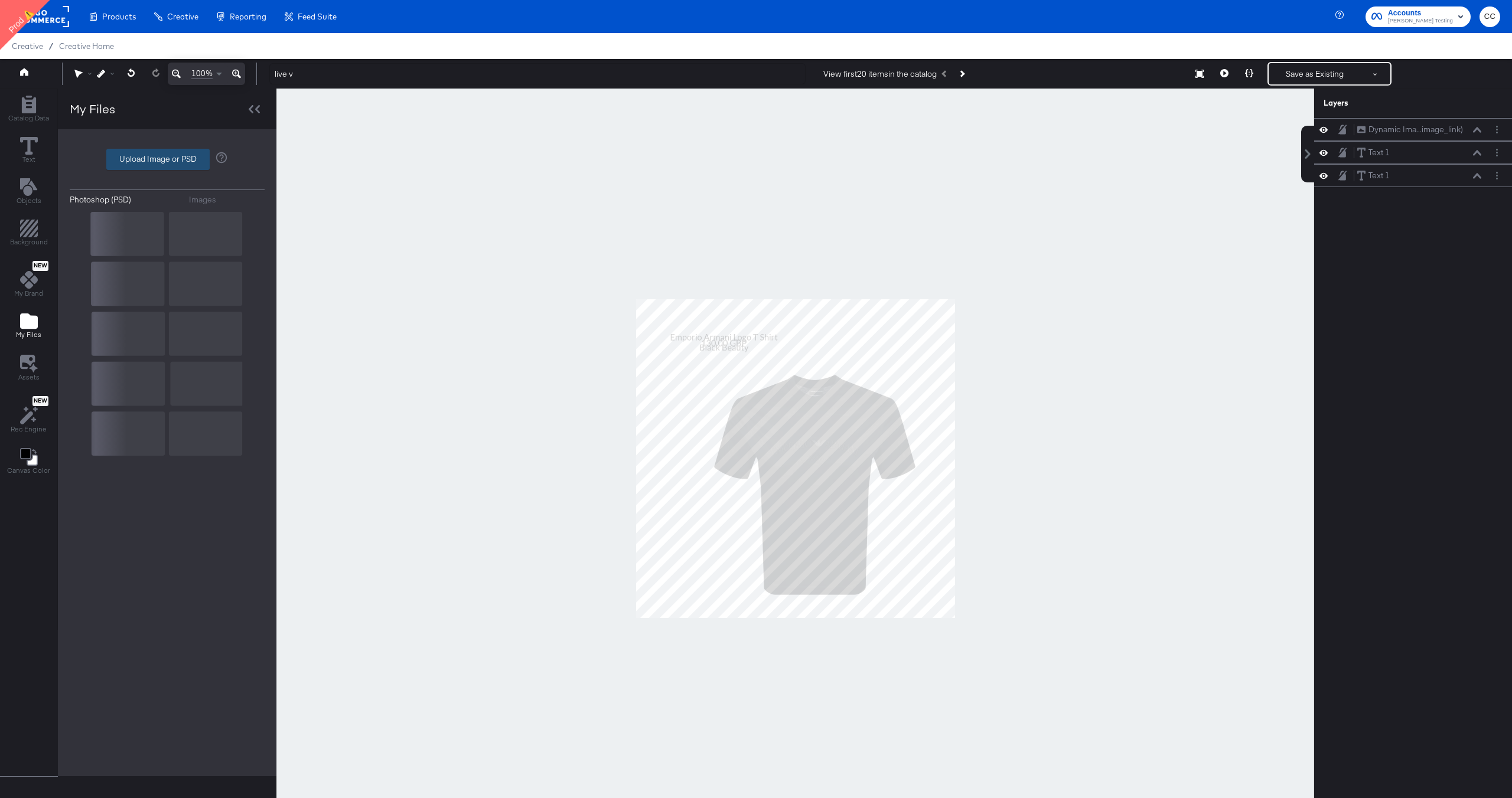
click at [156, 156] on label "Upload Image or PSD" at bounding box center [158, 159] width 102 height 20
click at [167, 159] on input "Upload Image or PSD" at bounding box center [167, 159] width 0 height 0
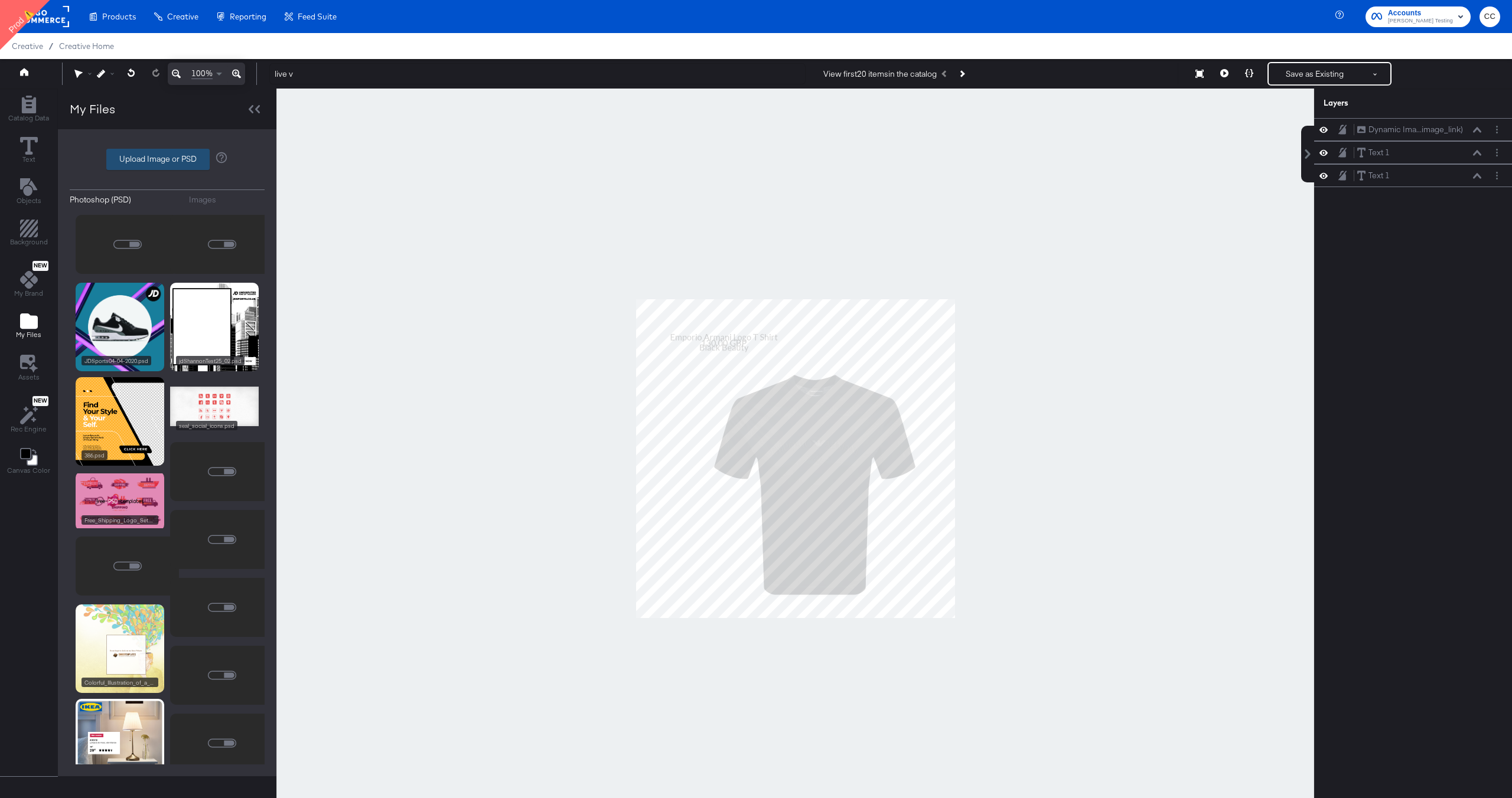
type input "C:\fakepath\Overlay 2.jpg"
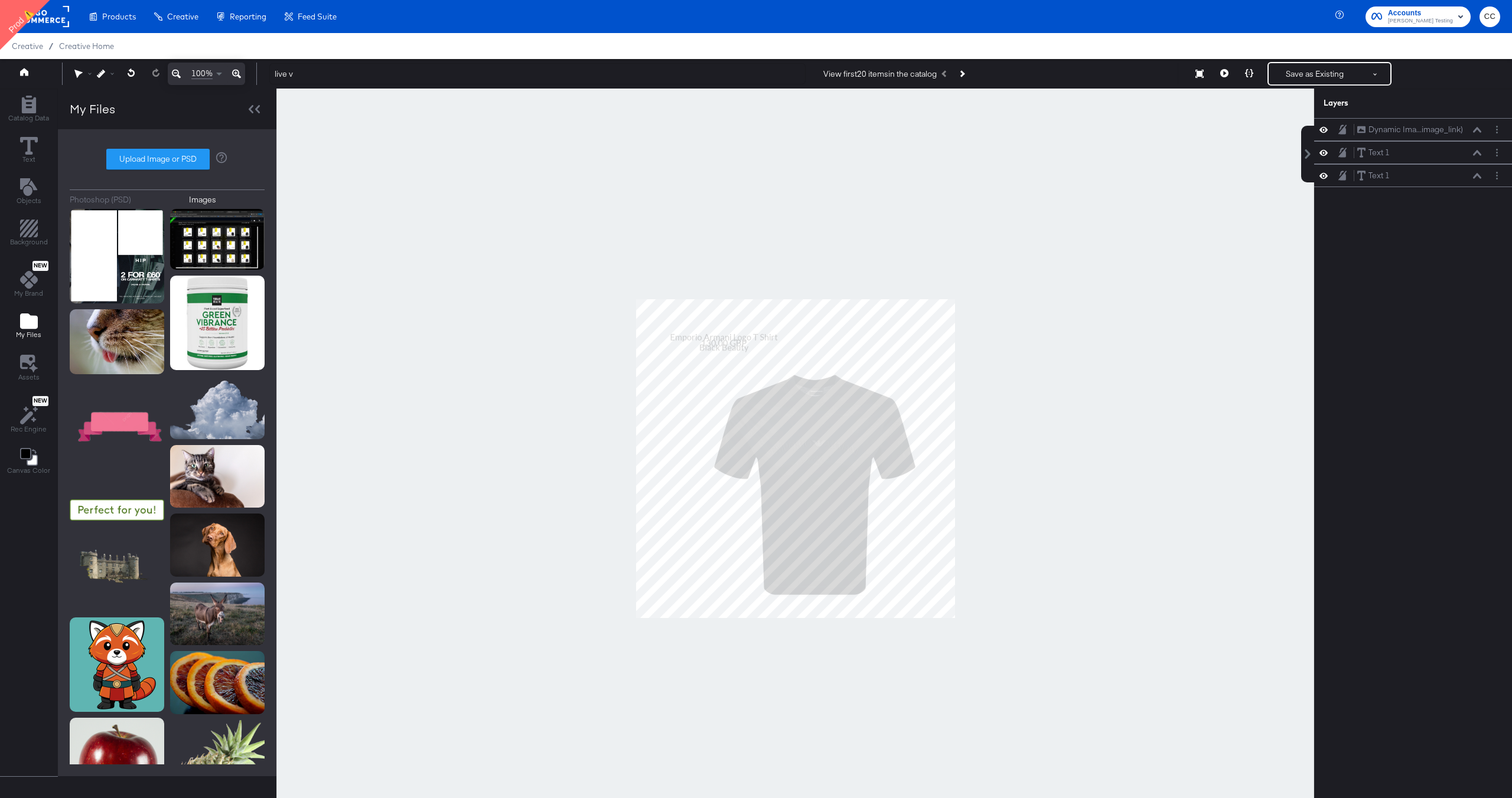
click at [56, 19] on rect at bounding box center [42, 16] width 55 height 21
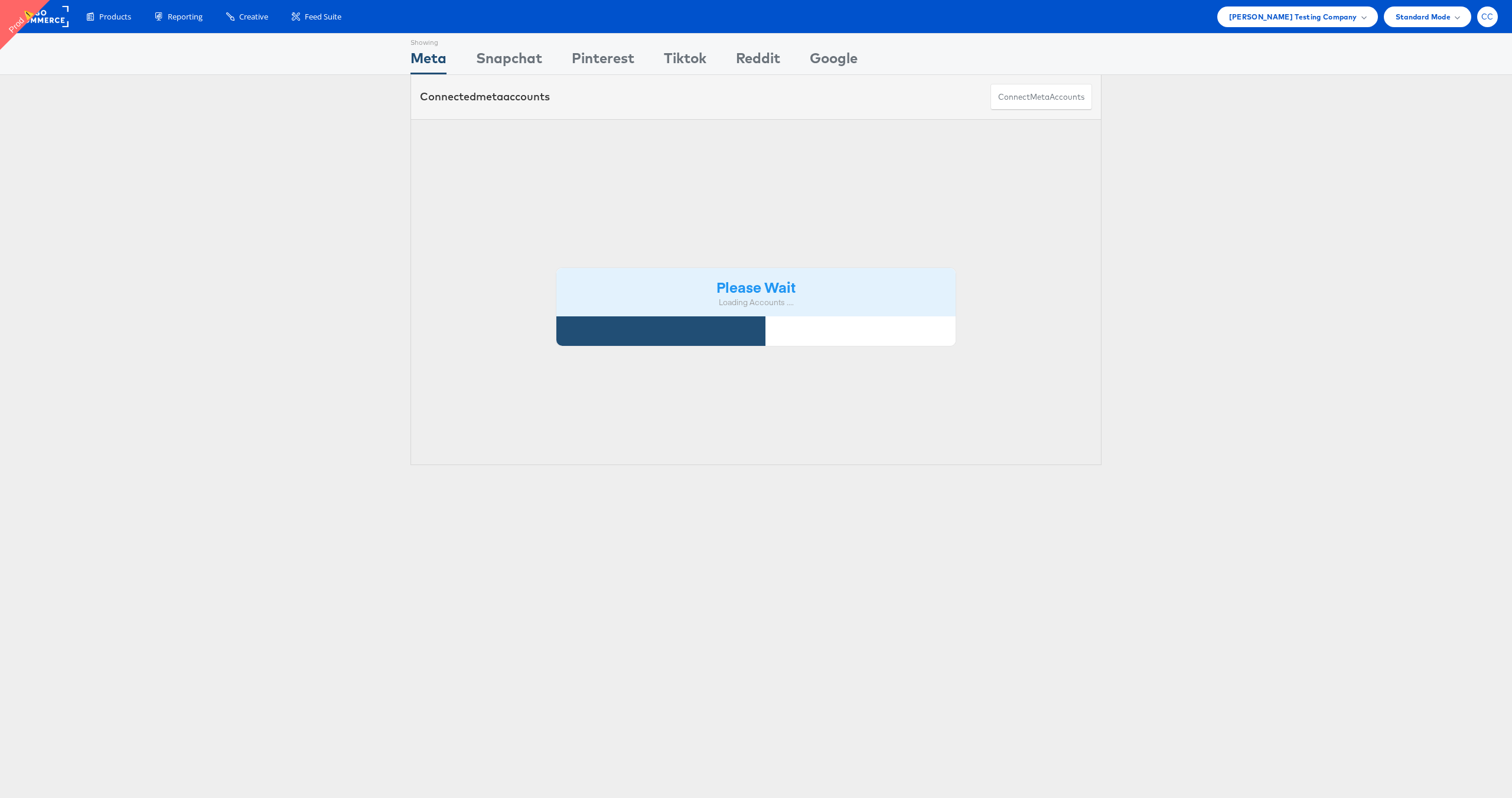
click at [1488, 18] on span "CC" at bounding box center [1487, 17] width 13 height 8
click at [1438, 134] on link "Internal Dashboard" at bounding box center [1438, 136] width 101 height 12
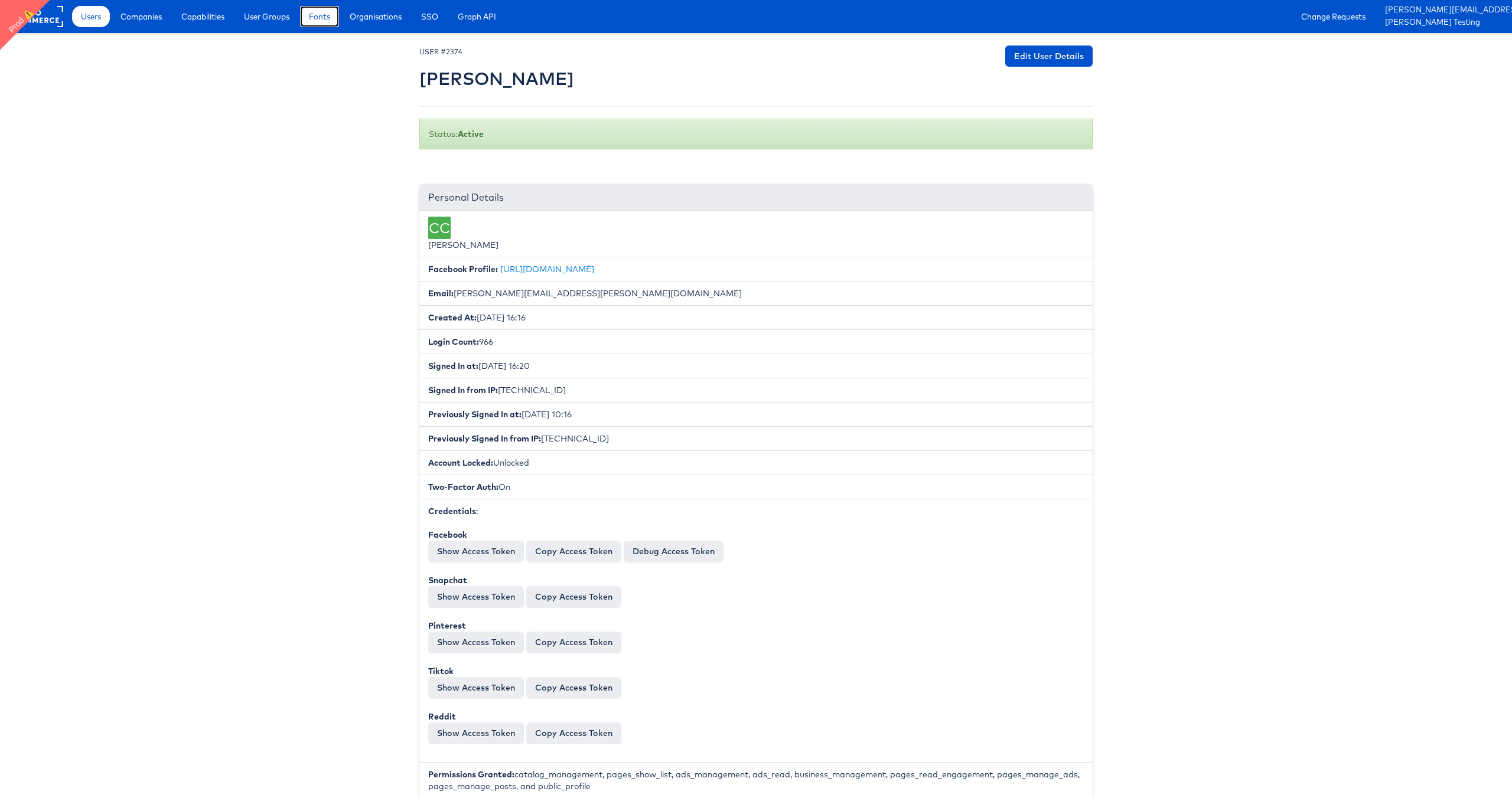
click at [318, 22] on link "Fonts" at bounding box center [319, 16] width 39 height 21
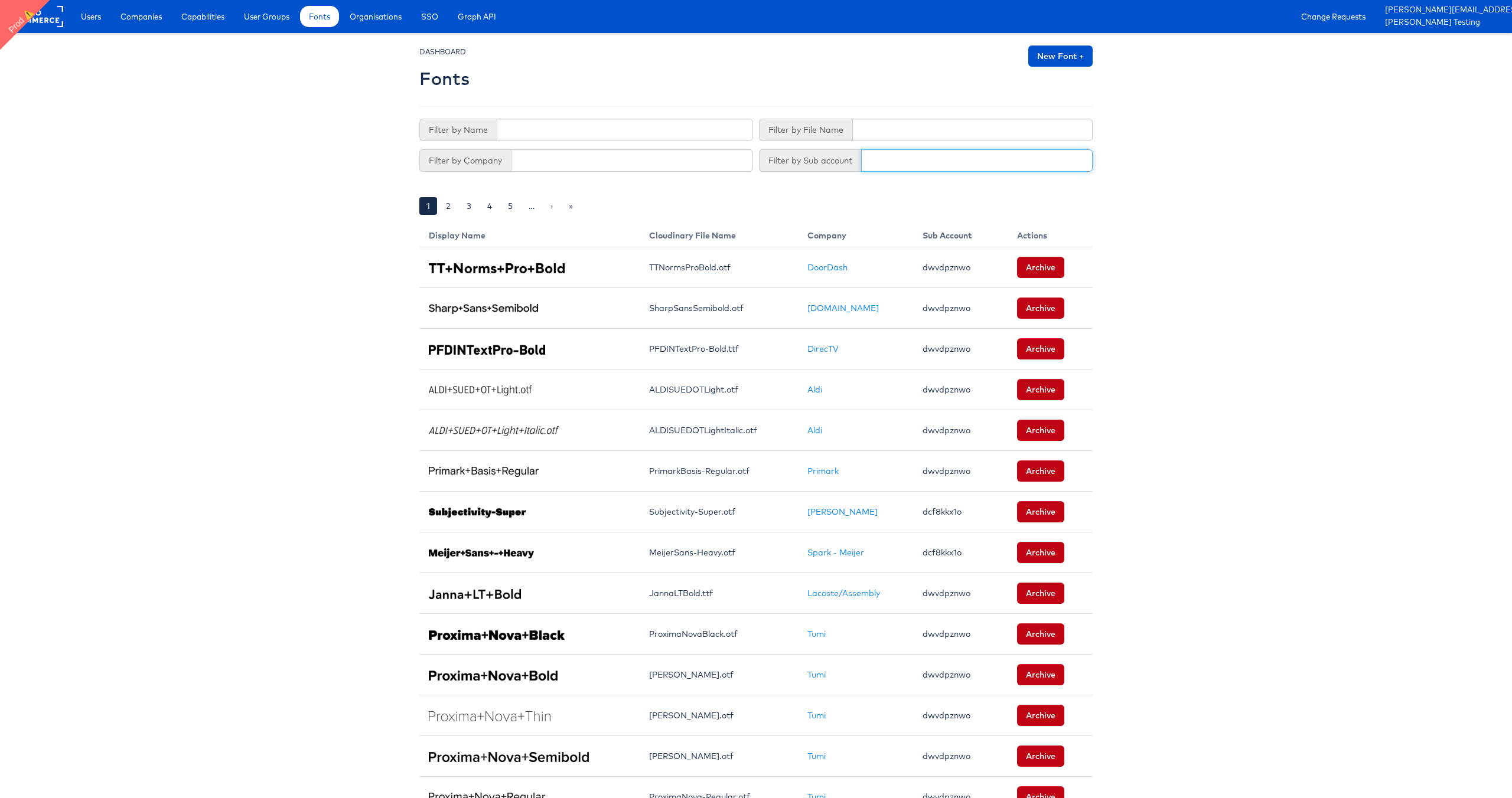
click at [888, 159] on input "text" at bounding box center [977, 160] width 232 height 22
click at [535, 168] on input "text" at bounding box center [632, 160] width 242 height 22
type input "C"
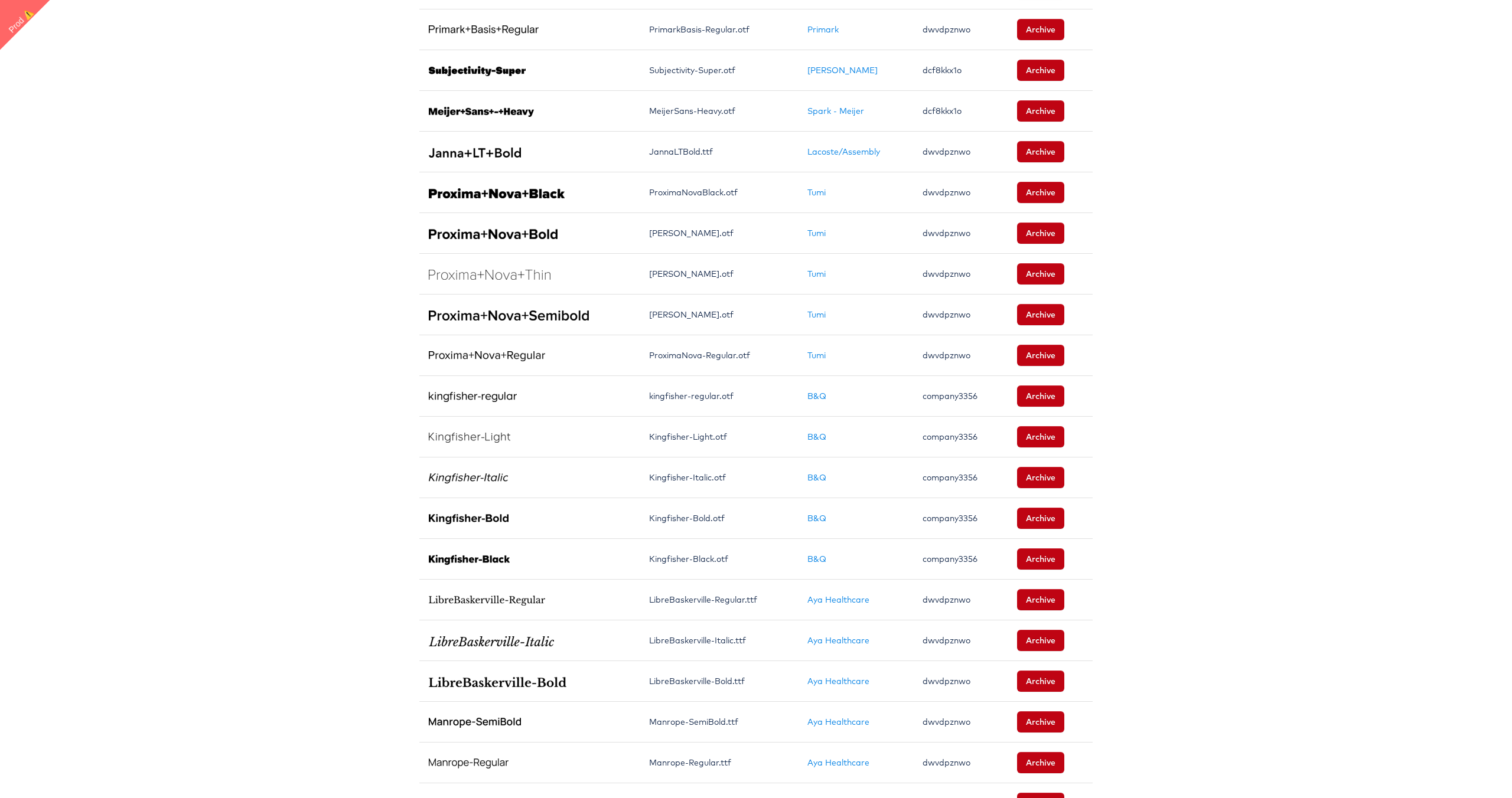
scroll to position [504, 0]
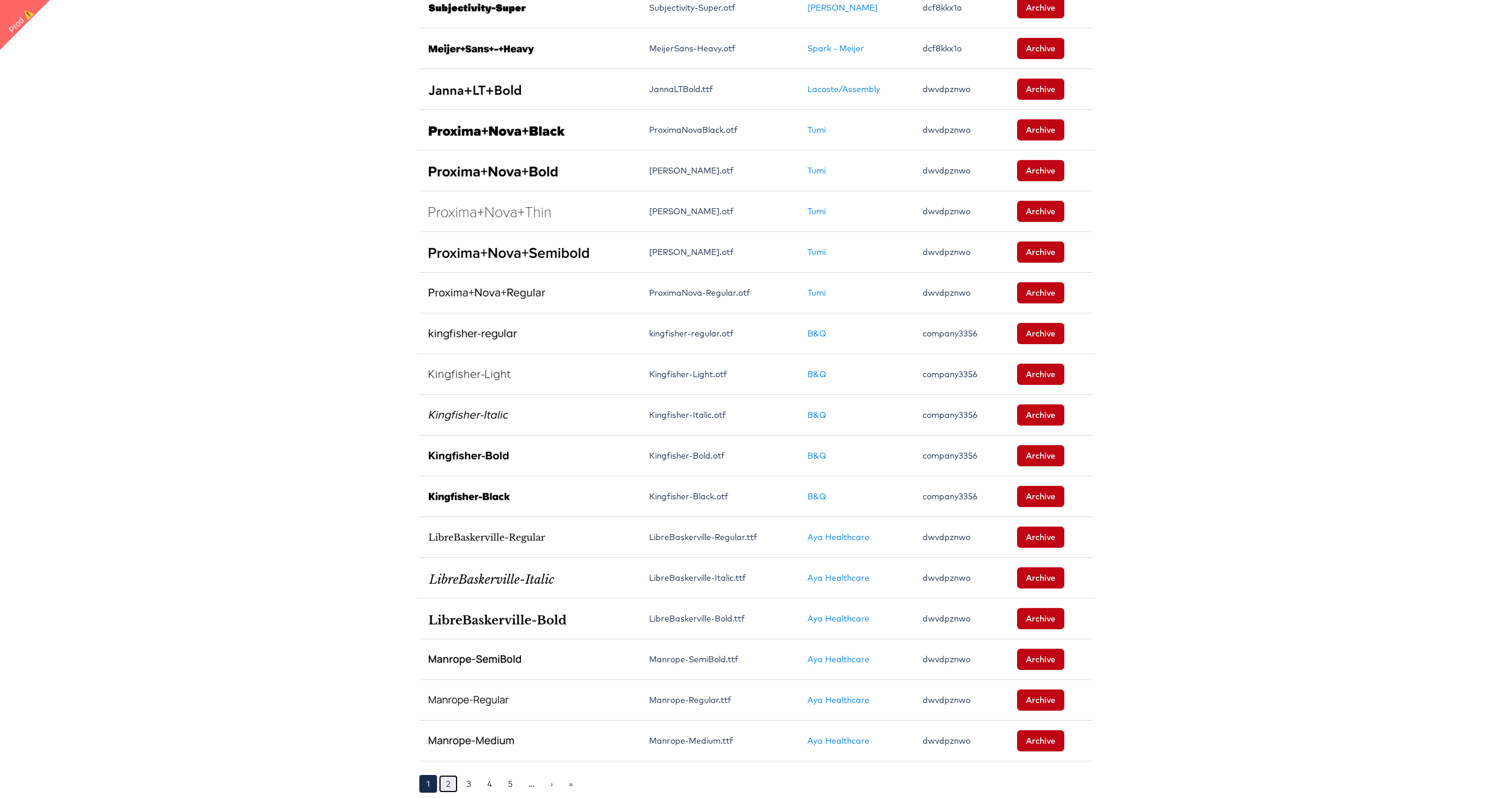
click at [446, 786] on link "2" at bounding box center [449, 784] width 19 height 18
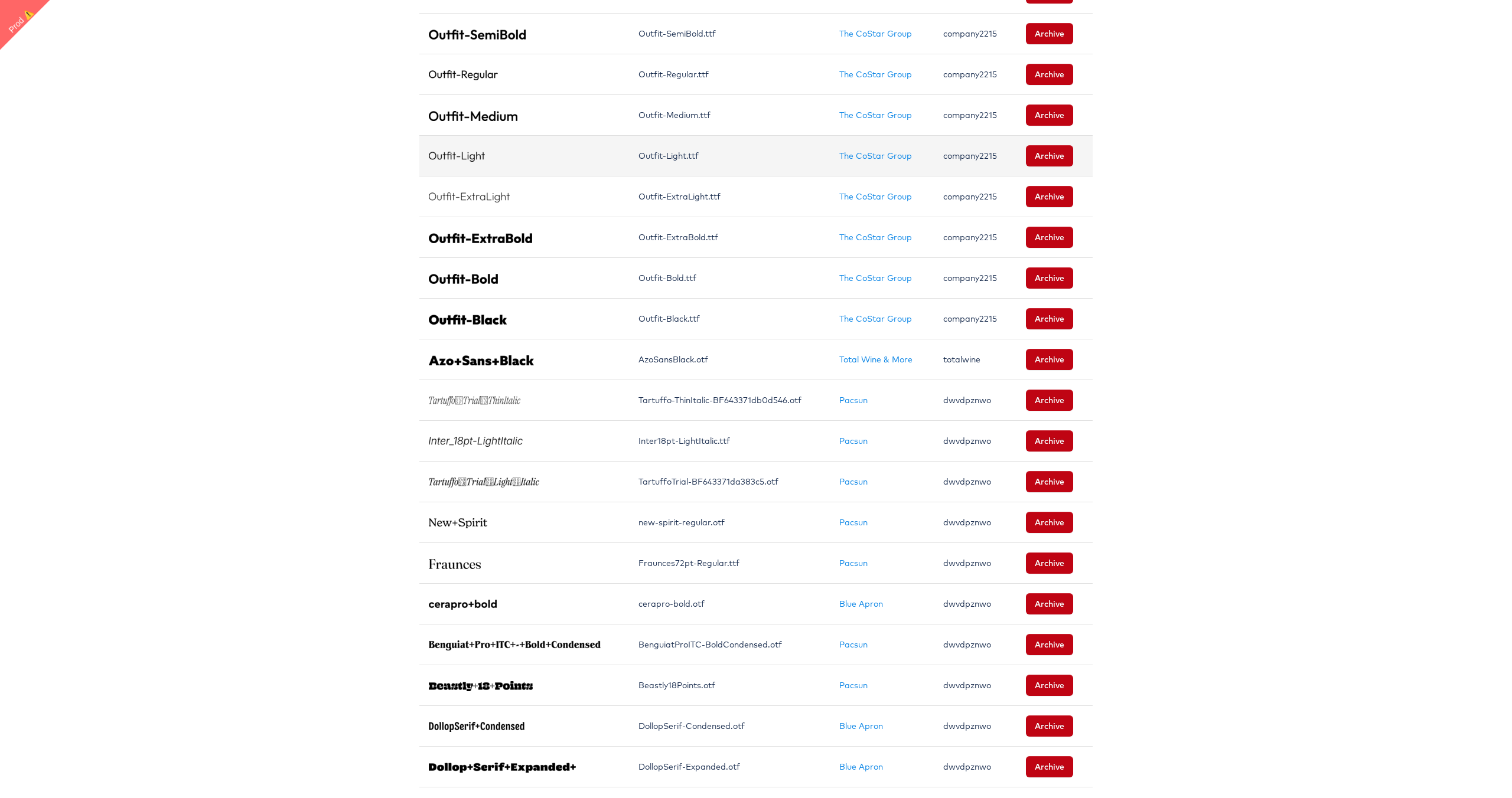
scroll to position [504, 0]
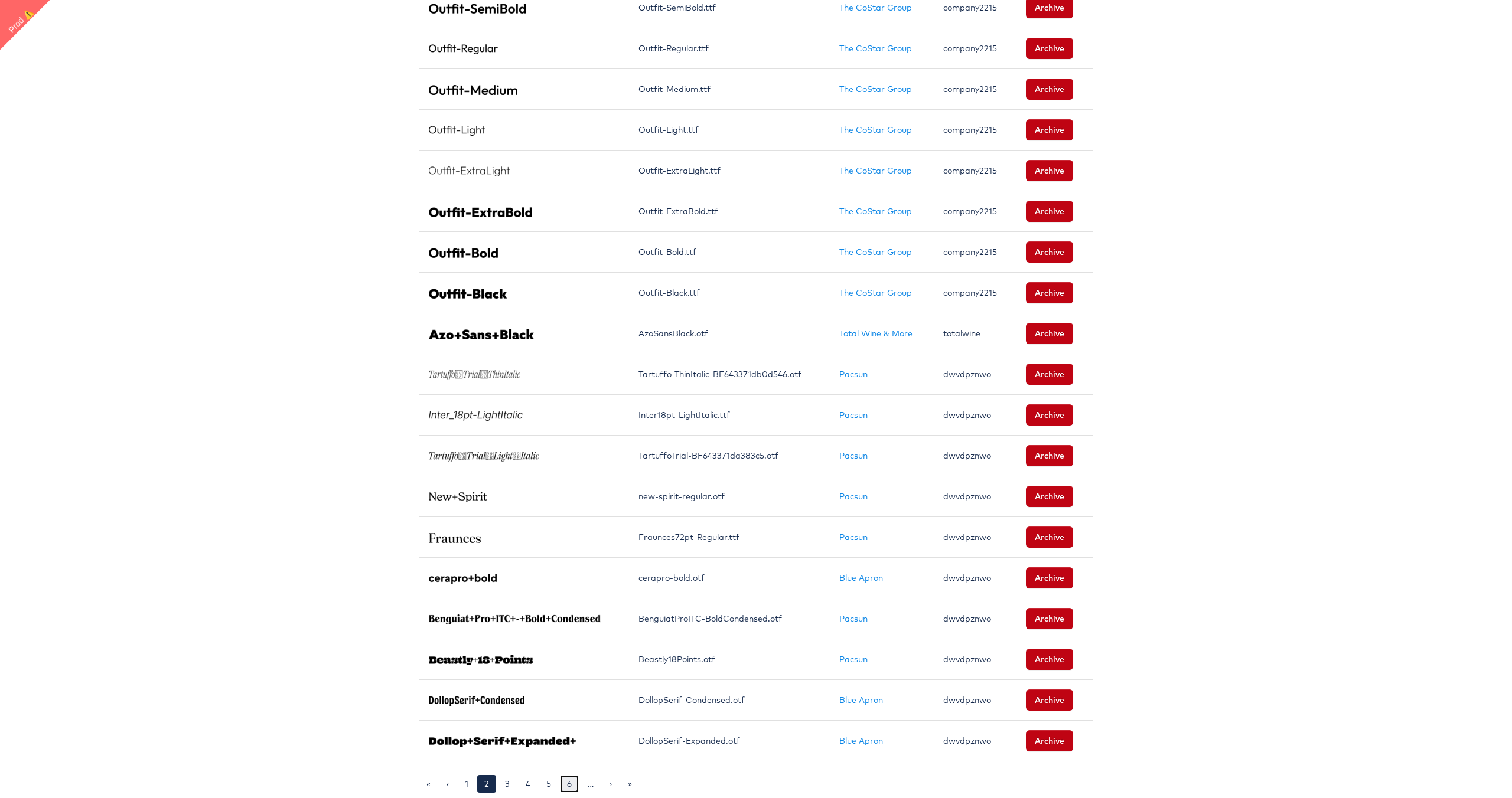
click at [573, 784] on link "6" at bounding box center [569, 784] width 19 height 18
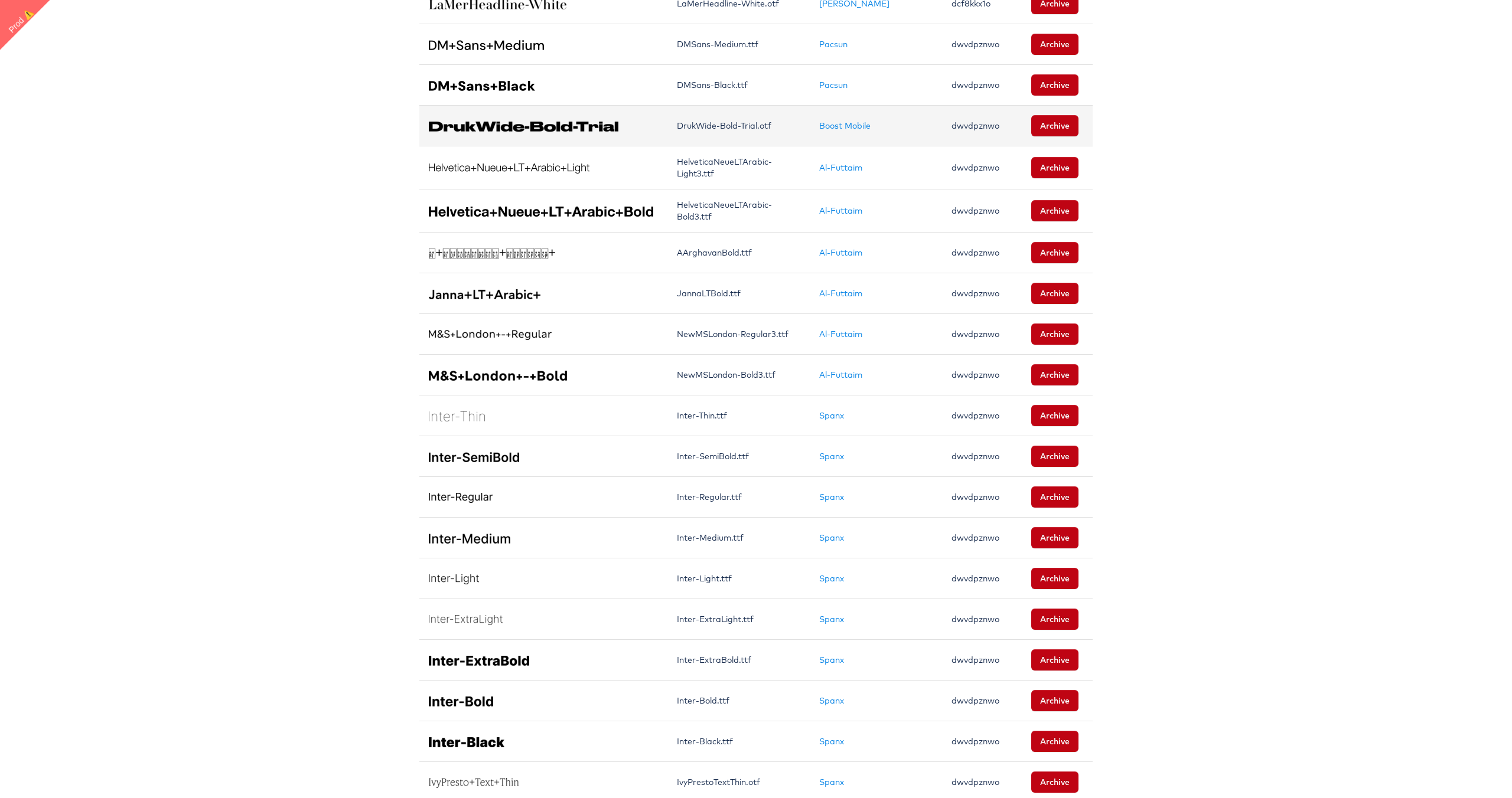
scroll to position [514, 0]
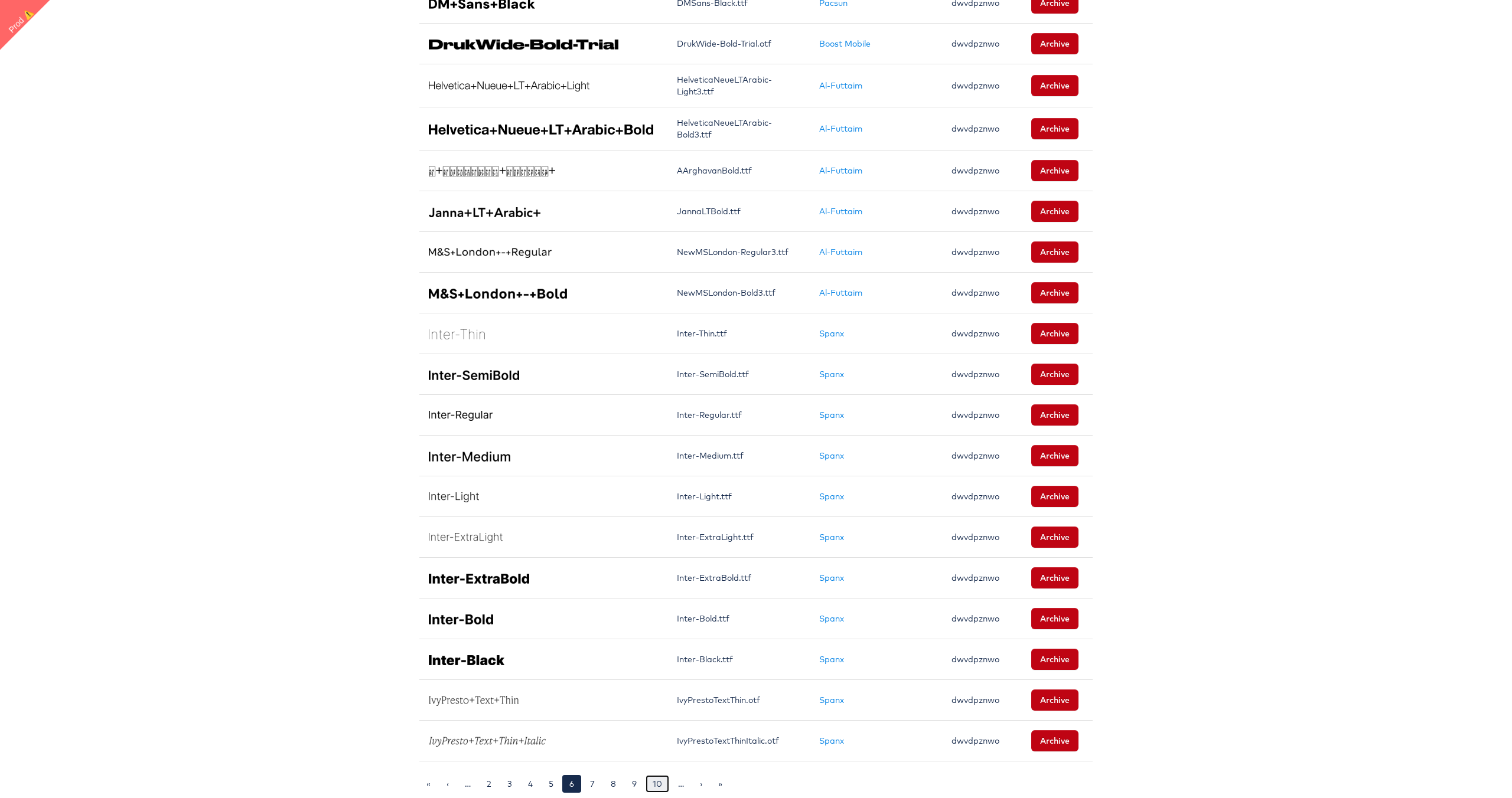
click at [654, 782] on link "10" at bounding box center [657, 784] width 23 height 18
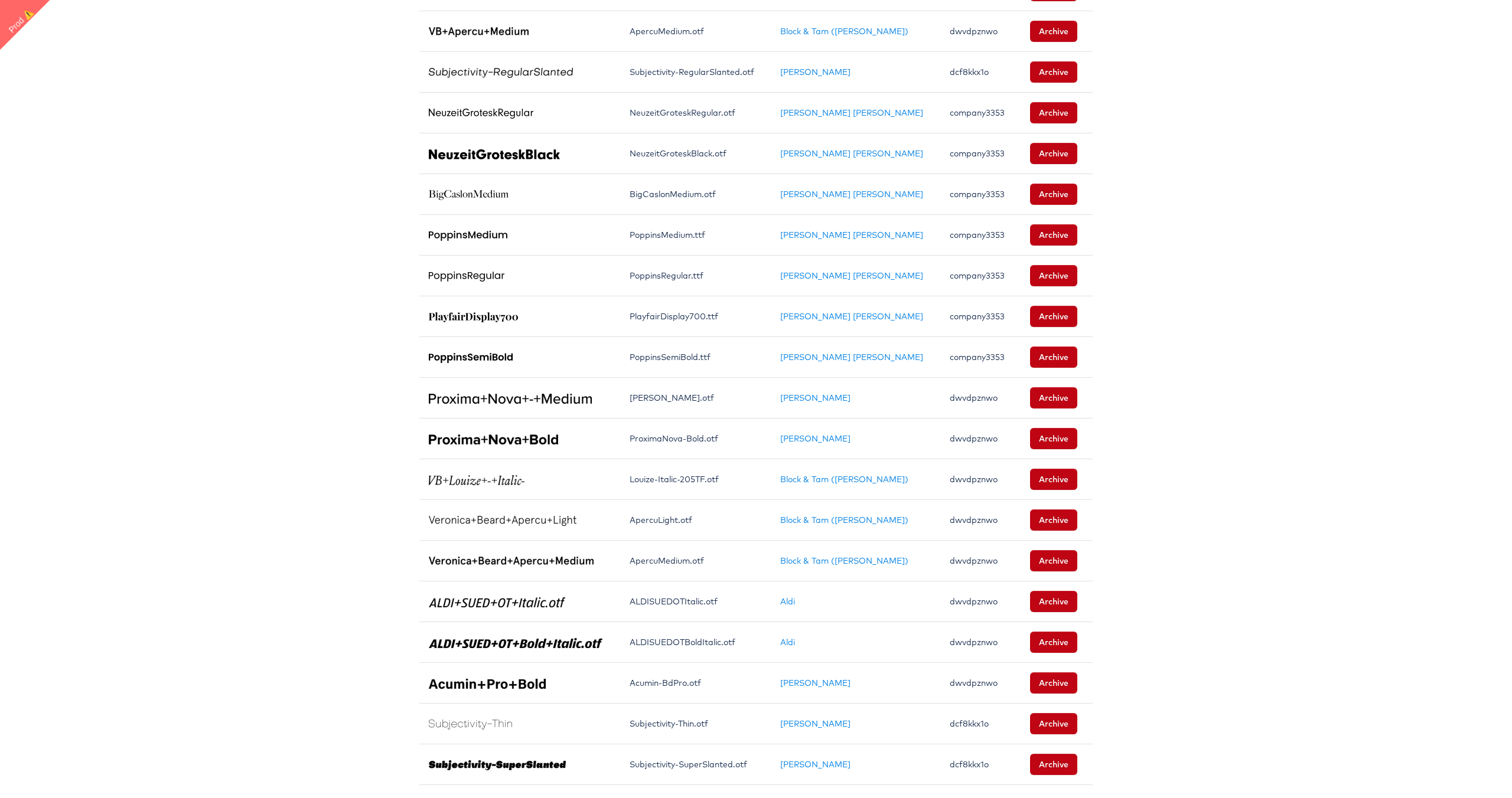
scroll to position [504, 0]
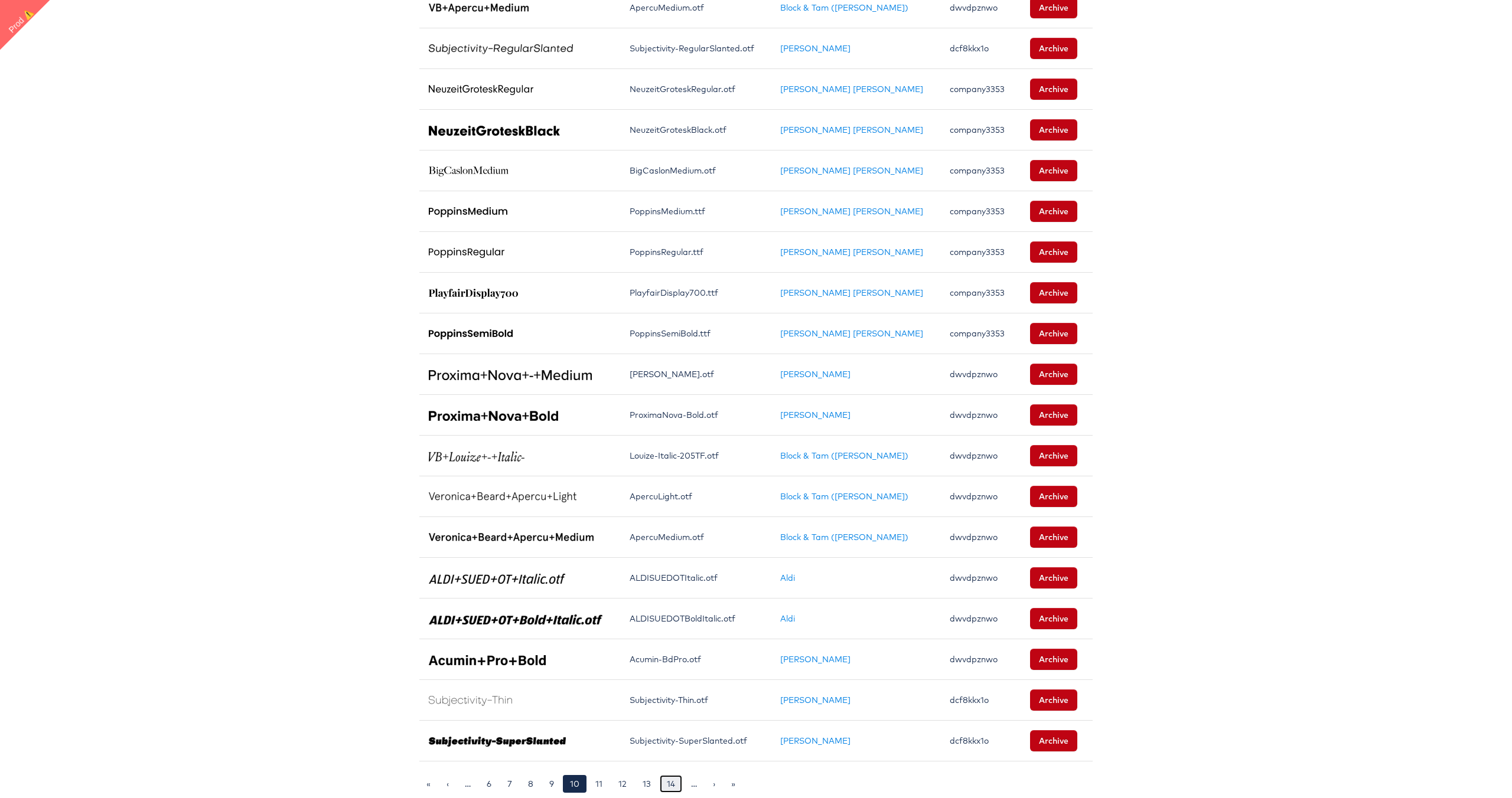
click at [665, 788] on link "14" at bounding box center [671, 784] width 22 height 18
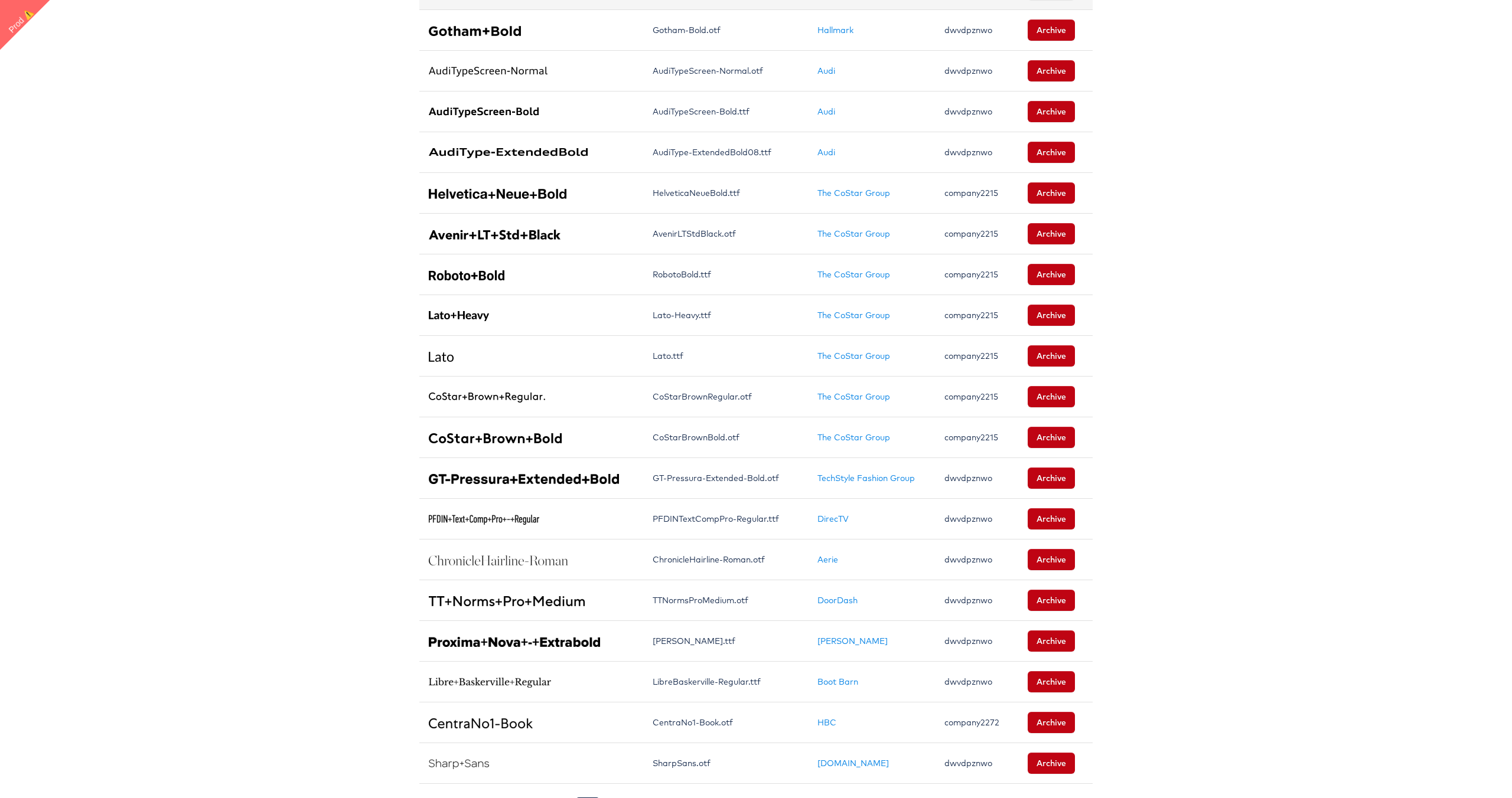
scroll to position [504, 0]
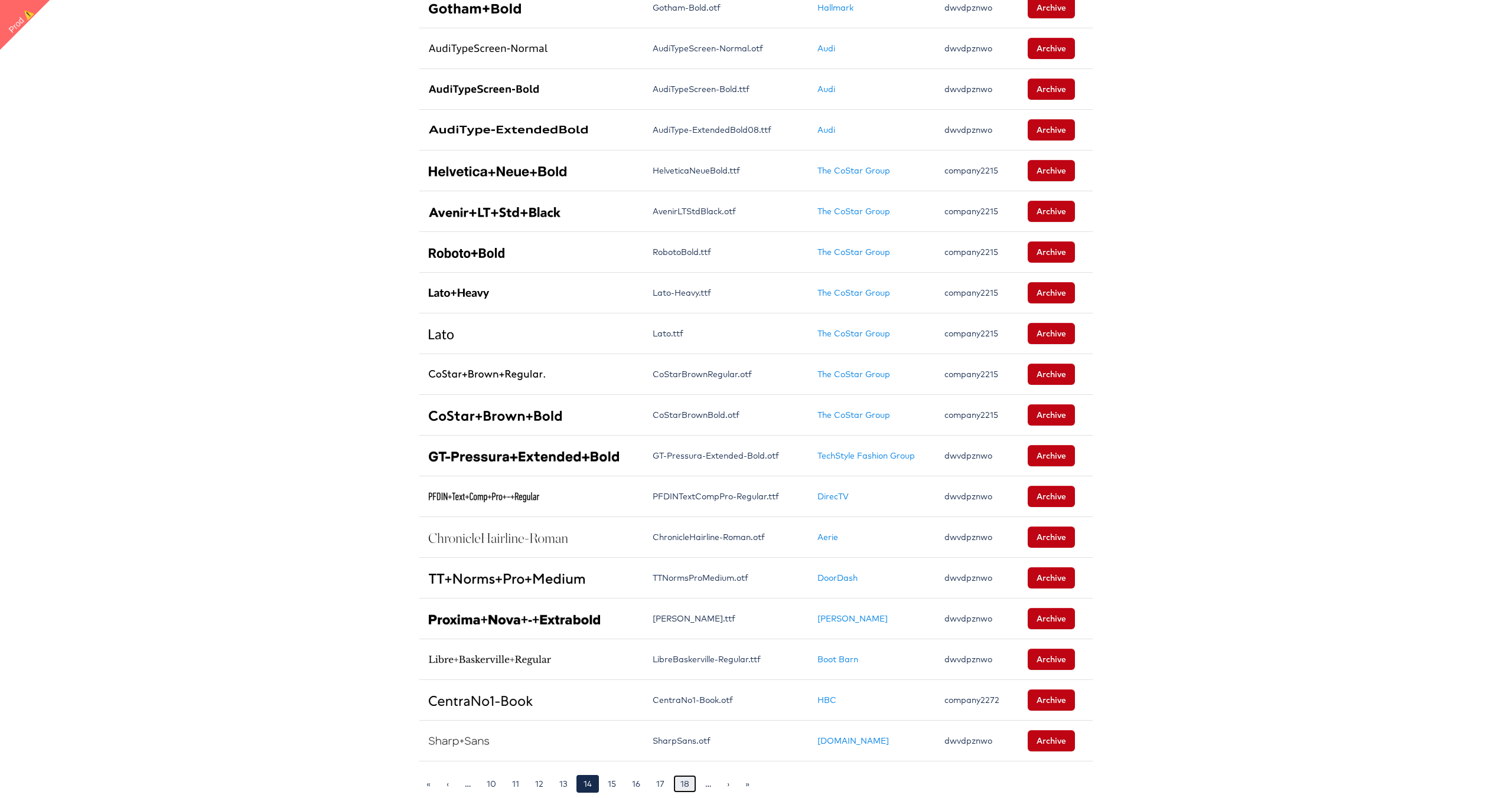
click at [684, 788] on link "18" at bounding box center [685, 784] width 23 height 18
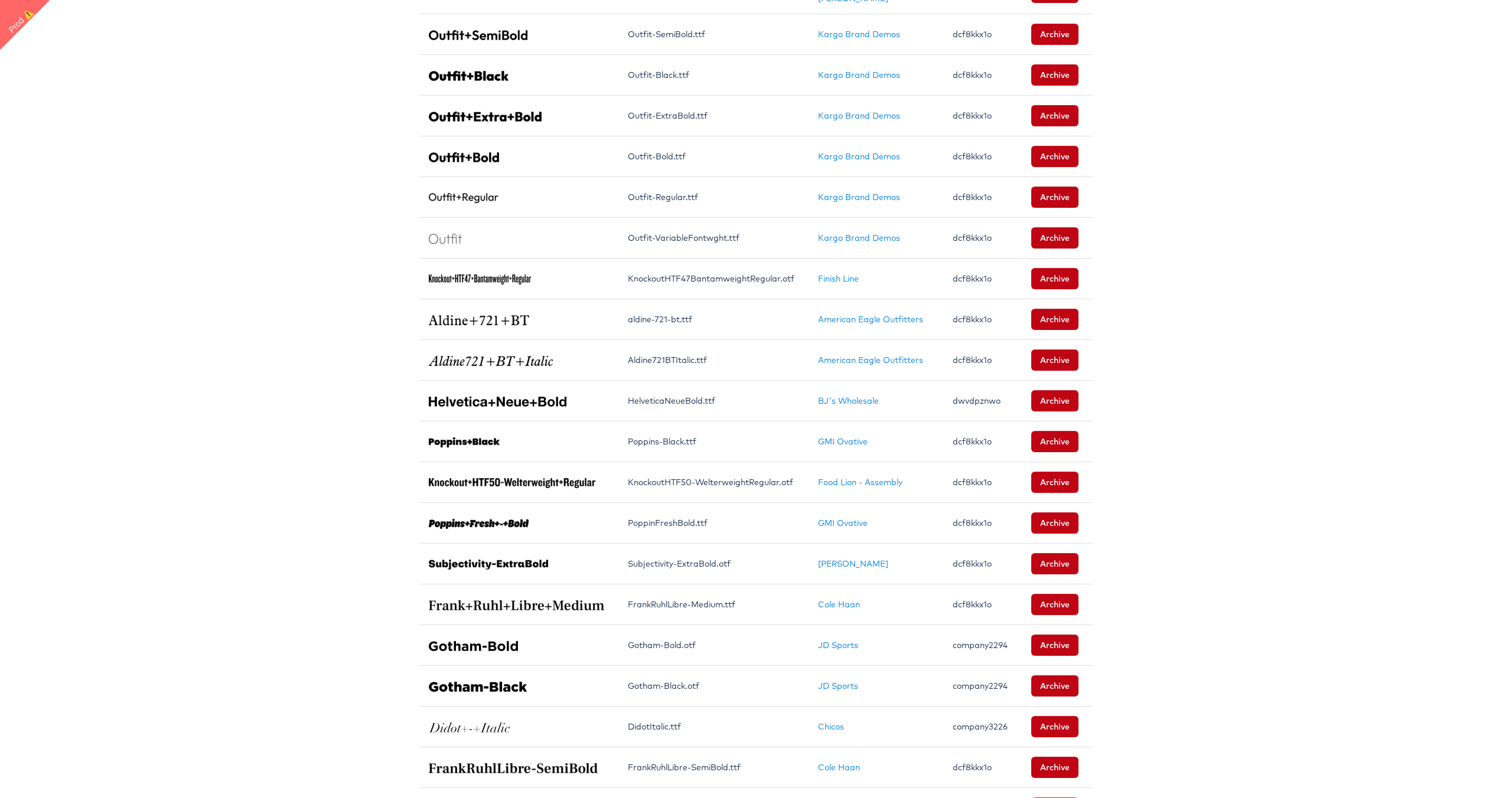
scroll to position [504, 0]
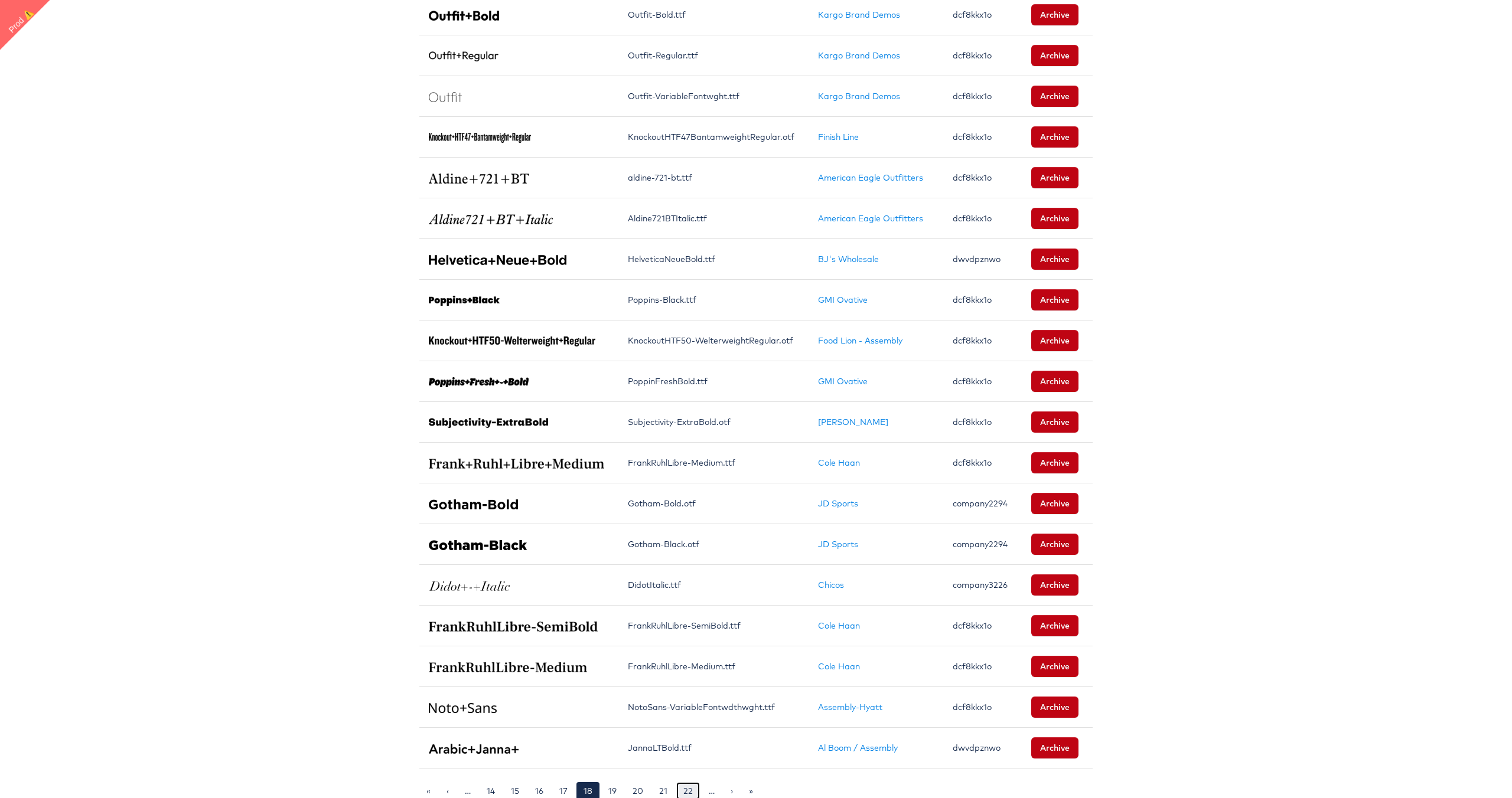
click at [688, 787] on link "22" at bounding box center [687, 791] width 23 height 18
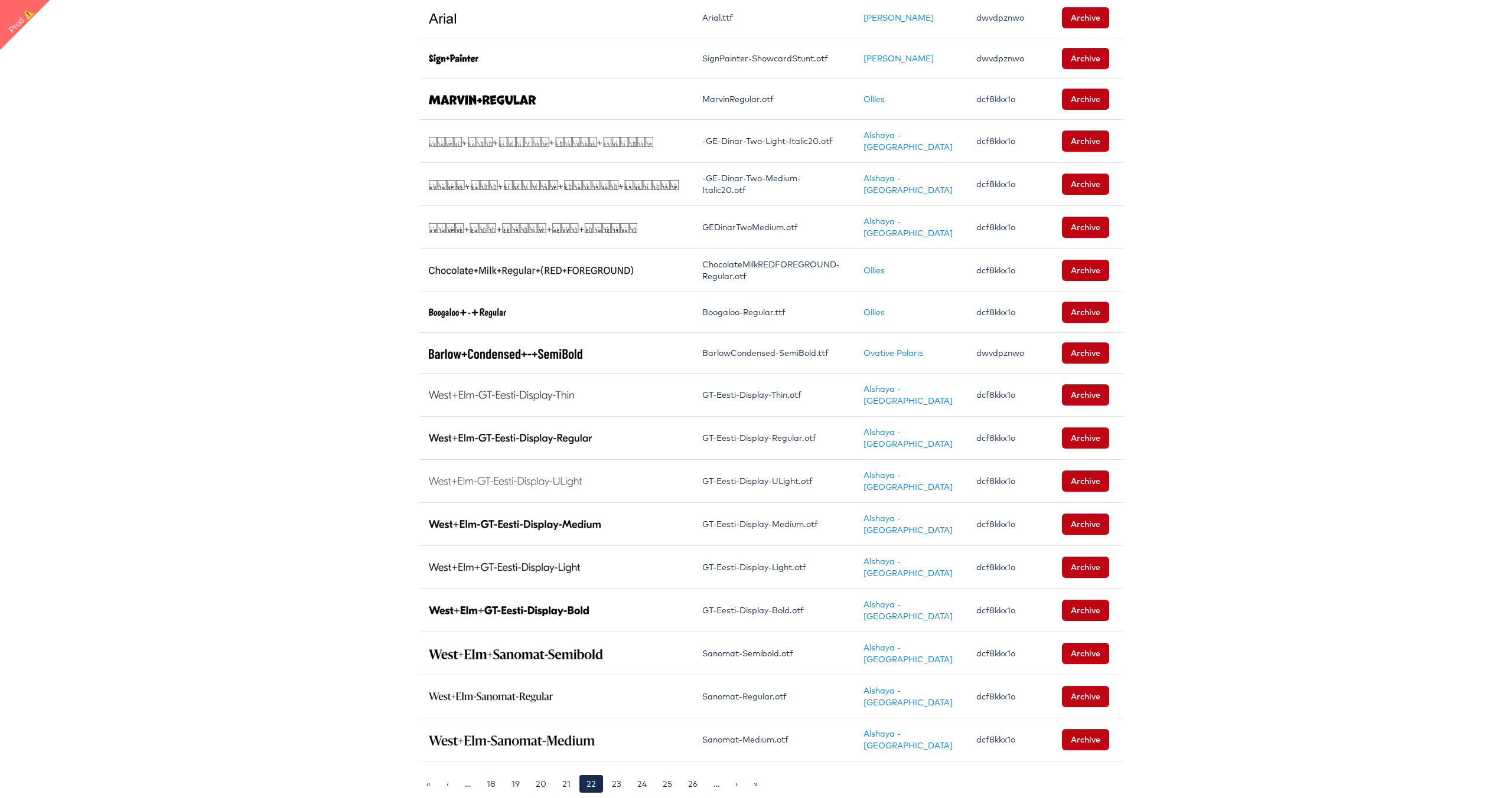
scroll to position [589, 0]
click at [694, 781] on link "26" at bounding box center [692, 784] width 23 height 18
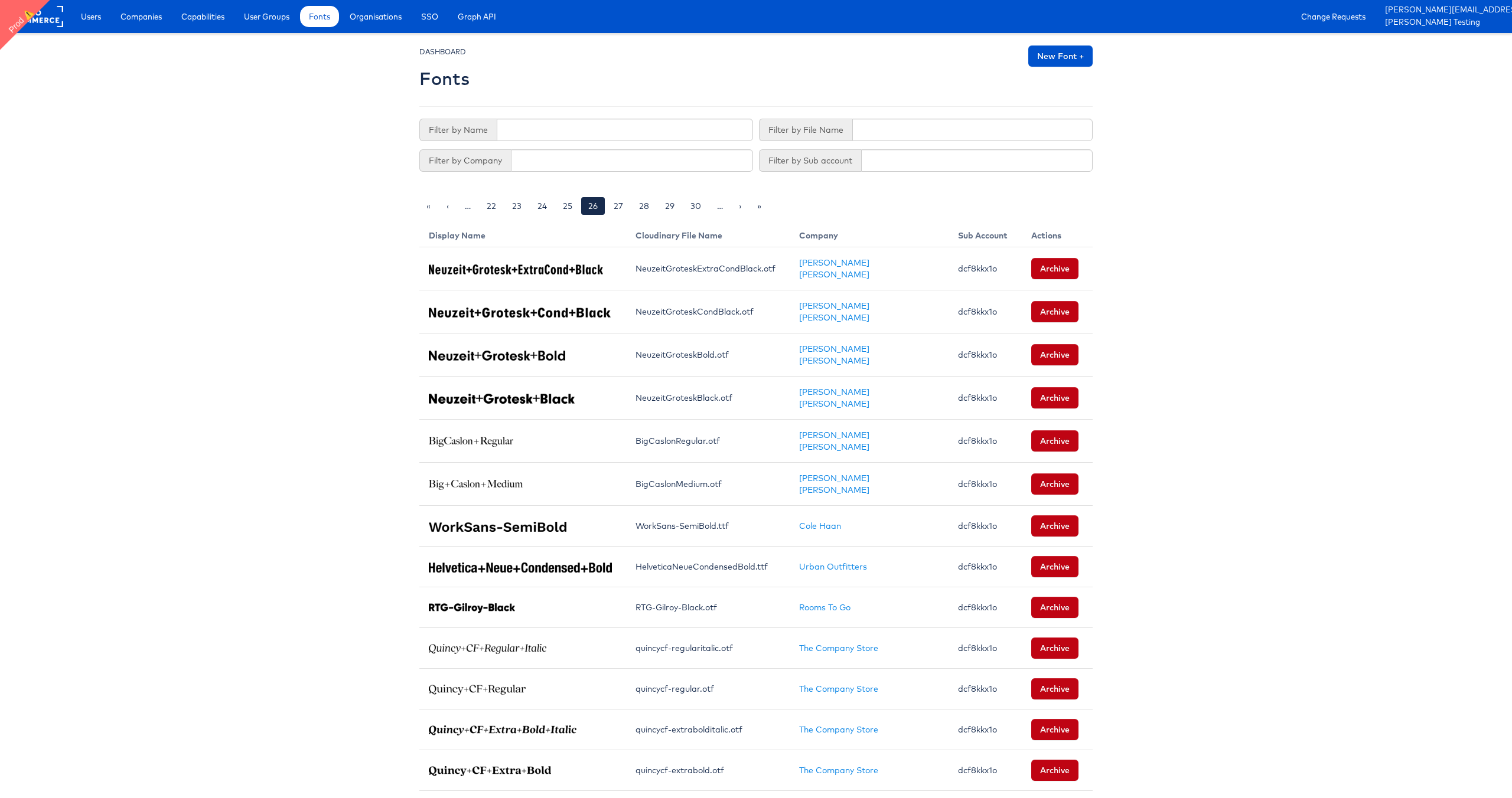
scroll to position [504, 0]
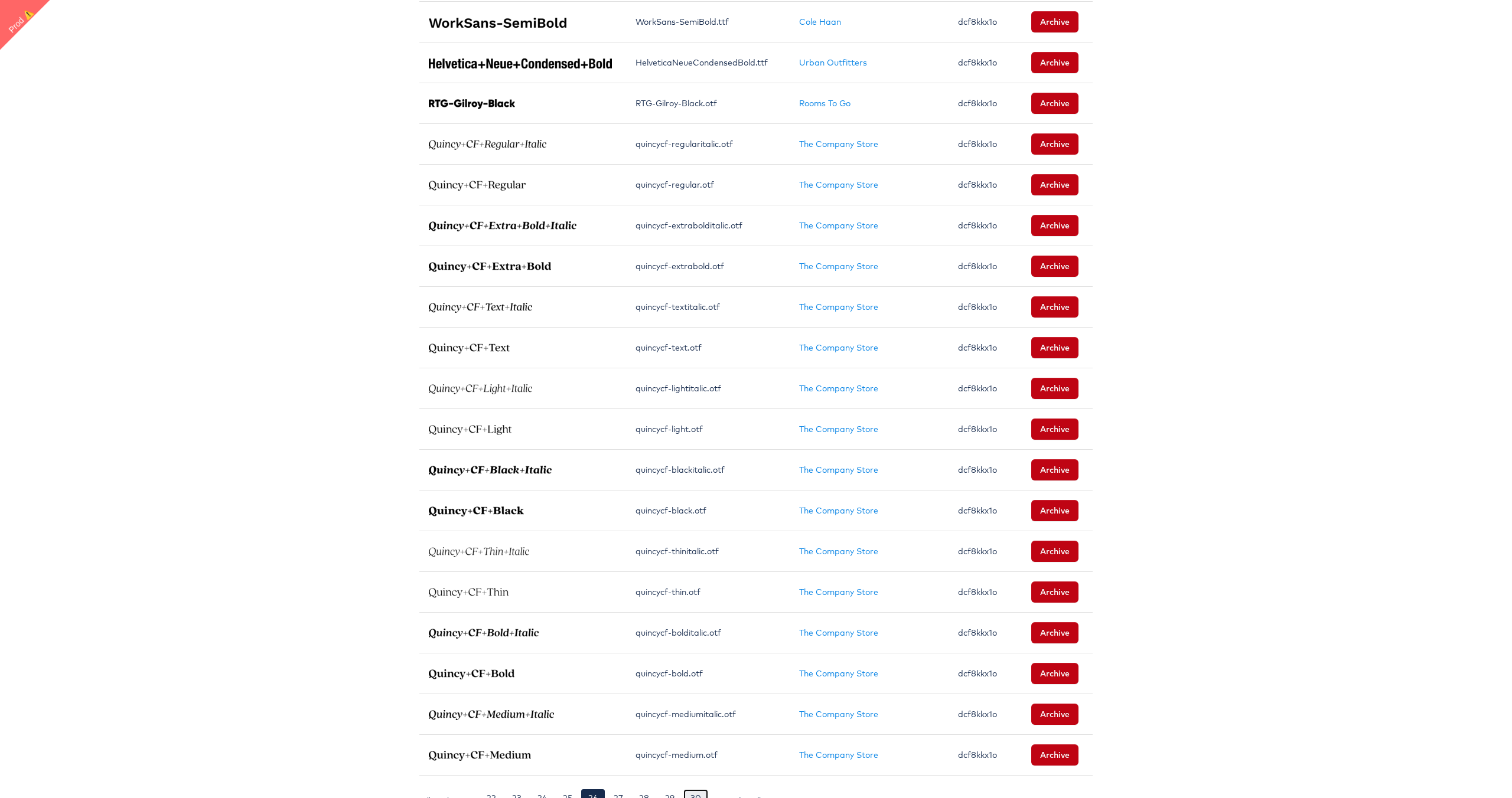
click at [692, 789] on link "30" at bounding box center [695, 798] width 25 height 18
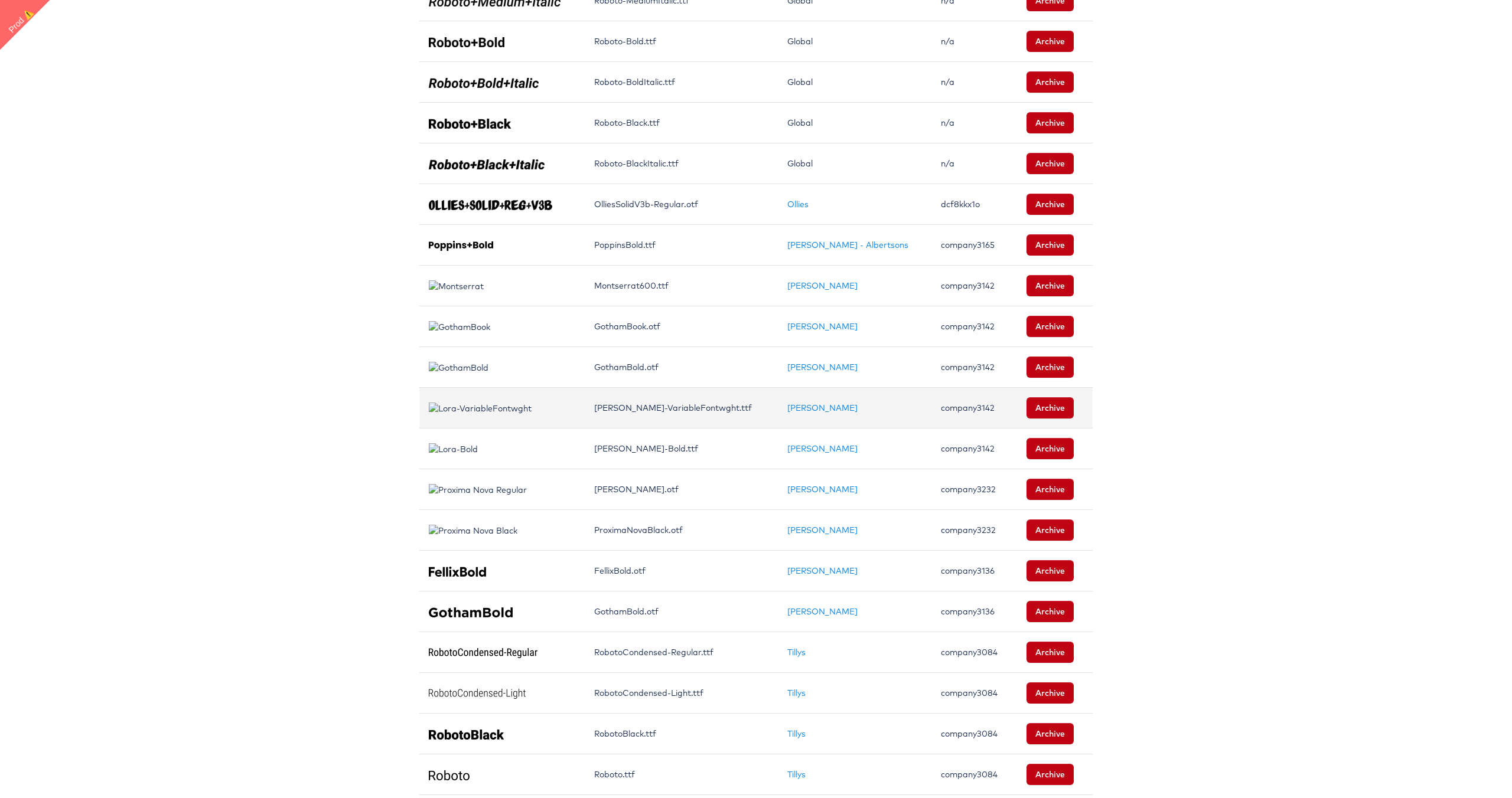
scroll to position [504, 0]
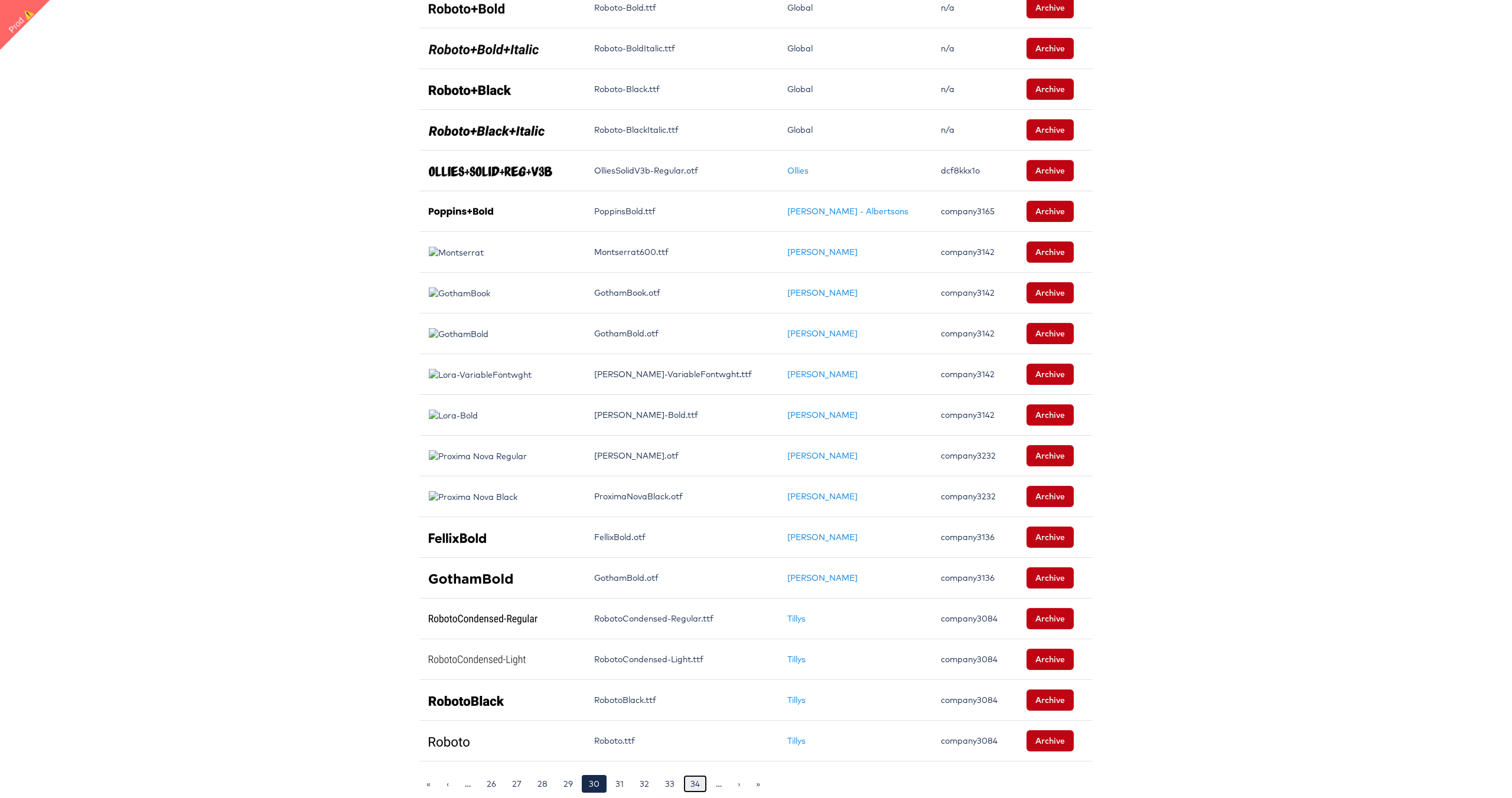
click at [694, 787] on link "34" at bounding box center [695, 784] width 23 height 18
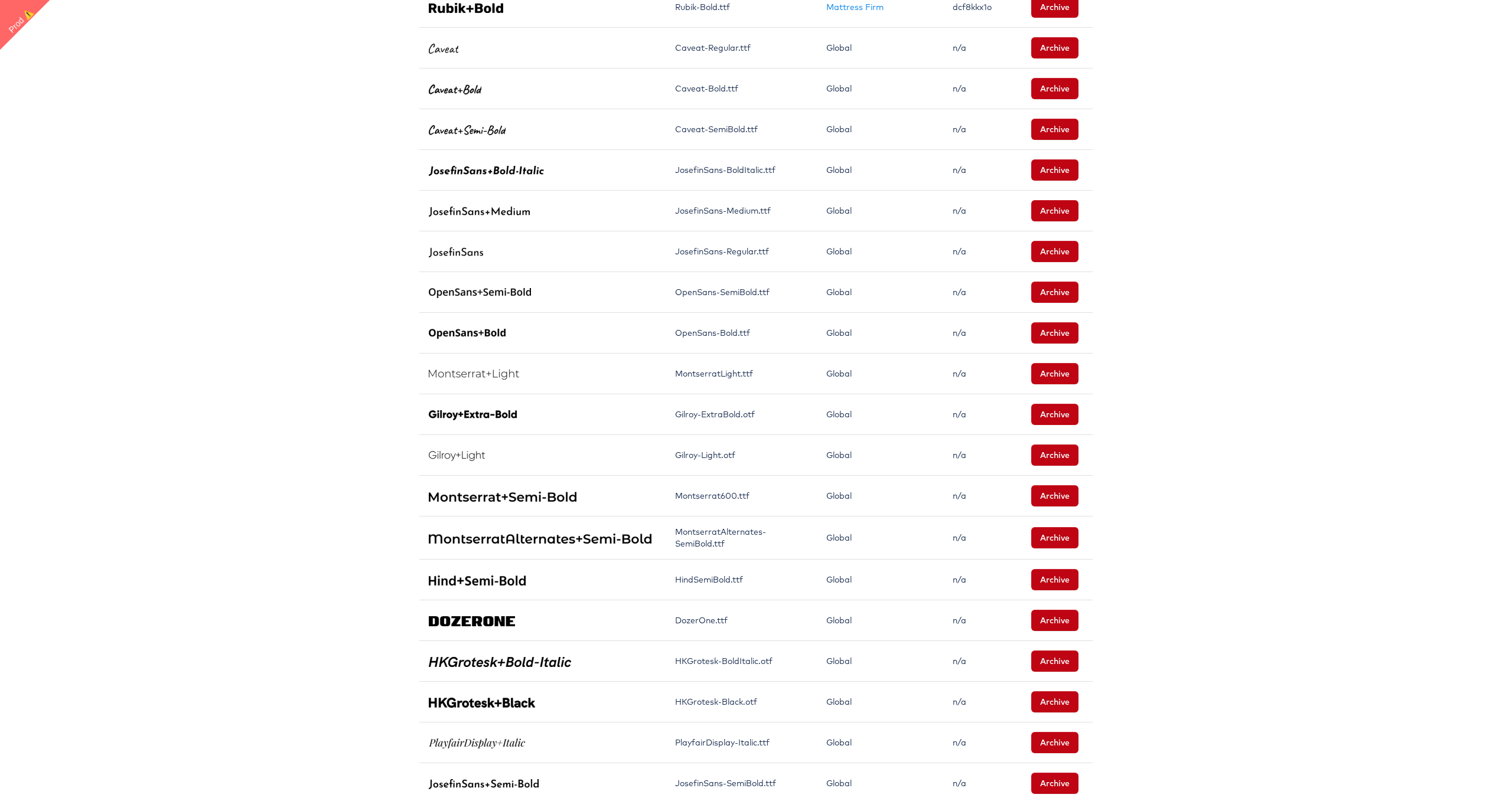
scroll to position [509, 0]
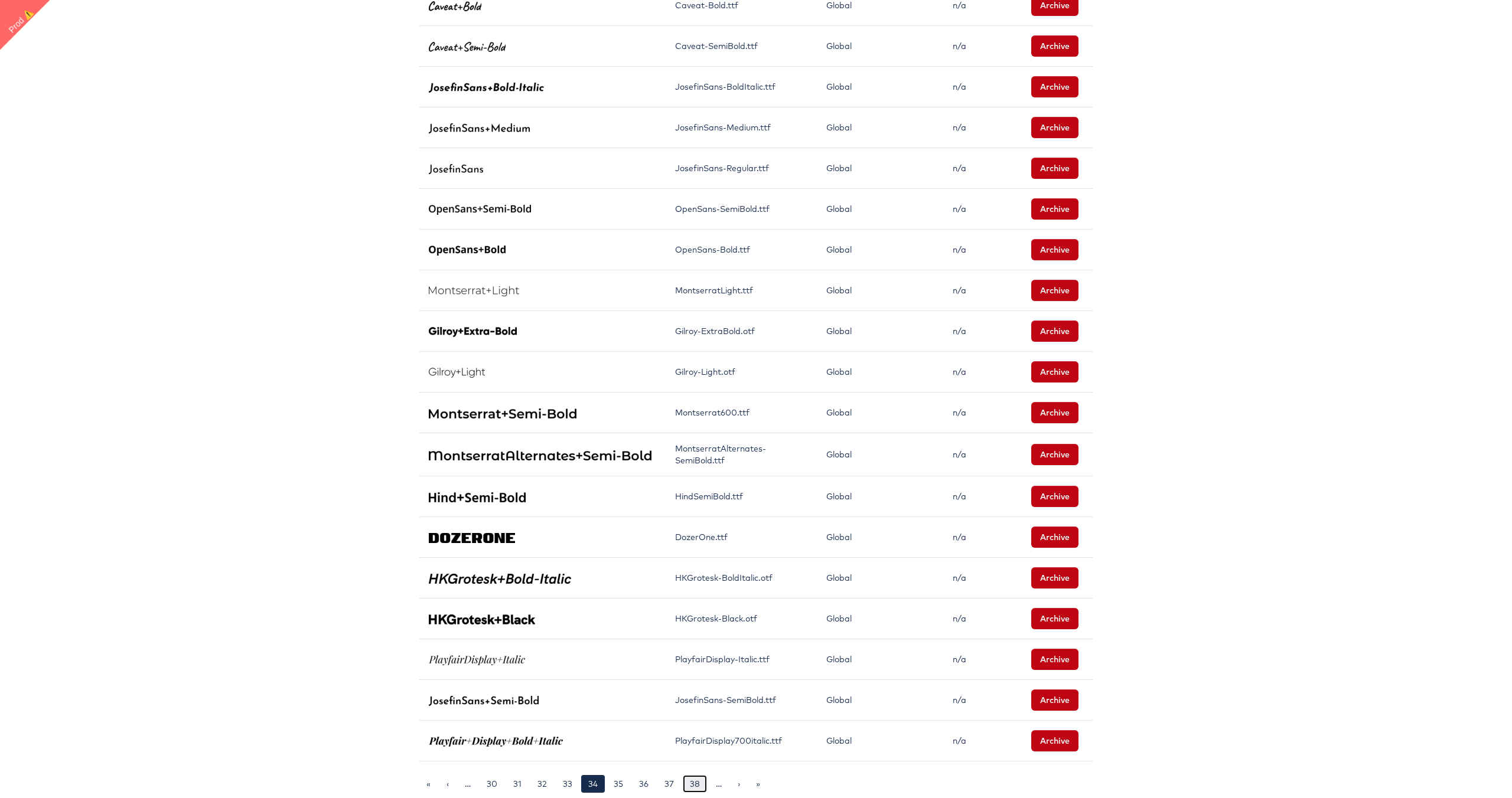
click at [695, 785] on link "38" at bounding box center [695, 784] width 24 height 18
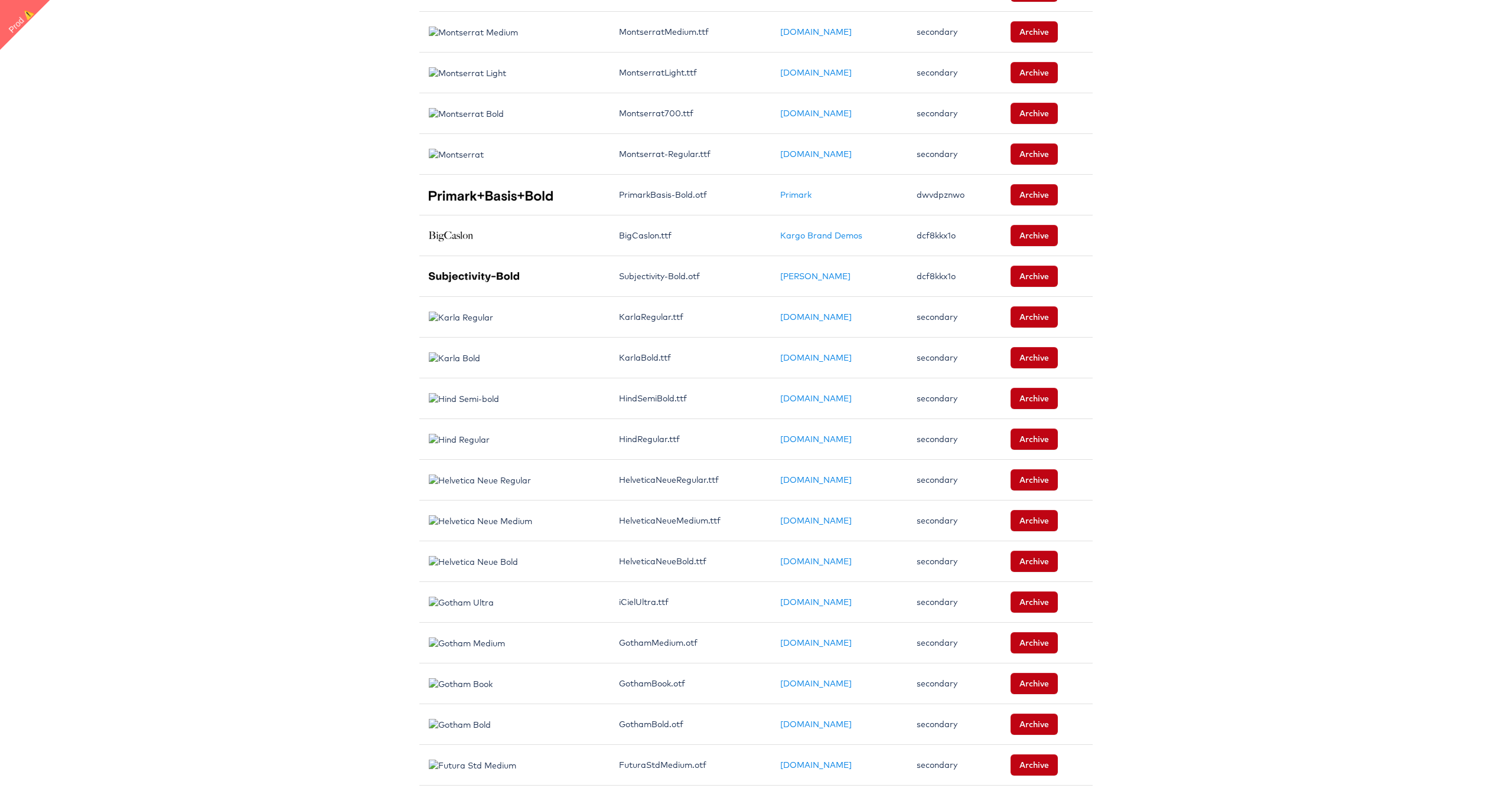
scroll to position [504, 0]
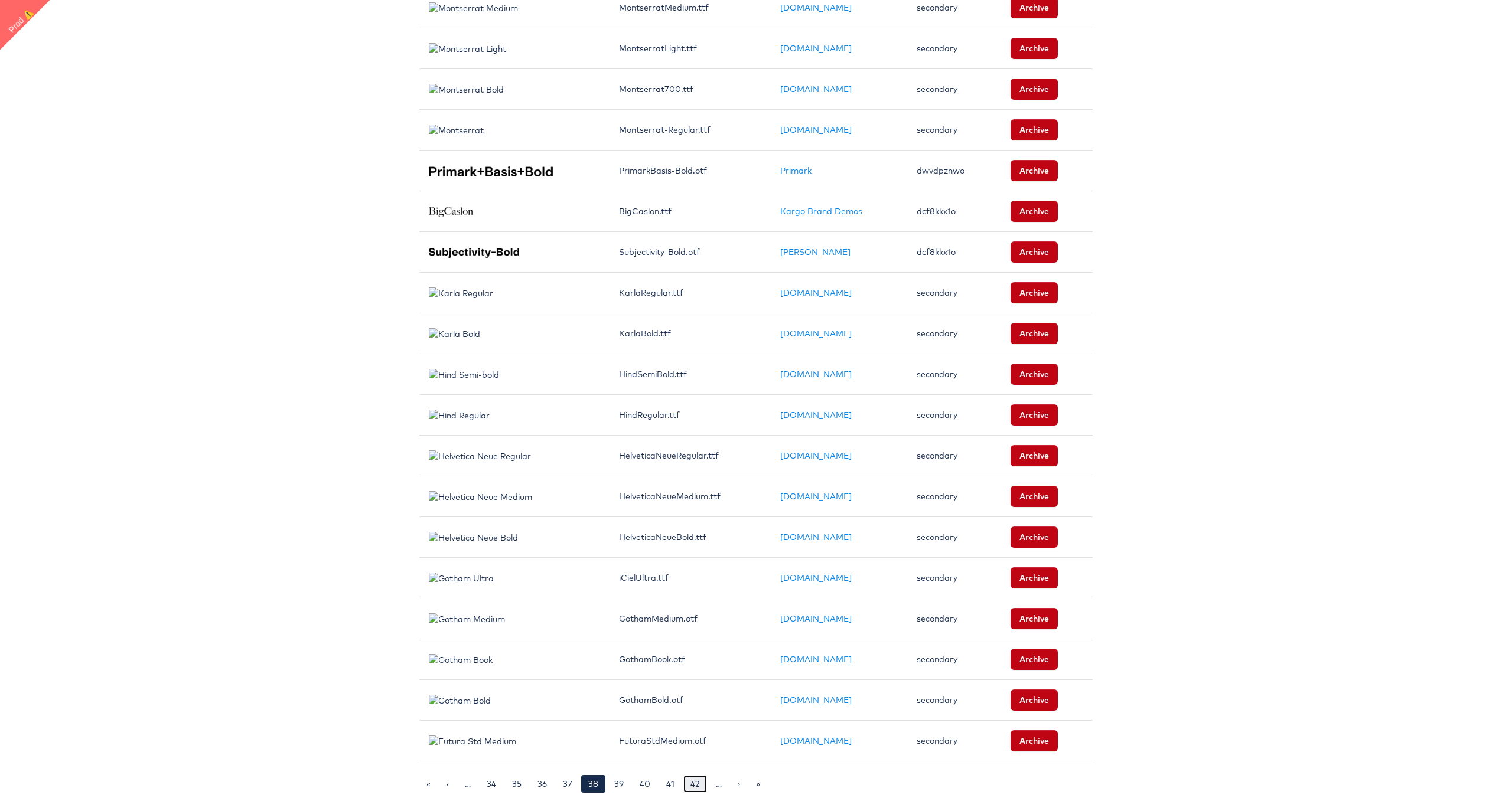
click at [696, 784] on link "42" at bounding box center [695, 784] width 23 height 18
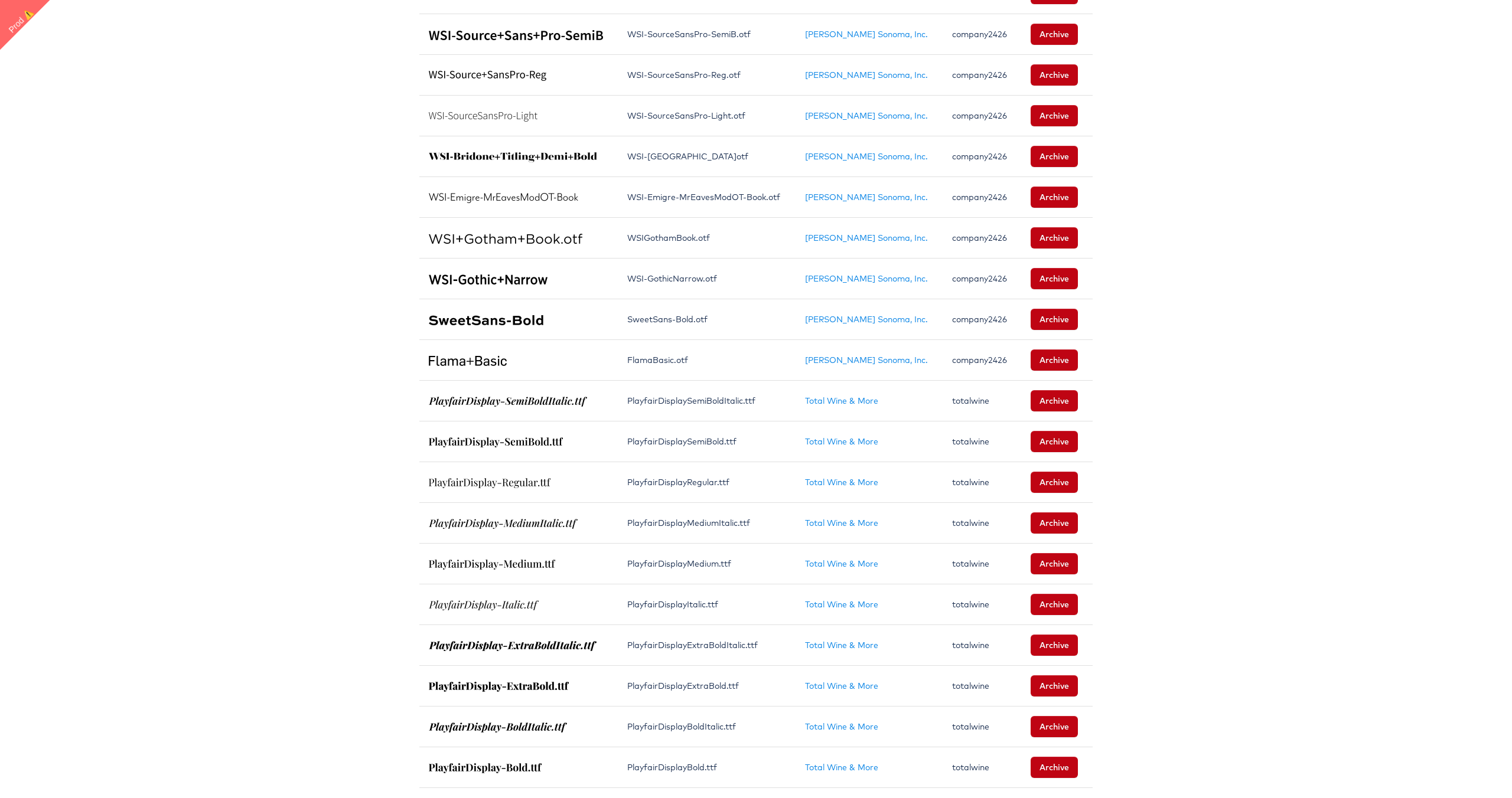
scroll to position [504, 0]
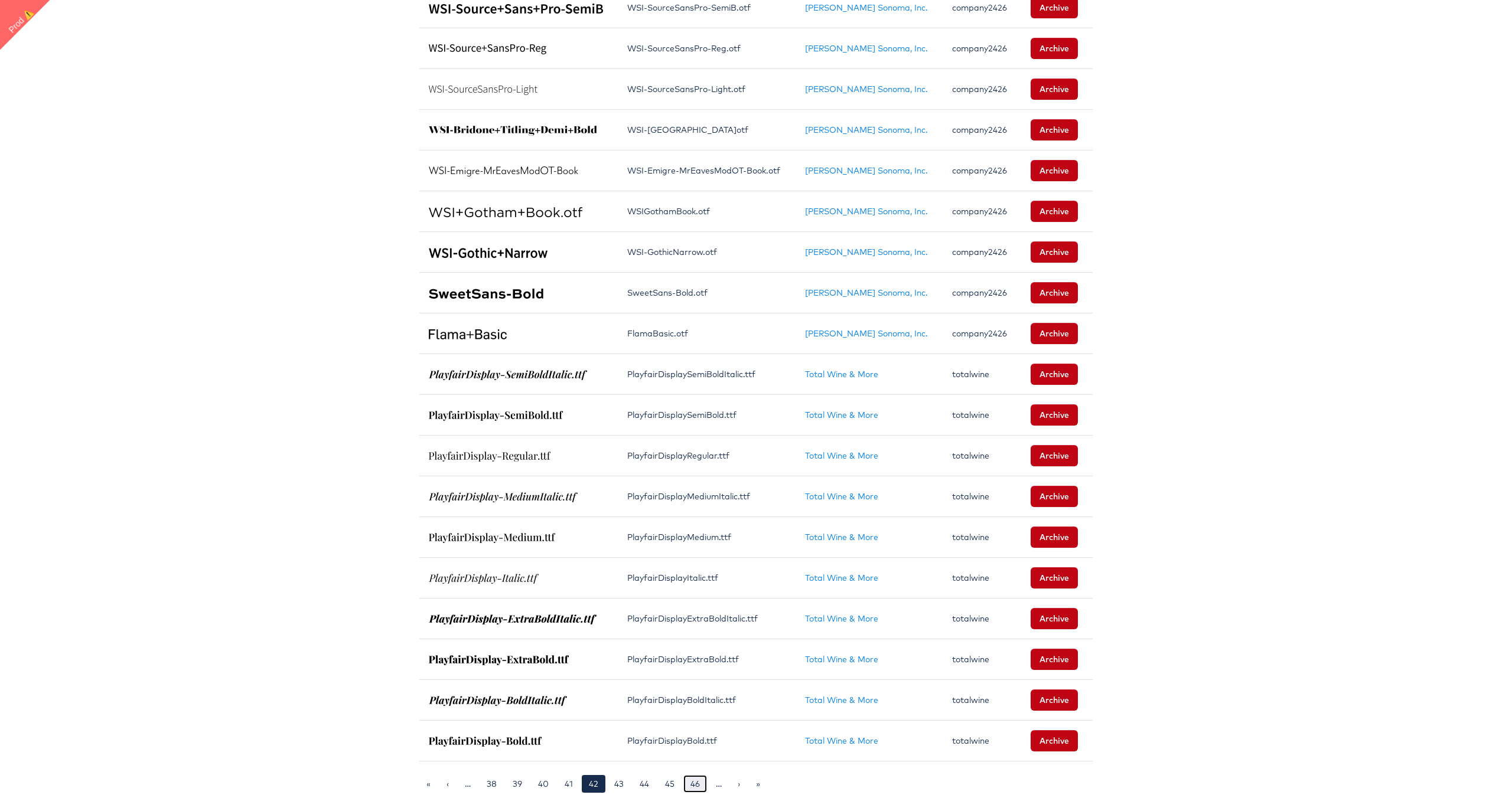
click at [695, 784] on link "46" at bounding box center [695, 784] width 23 height 18
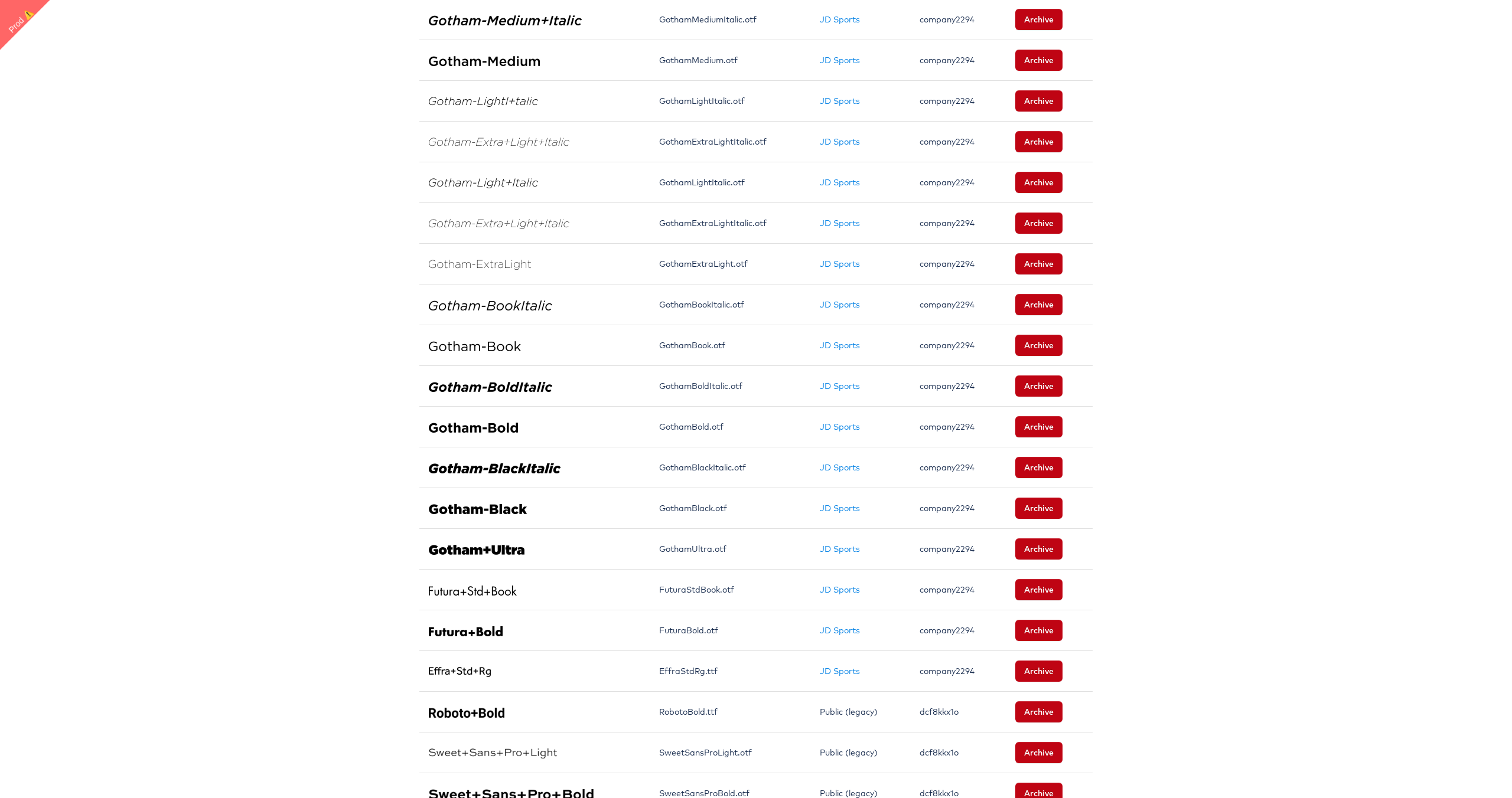
scroll to position [504, 0]
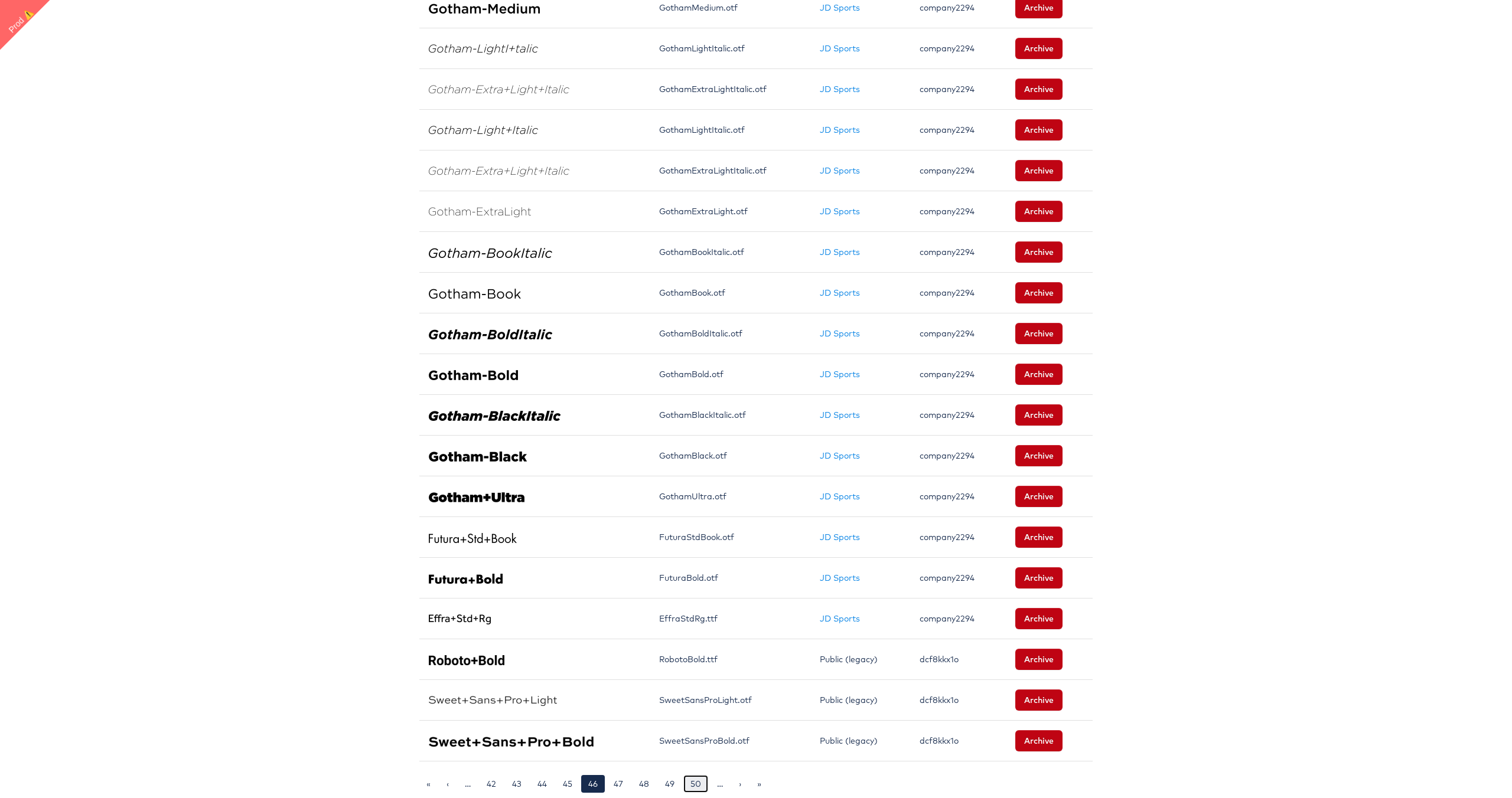
click at [695, 784] on link "50" at bounding box center [695, 784] width 25 height 18
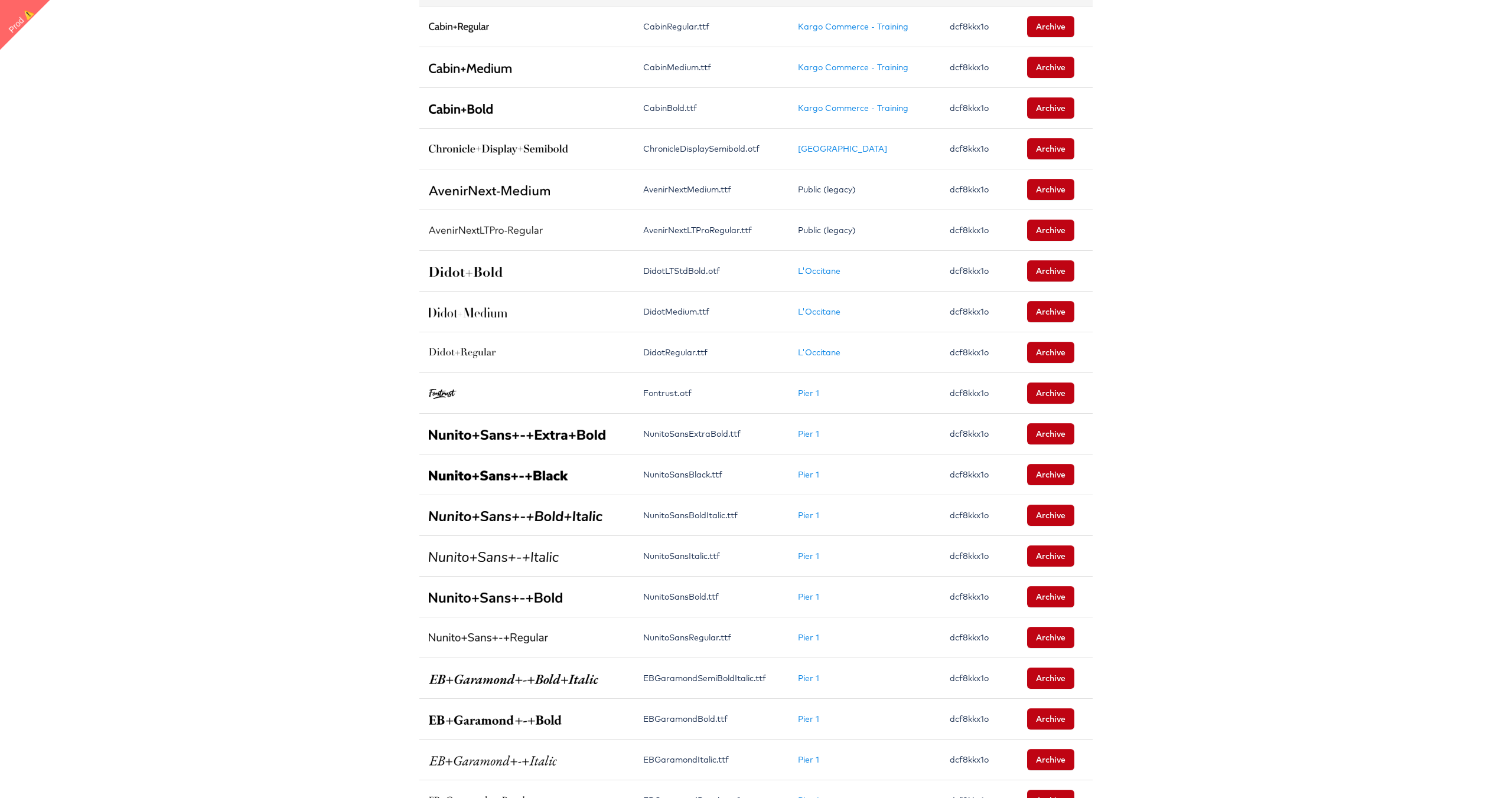
scroll to position [504, 0]
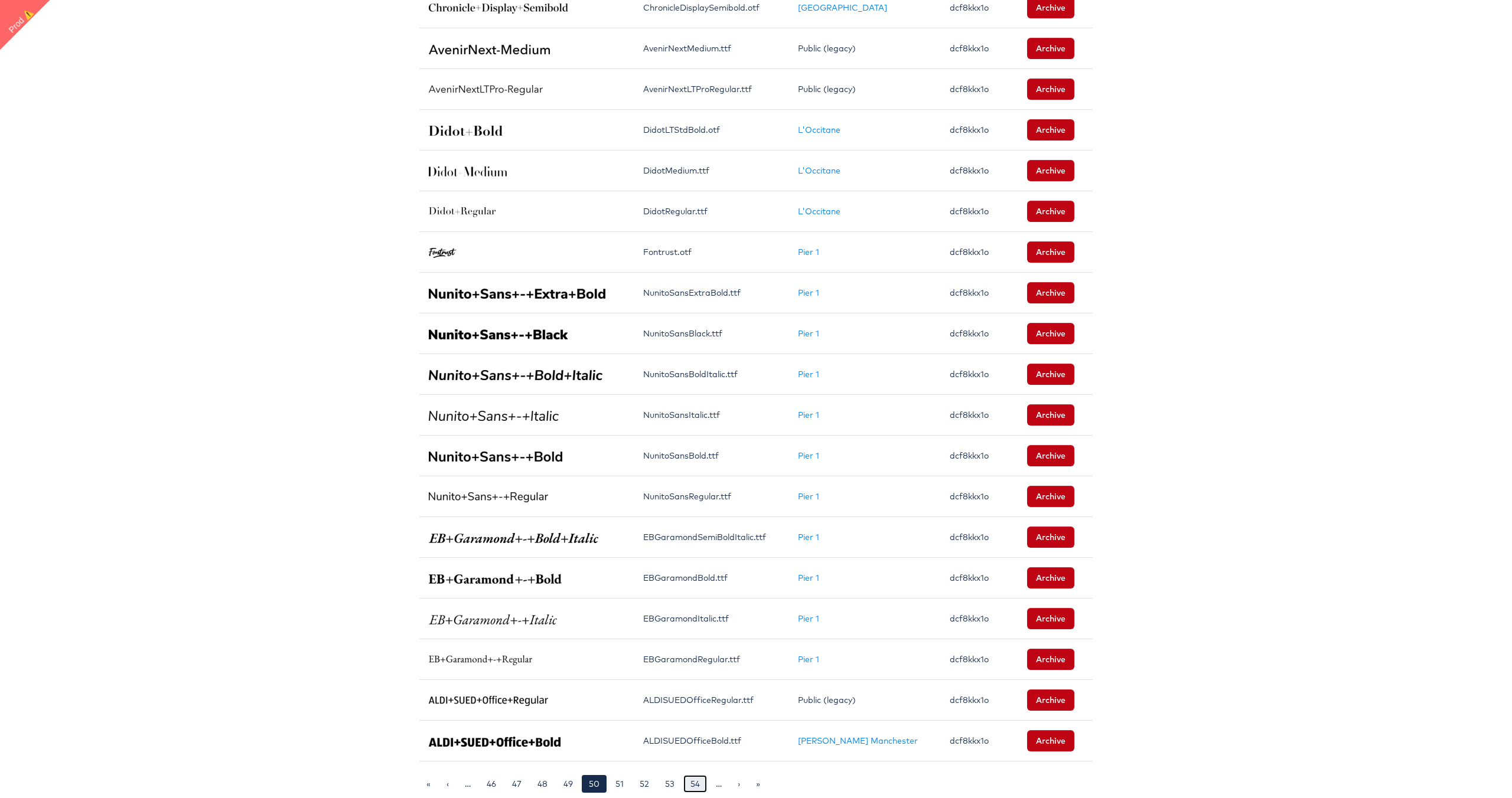
click at [699, 784] on link "54" at bounding box center [695, 784] width 23 height 18
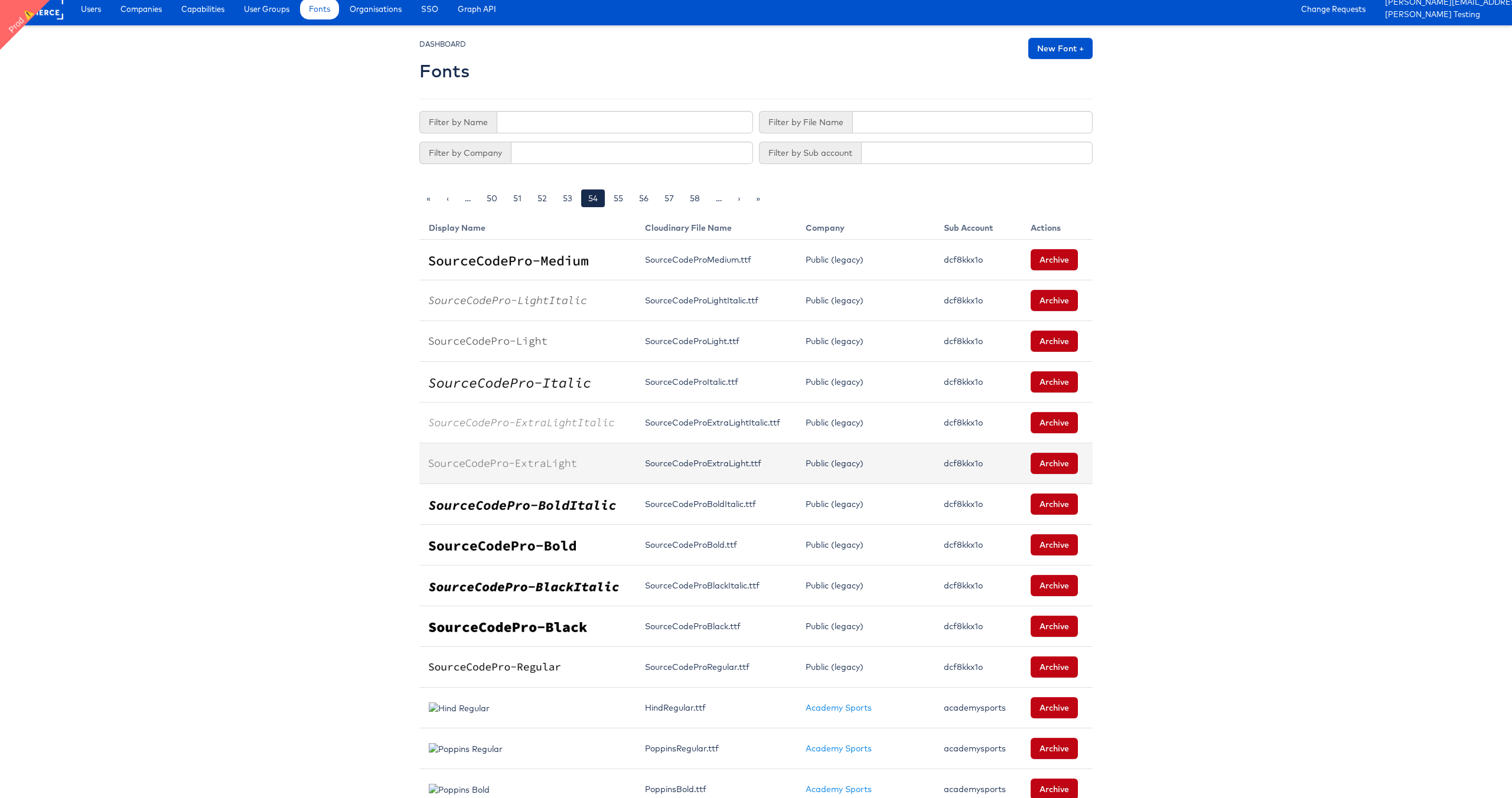
scroll to position [504, 0]
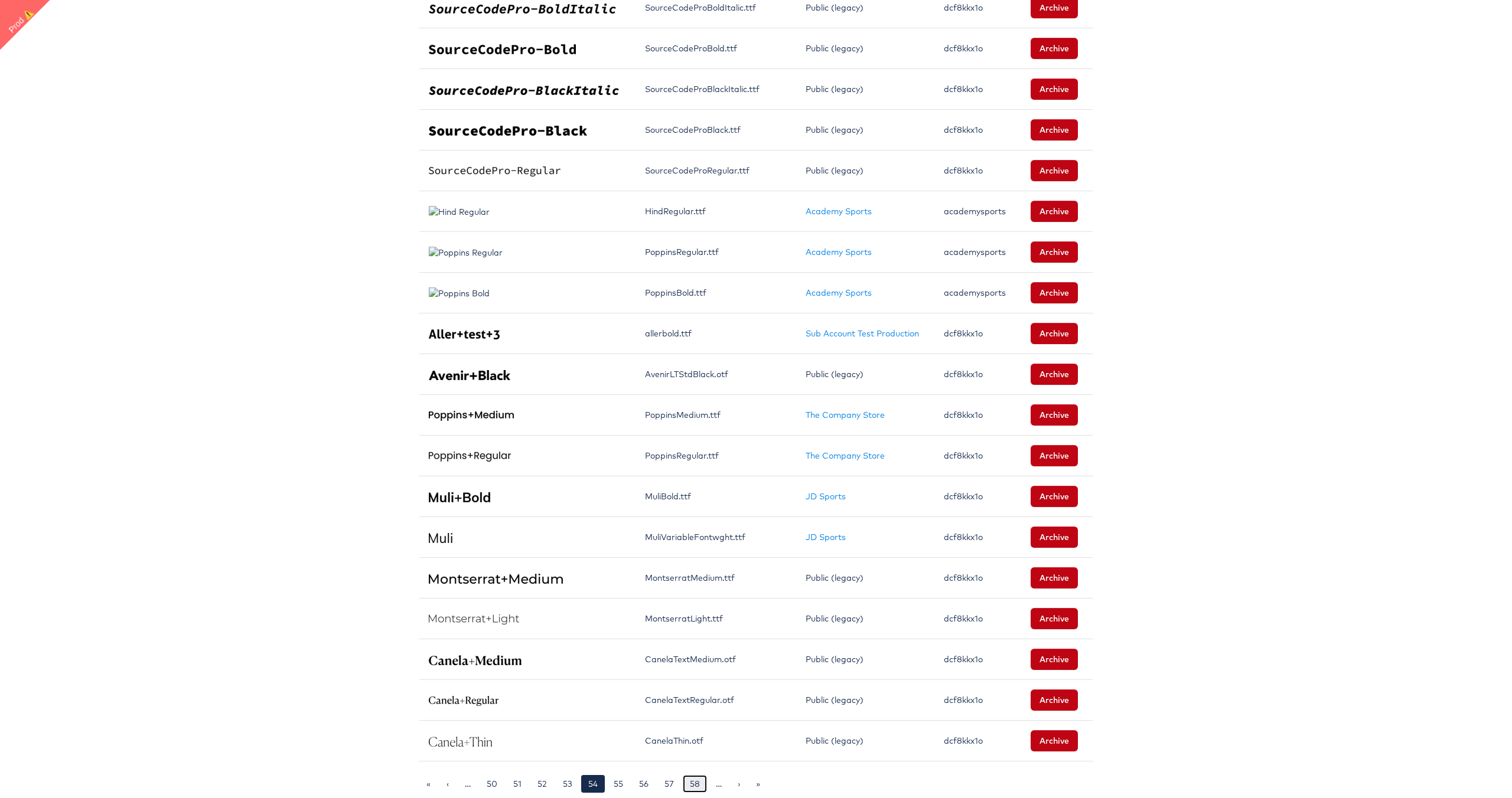
click at [697, 785] on link "58" at bounding box center [695, 784] width 24 height 18
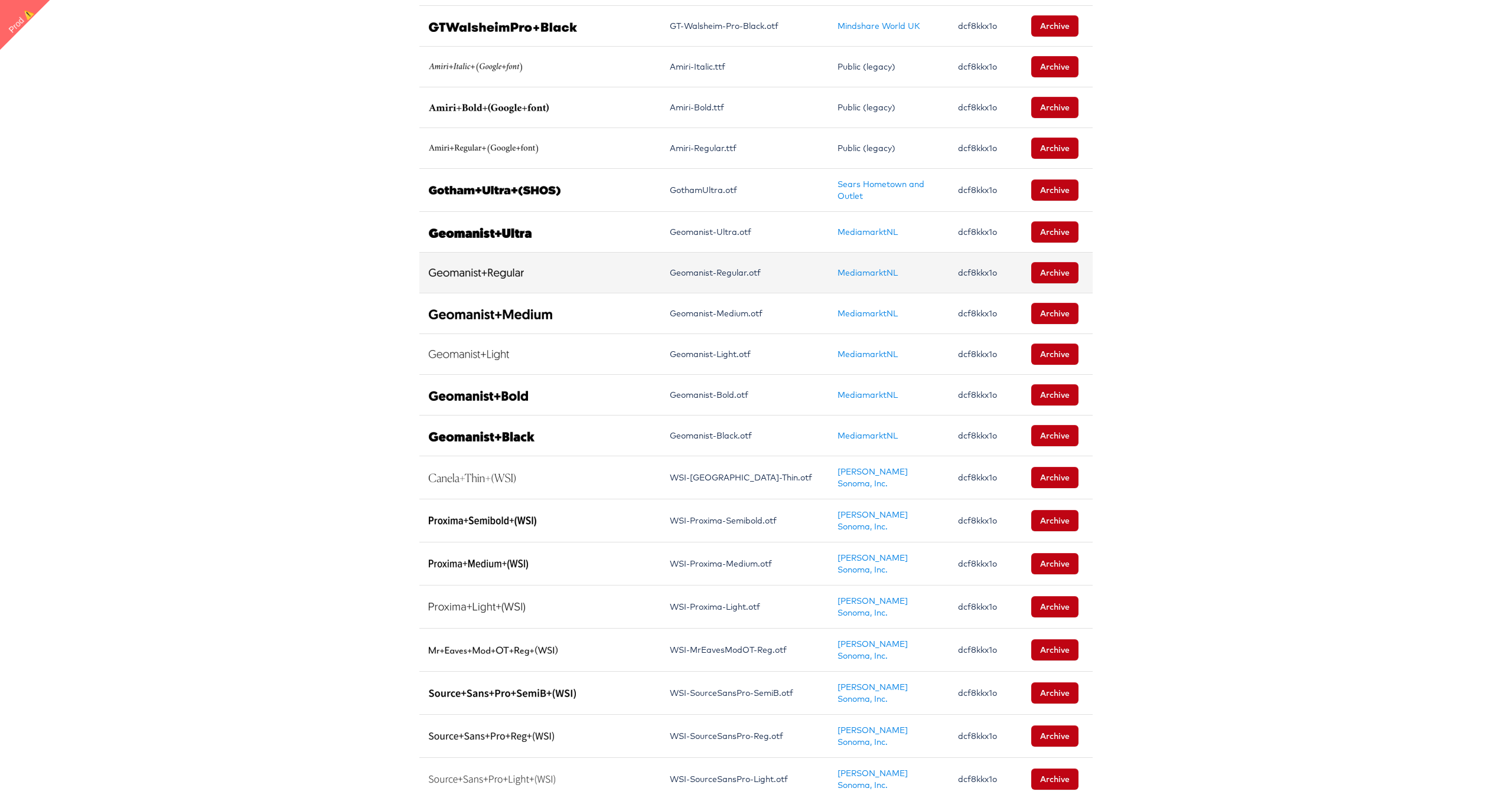
scroll to position [509, 0]
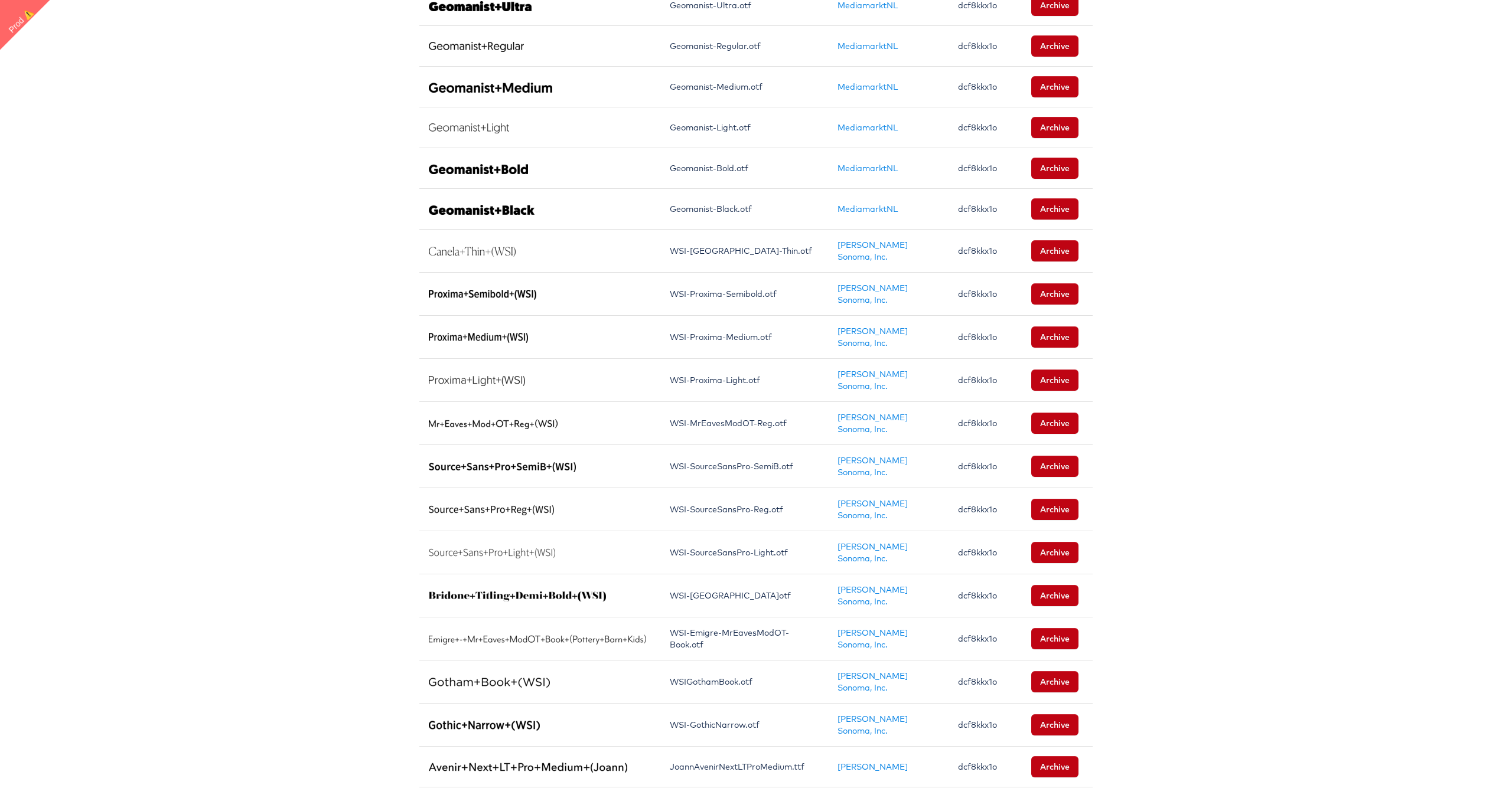
click at [695, 797] on link "62" at bounding box center [695, 810] width 23 height 18
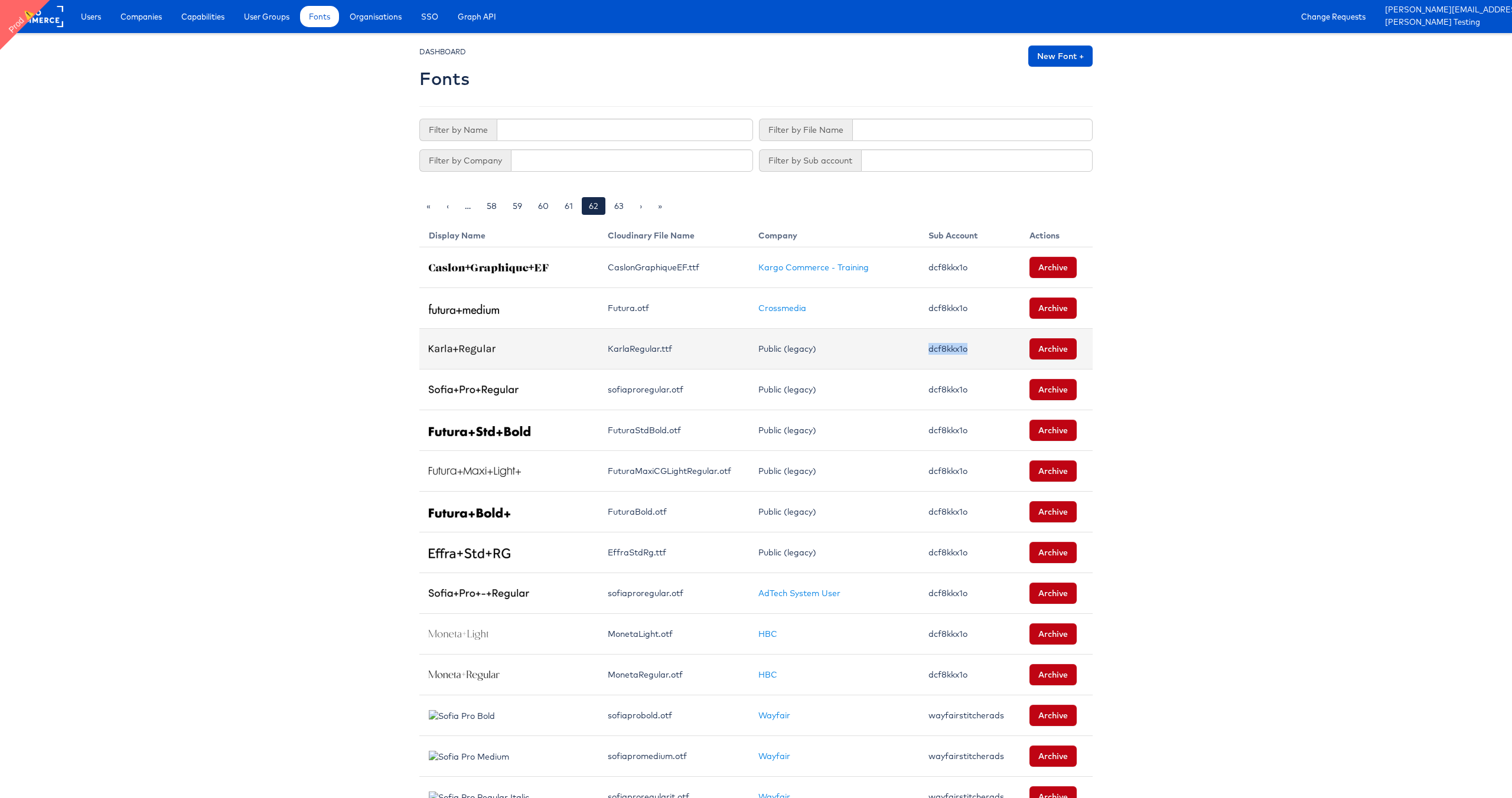
drag, startPoint x: 919, startPoint y: 351, endPoint x: 967, endPoint y: 349, distance: 48.0
click at [967, 349] on td "dcf8kkx1o" at bounding box center [969, 349] width 101 height 41
copy td "dcf8kkx1o"
click at [1274, 127] on body "Users Companies Capabilities User Groups Fonts Organisations SSO Graph API Chan…" at bounding box center [756, 651] width 1512 height 1302
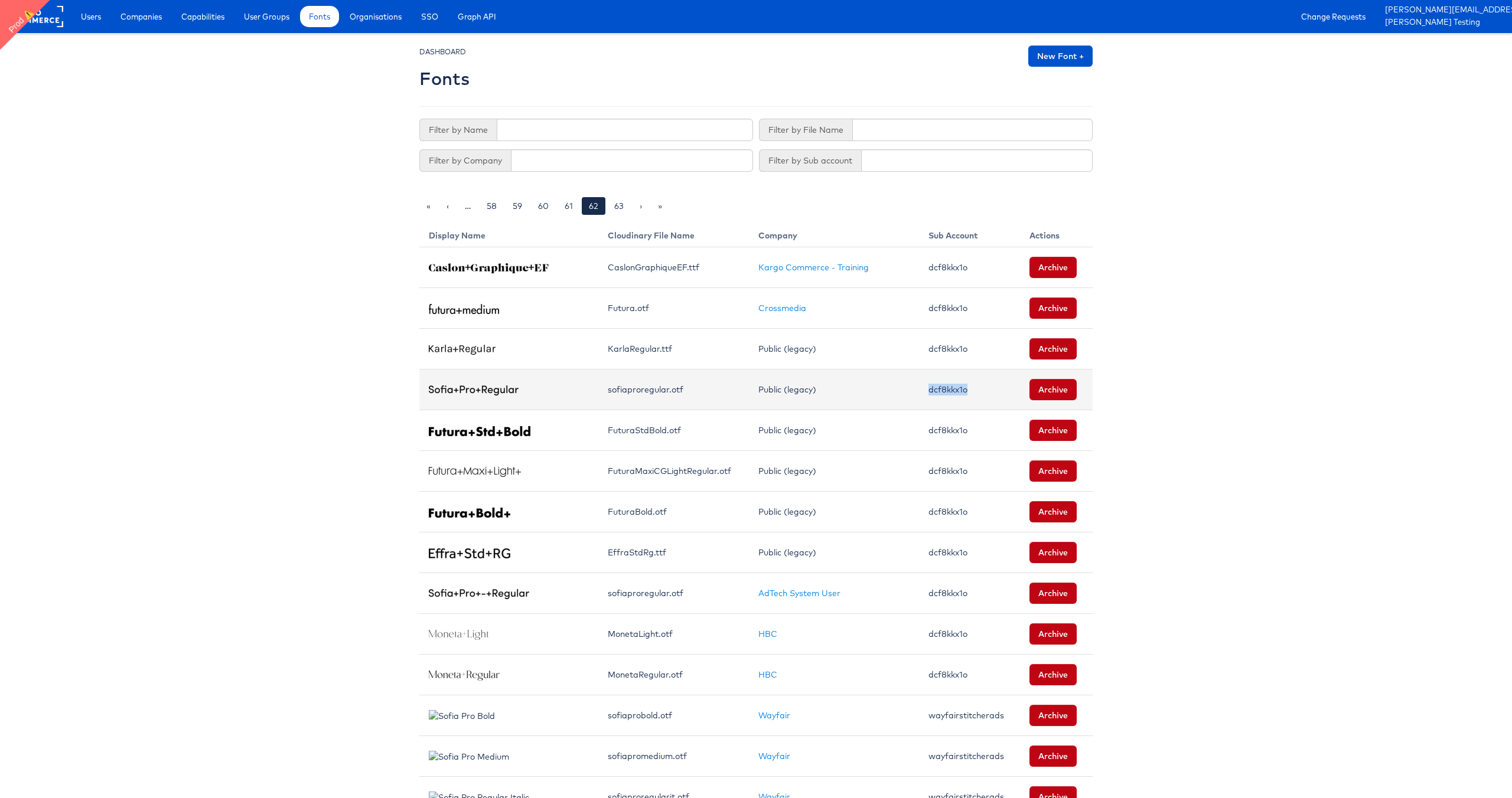
drag, startPoint x: 918, startPoint y: 391, endPoint x: 959, endPoint y: 389, distance: 41.0
click at [958, 389] on td "dcf8kkx1o" at bounding box center [969, 390] width 101 height 41
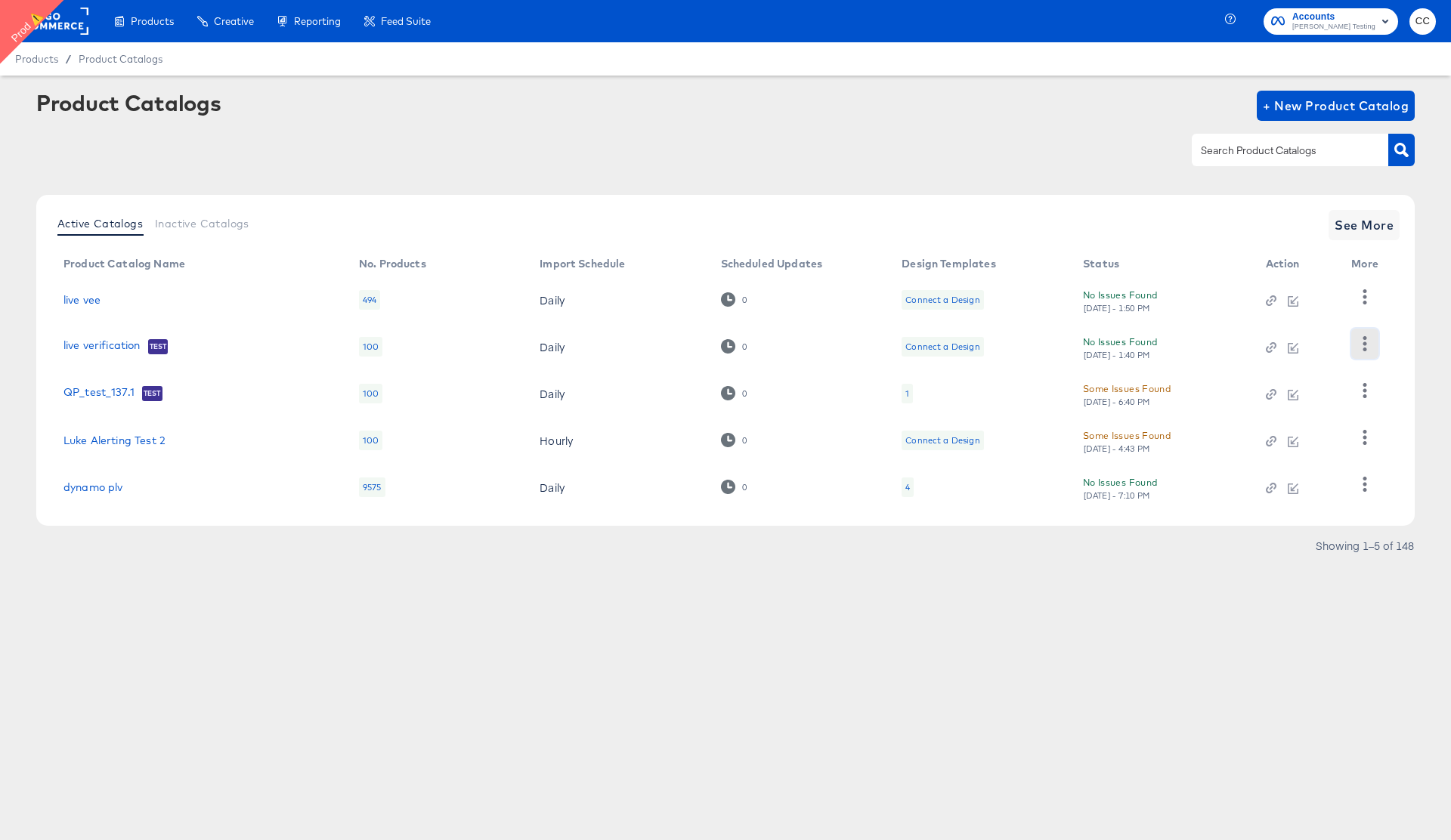
click at [1362, 342] on icon "button" at bounding box center [1364, 343] width 15 height 15
click at [1300, 400] on div "HUD Checks (Internal)" at bounding box center [1302, 399] width 151 height 25
click at [1359, 340] on icon "button" at bounding box center [1364, 343] width 15 height 15
click at [1366, 348] on icon "button" at bounding box center [1364, 343] width 15 height 15
click at [1315, 400] on div "HUD Checks (Internal)" at bounding box center [1302, 399] width 151 height 25
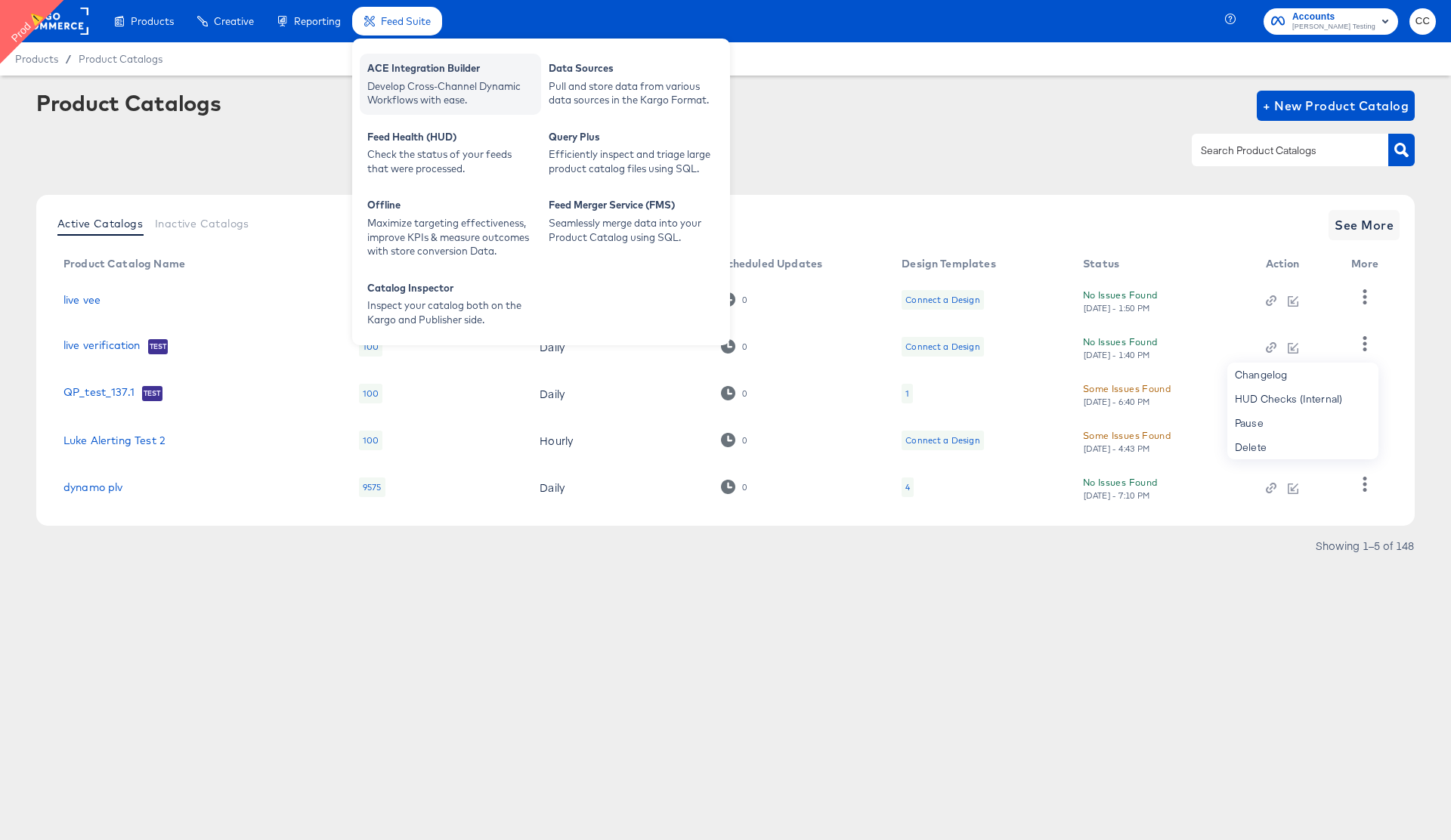
click at [440, 74] on div "ACE Integration Builder" at bounding box center [450, 71] width 167 height 18
